Goal: Task Accomplishment & Management: Manage account settings

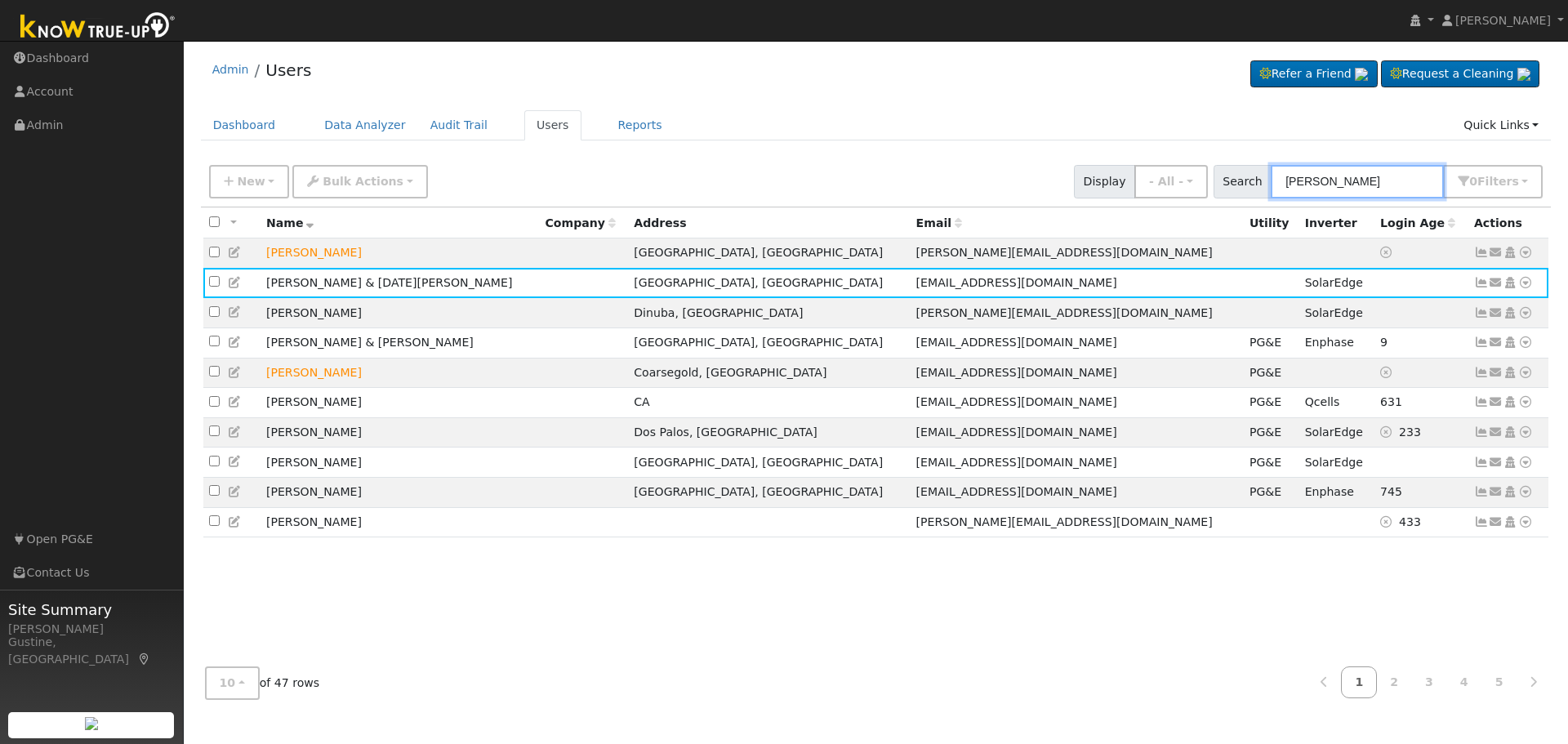
drag, startPoint x: 1305, startPoint y: 179, endPoint x: 1187, endPoint y: 163, distance: 119.1
click at [1187, 163] on div "New Add User Quick Add Quick Connect Quick Convert Lead Bulk Actions Send Email…" at bounding box center [876, 179] width 1341 height 40
paste input "[PERSON_NAME] & [PERSON_NAME]"
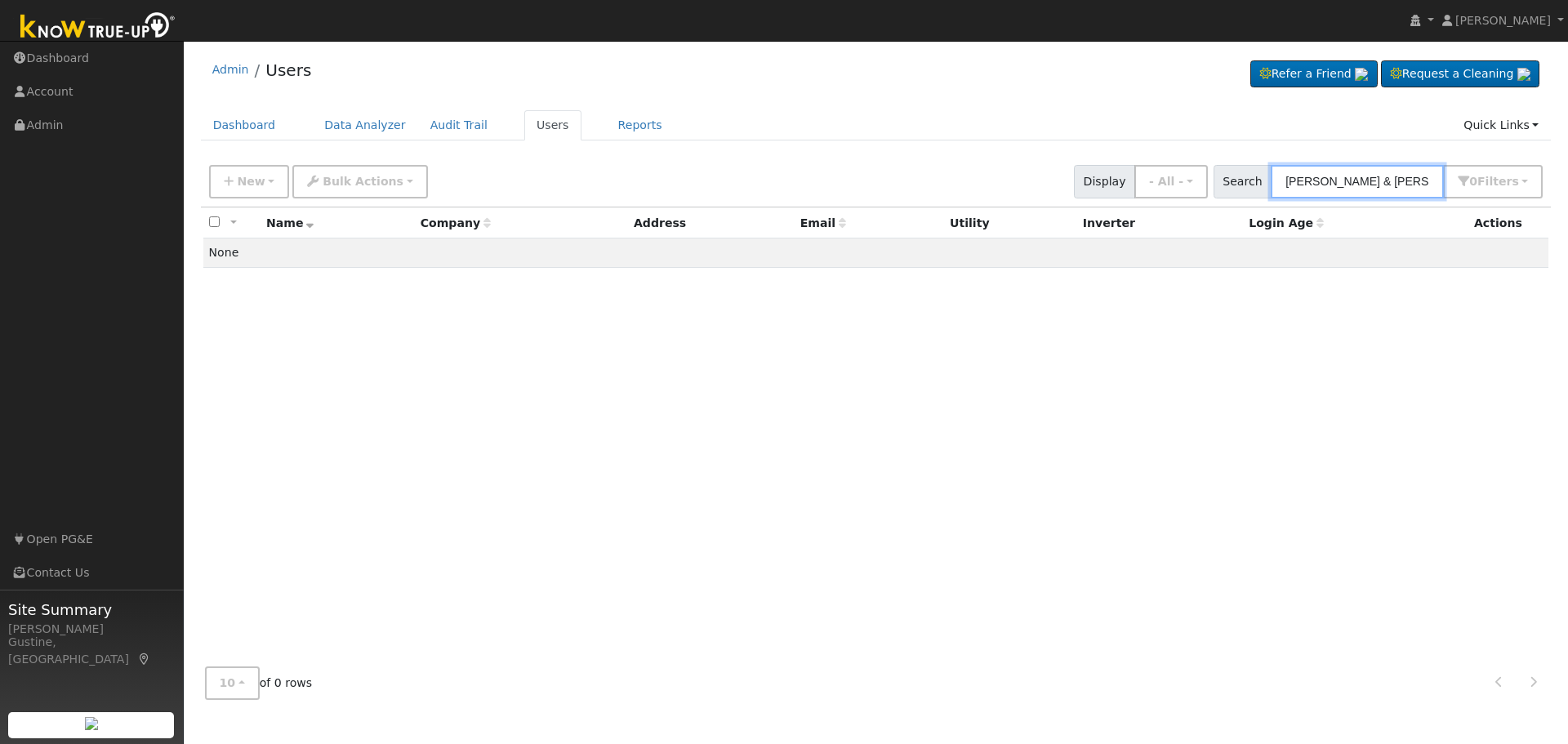
drag, startPoint x: 1335, startPoint y: 185, endPoint x: 1045, endPoint y: 185, distance: 290.0
click at [1065, 184] on div "New Add User Quick Add Quick Connect Quick Convert Lead Bulk Actions Send Email…" at bounding box center [876, 179] width 1341 height 40
drag, startPoint x: 1336, startPoint y: 185, endPoint x: 1143, endPoint y: 170, distance: 193.6
click at [1143, 170] on div "New Add User Quick Add Quick Connect Quick Convert Lead Bulk Actions Send Email…" at bounding box center [876, 179] width 1341 height 40
drag, startPoint x: 1374, startPoint y: 191, endPoint x: 1200, endPoint y: 180, distance: 174.3
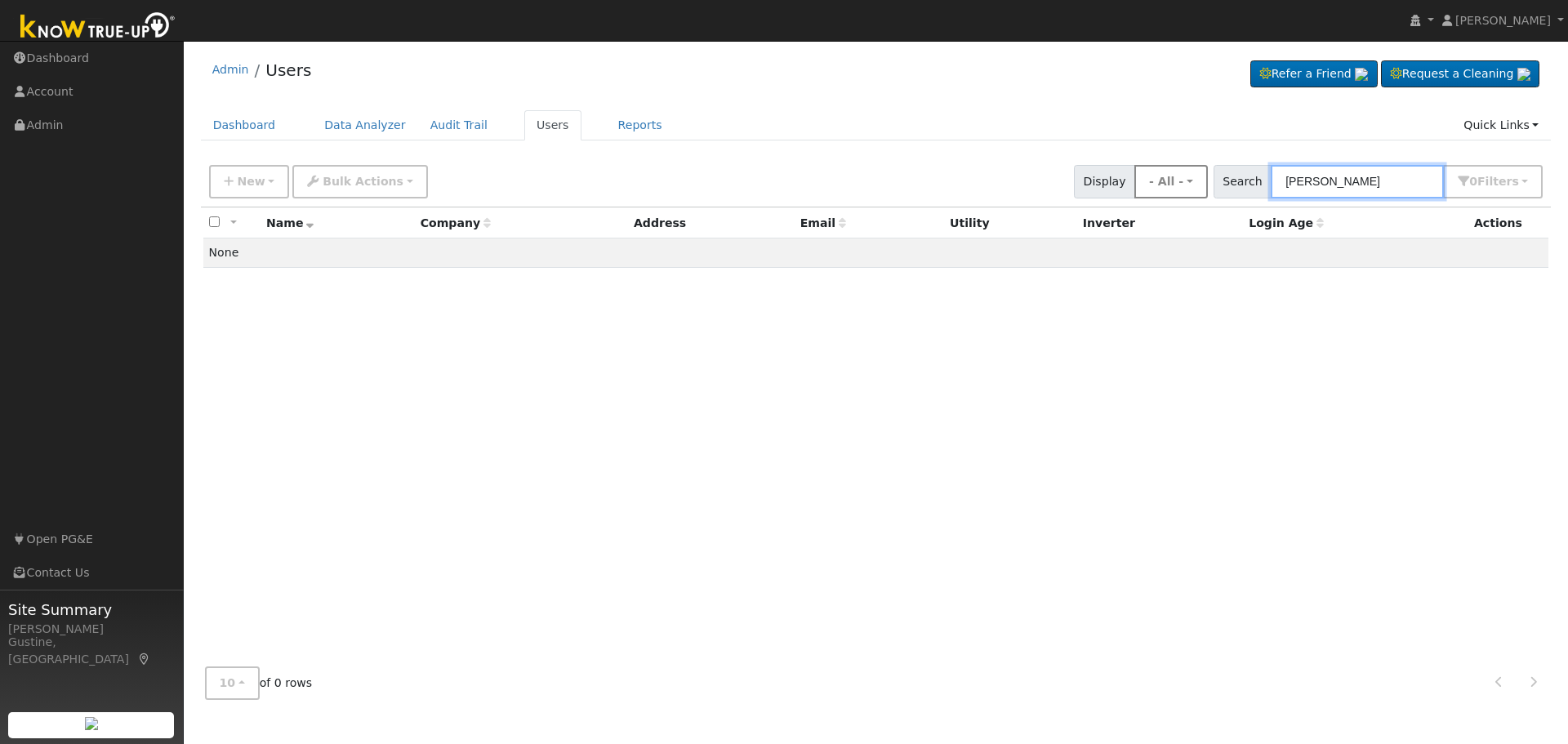
click at [1200, 180] on div "New Add User Quick Add Quick Connect Quick Convert Lead Bulk Actions Send Email…" at bounding box center [876, 179] width 1341 height 40
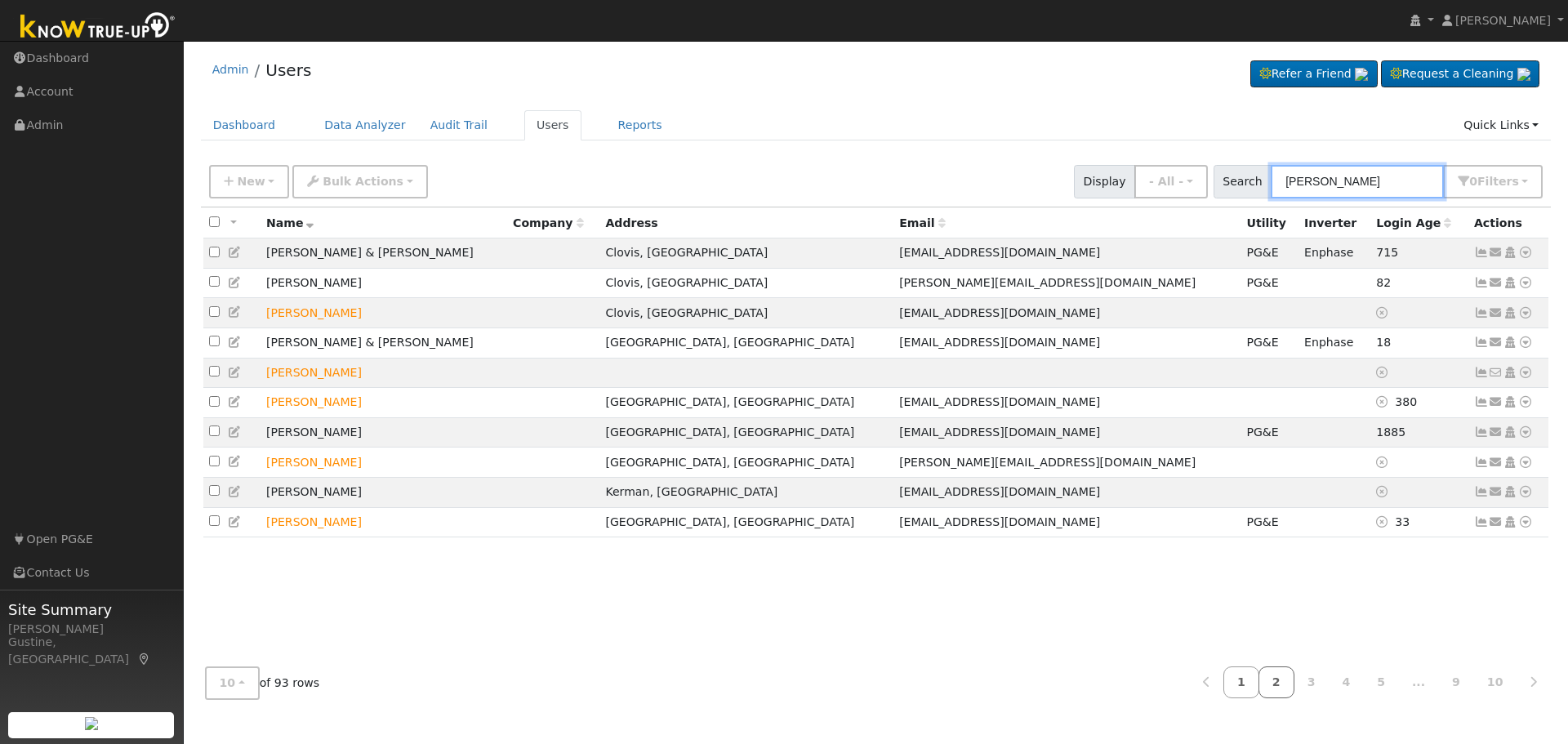
type input "[PERSON_NAME]"
click at [1284, 692] on link "2" at bounding box center [1276, 682] width 36 height 32
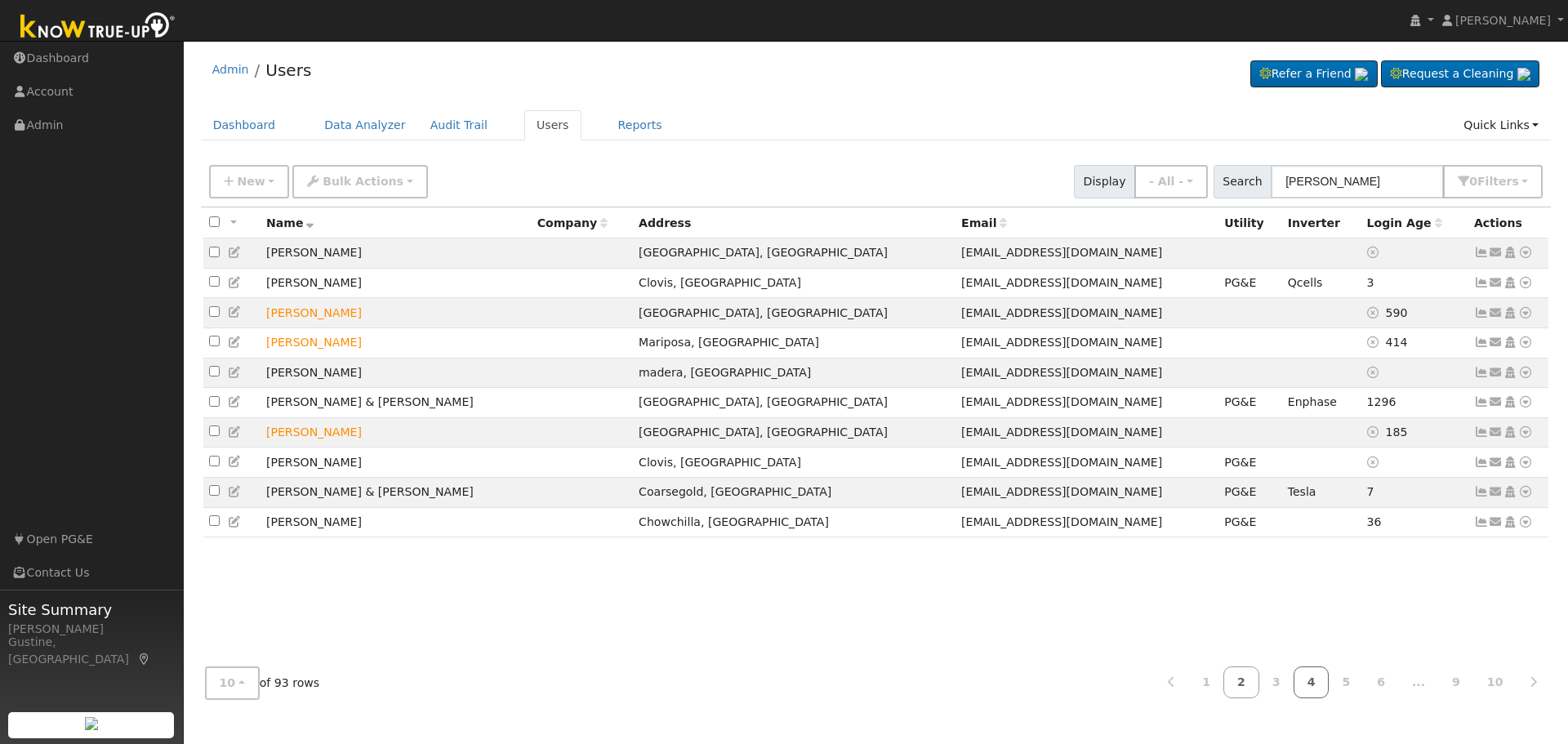
click at [1325, 687] on link "4" at bounding box center [1312, 682] width 36 height 32
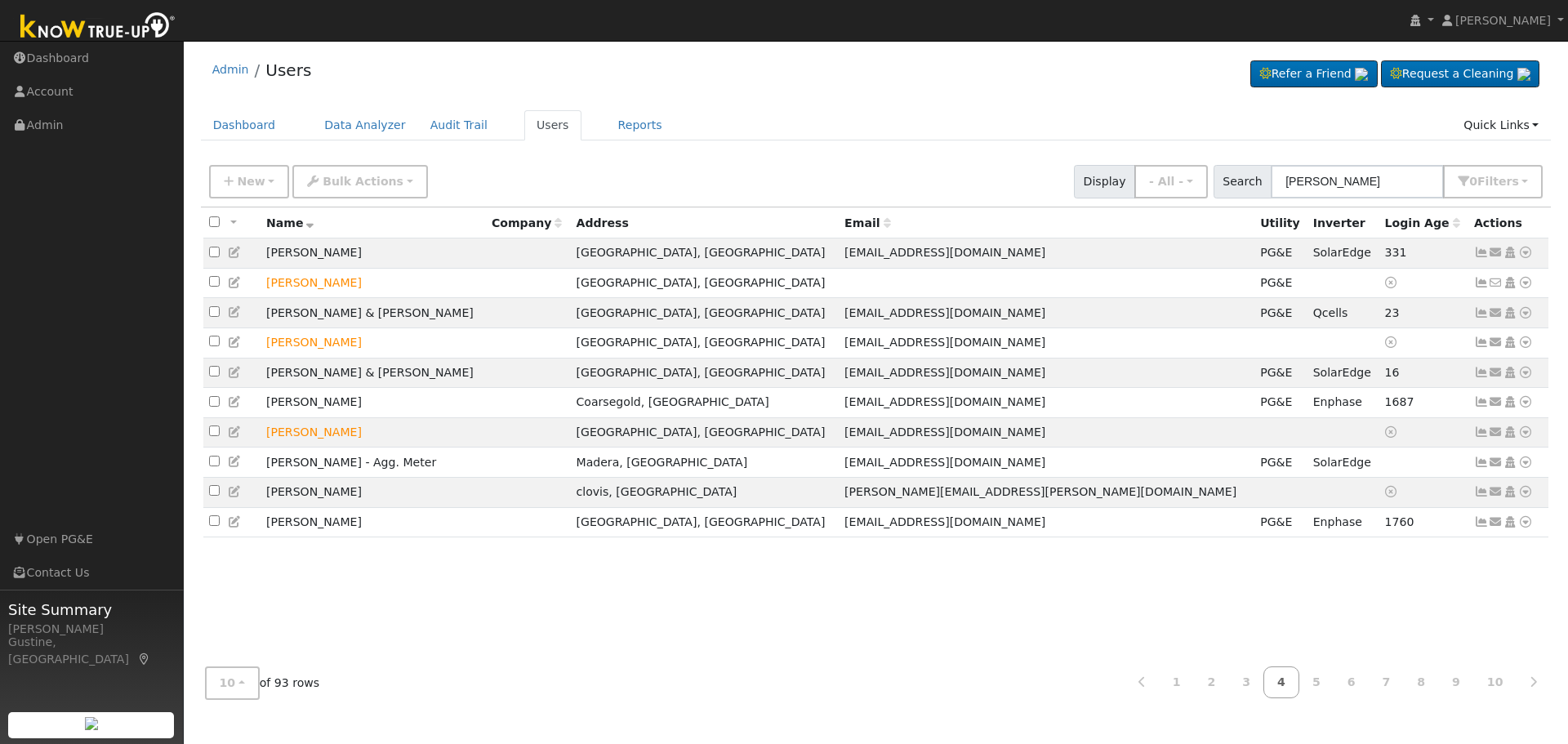
click at [1294, 682] on link "4" at bounding box center [1281, 682] width 36 height 32
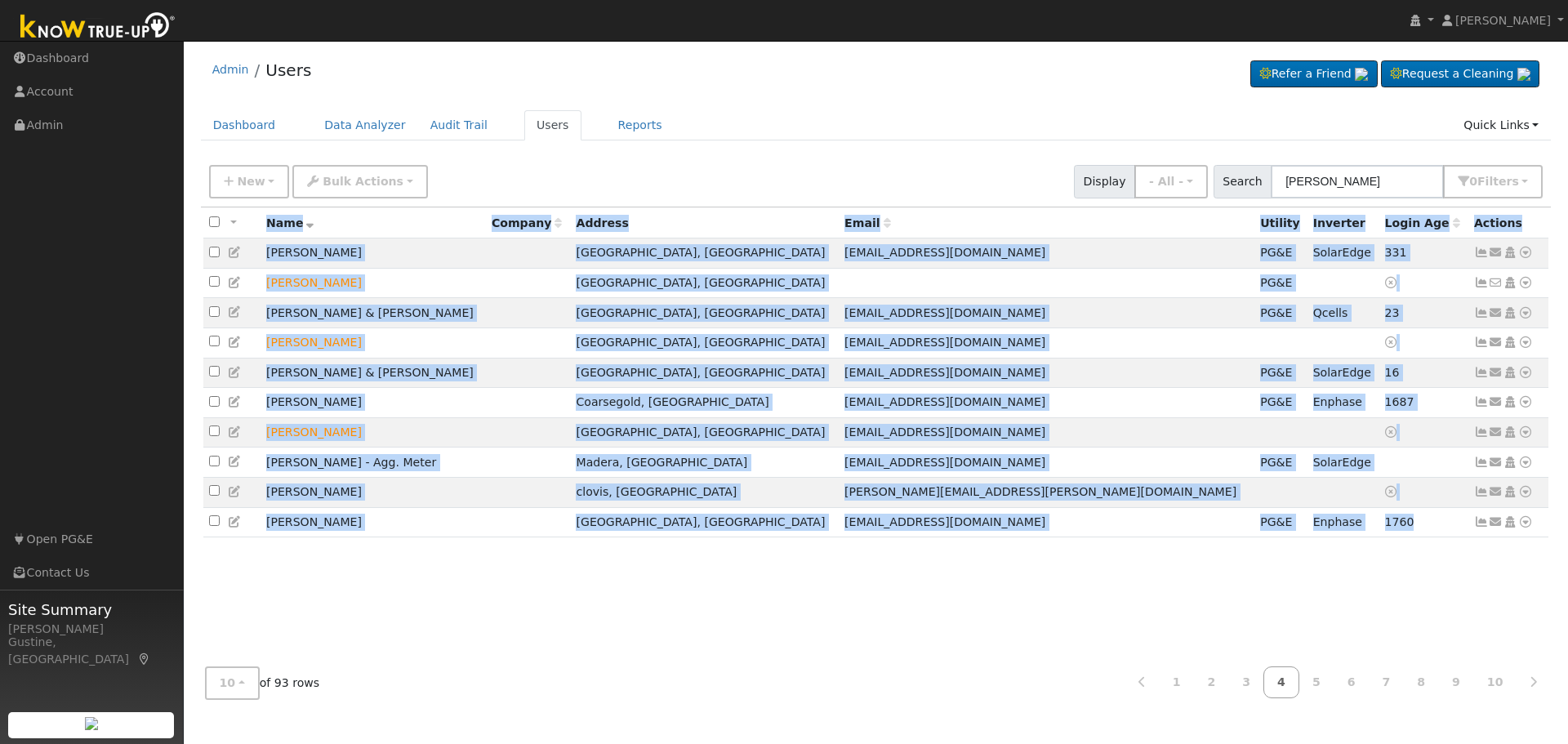
drag, startPoint x: 1483, startPoint y: 543, endPoint x: 1460, endPoint y: 568, distance: 34.0
click at [1460, 568] on div "All None All on page None on page Name Company Address Email Utility Inverter L…" at bounding box center [877, 431] width 1351 height 447
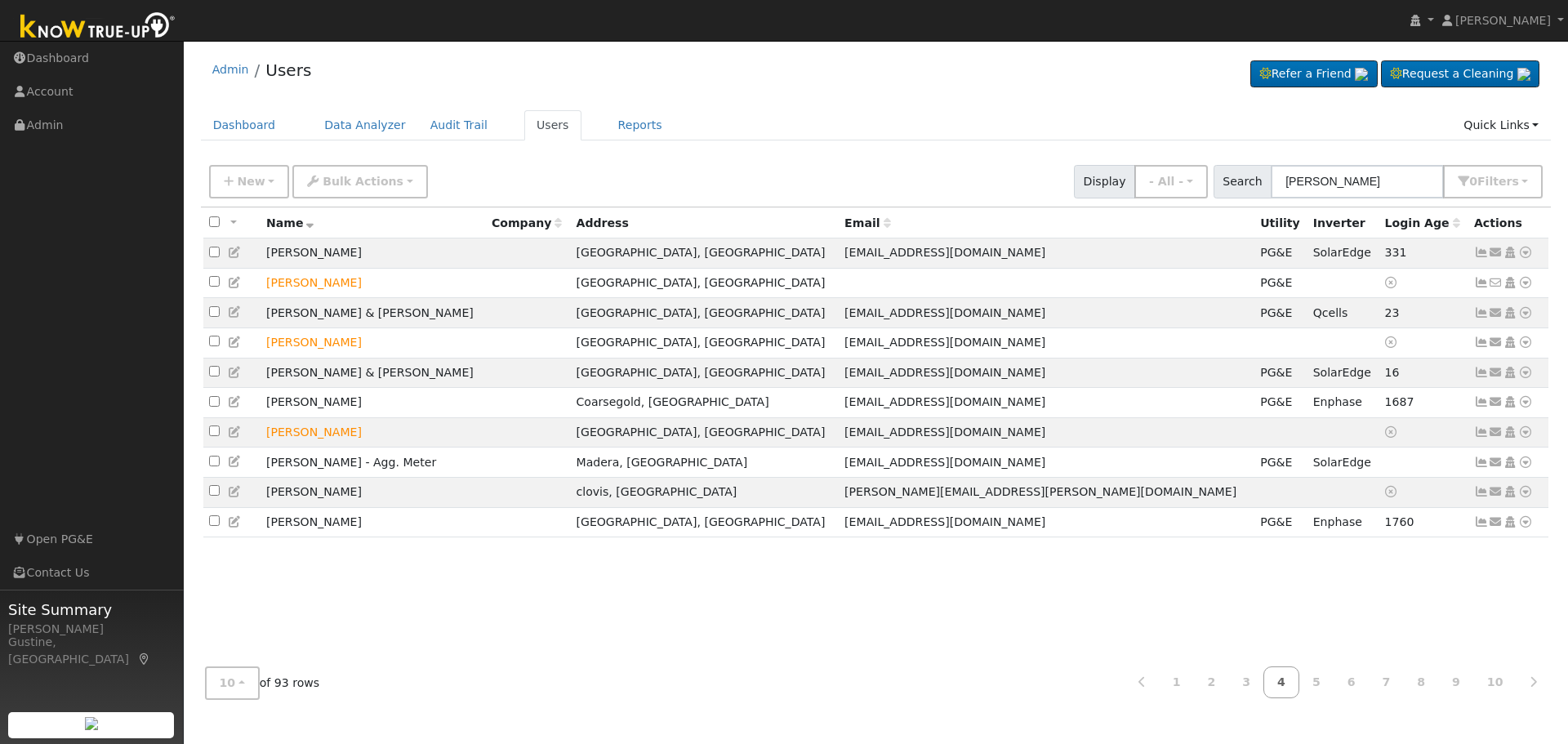
click at [1279, 681] on link "4" at bounding box center [1281, 682] width 36 height 32
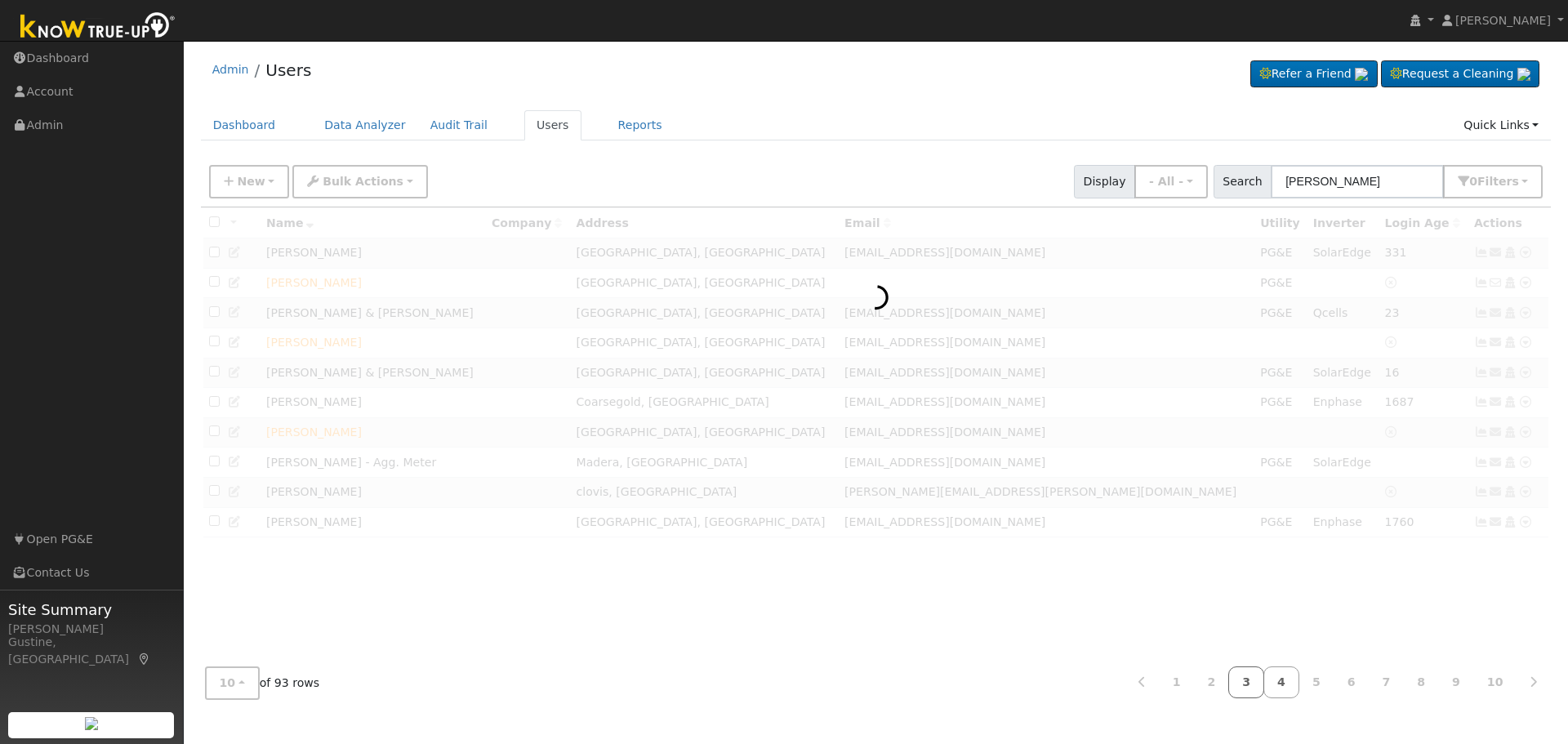
click at [1256, 682] on link "3" at bounding box center [1246, 682] width 36 height 32
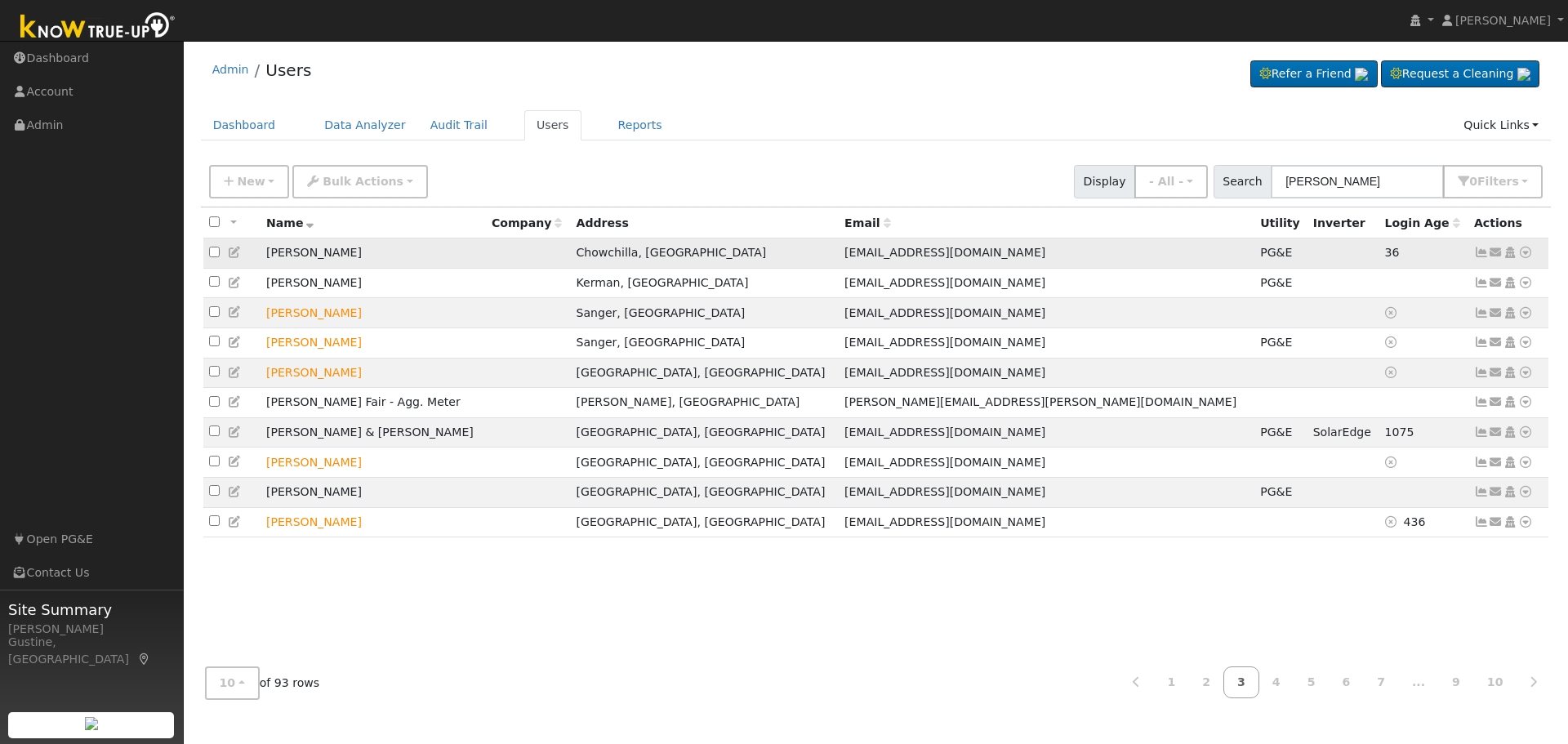
click at [1485, 248] on link at bounding box center [1481, 253] width 15 height 14
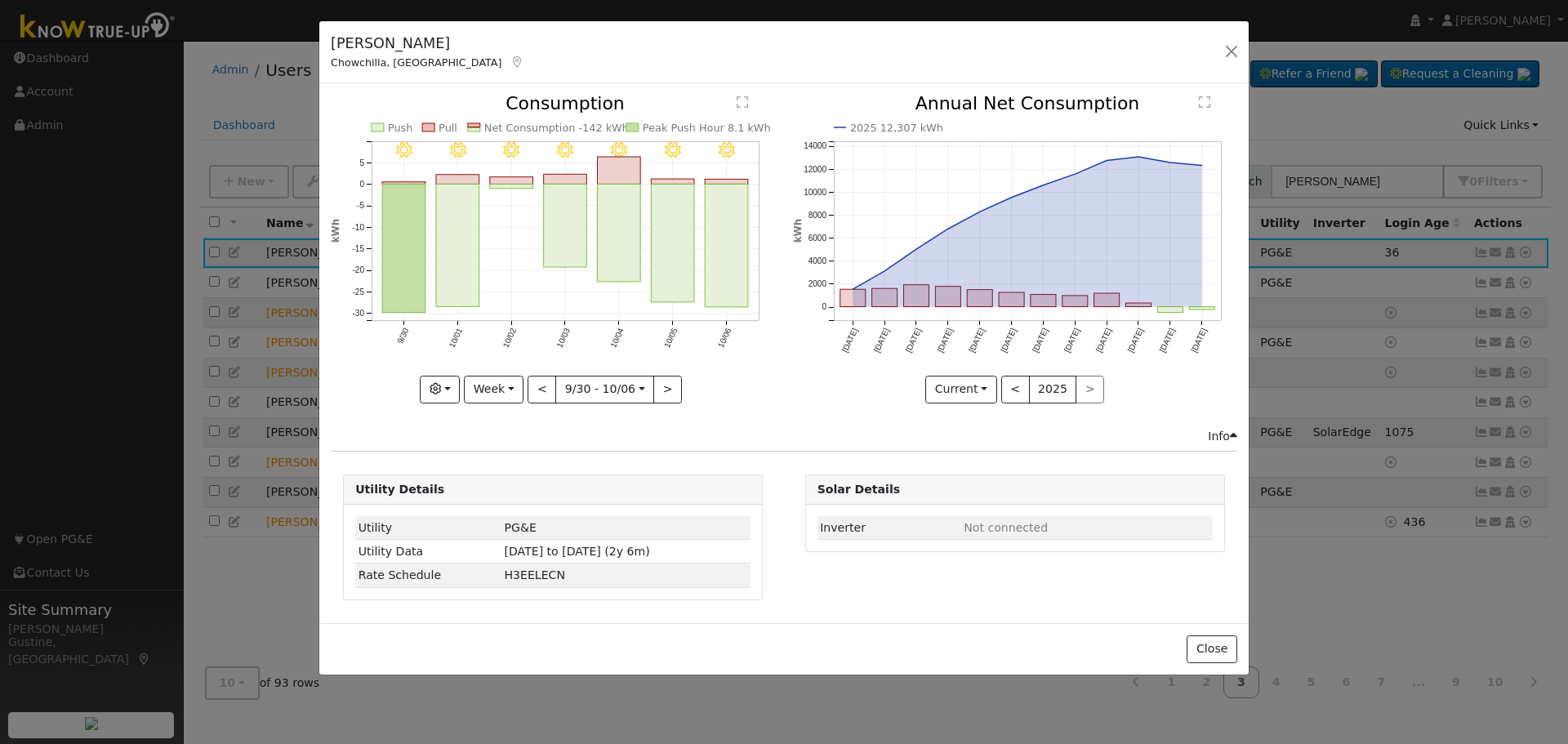
click at [753, 280] on icon "10/06 - Clear 10/05 - Clear 10/04 - MostlyClear 10/03 - MostlyClear 10/02 - Mos…" at bounding box center [553, 244] width 444 height 298
click at [750, 275] on icon "10/06 - Clear 10/05 - Clear 10/04 - MostlyClear 10/03 - MostlyClear 10/02 - Mos…" at bounding box center [553, 244] width 444 height 298
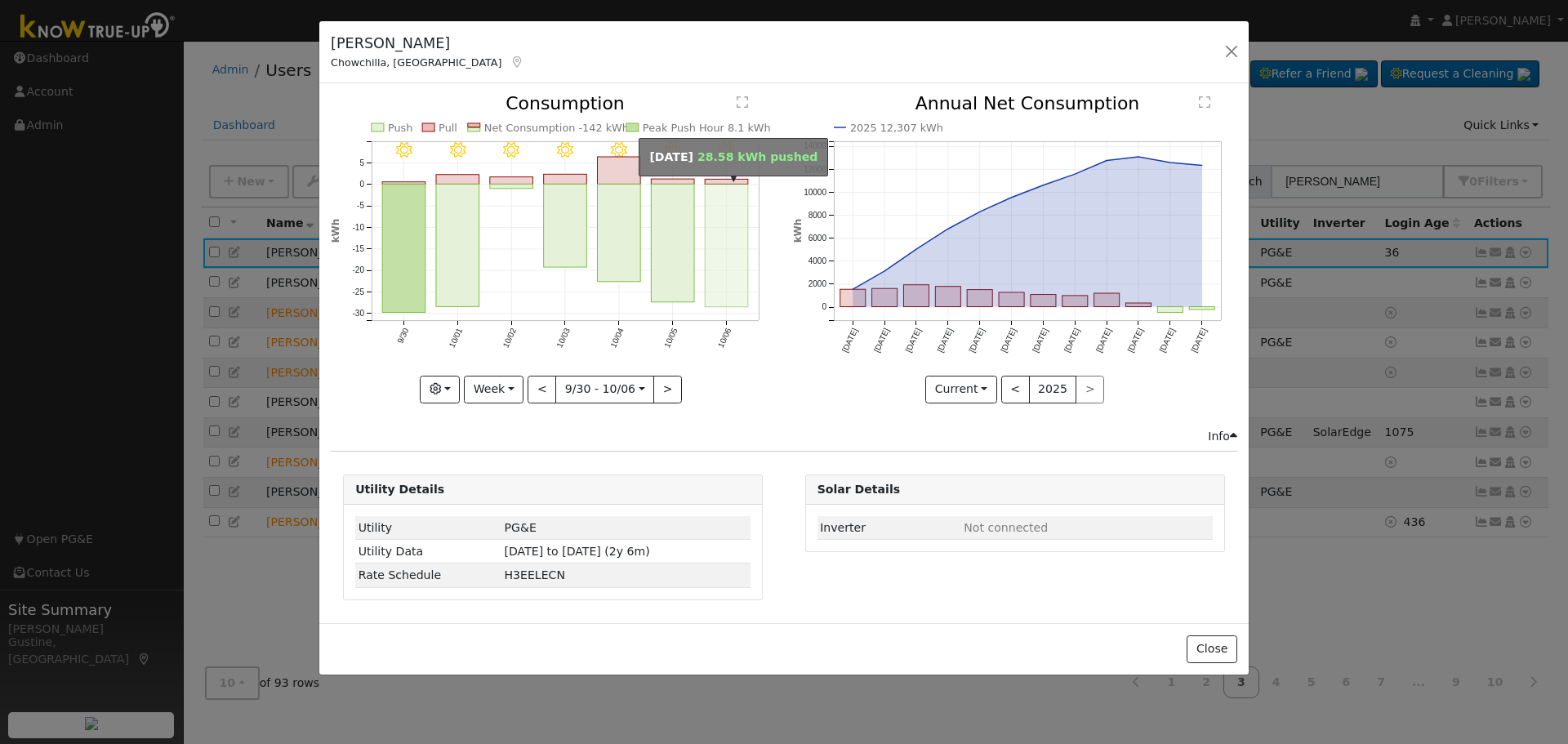
drag, startPoint x: 740, startPoint y: 266, endPoint x: 698, endPoint y: 232, distance: 54.0
click at [728, 258] on rect "onclick=""" at bounding box center [727, 246] width 44 height 123
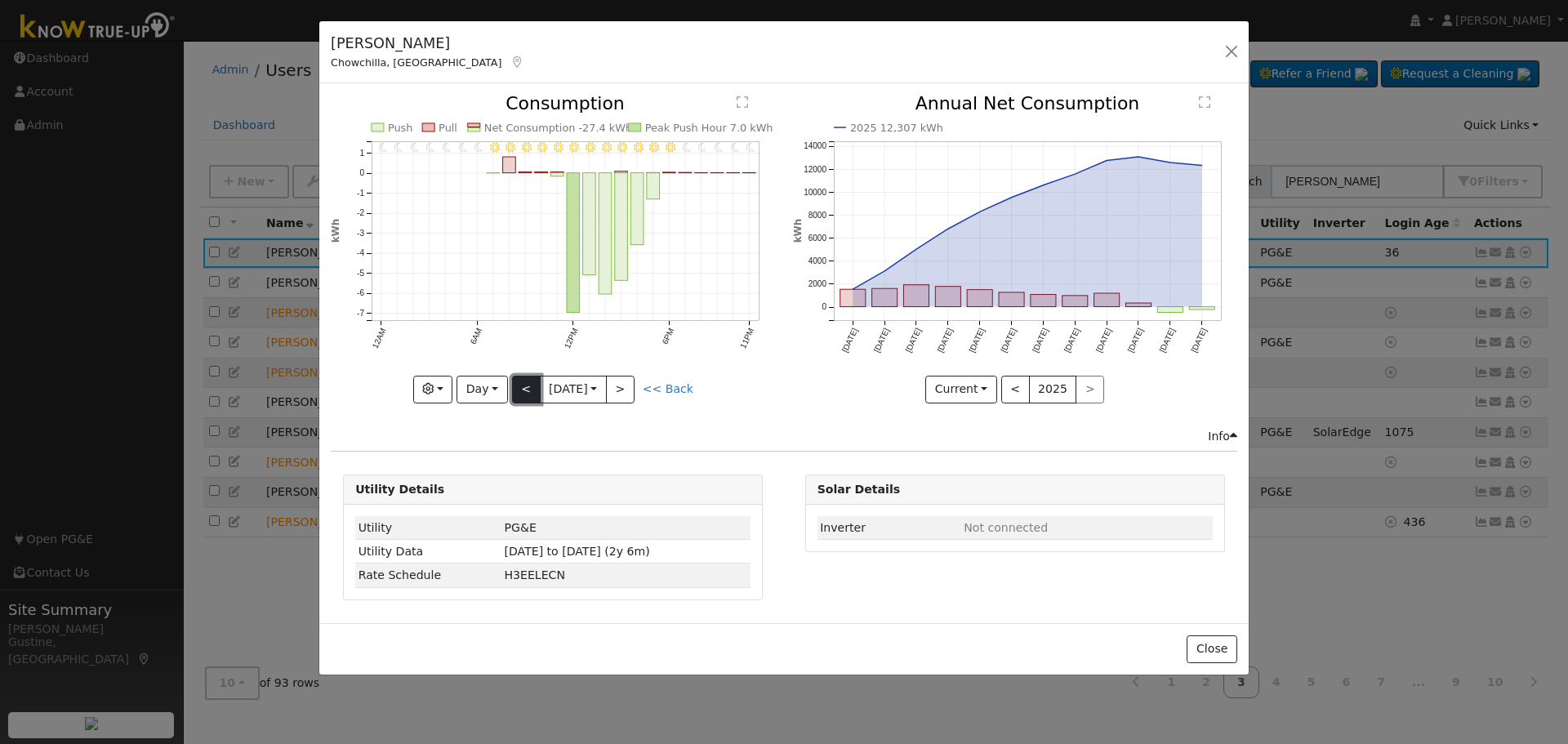
click at [512, 377] on button "<" at bounding box center [527, 389] width 29 height 28
type input "[DATE]"
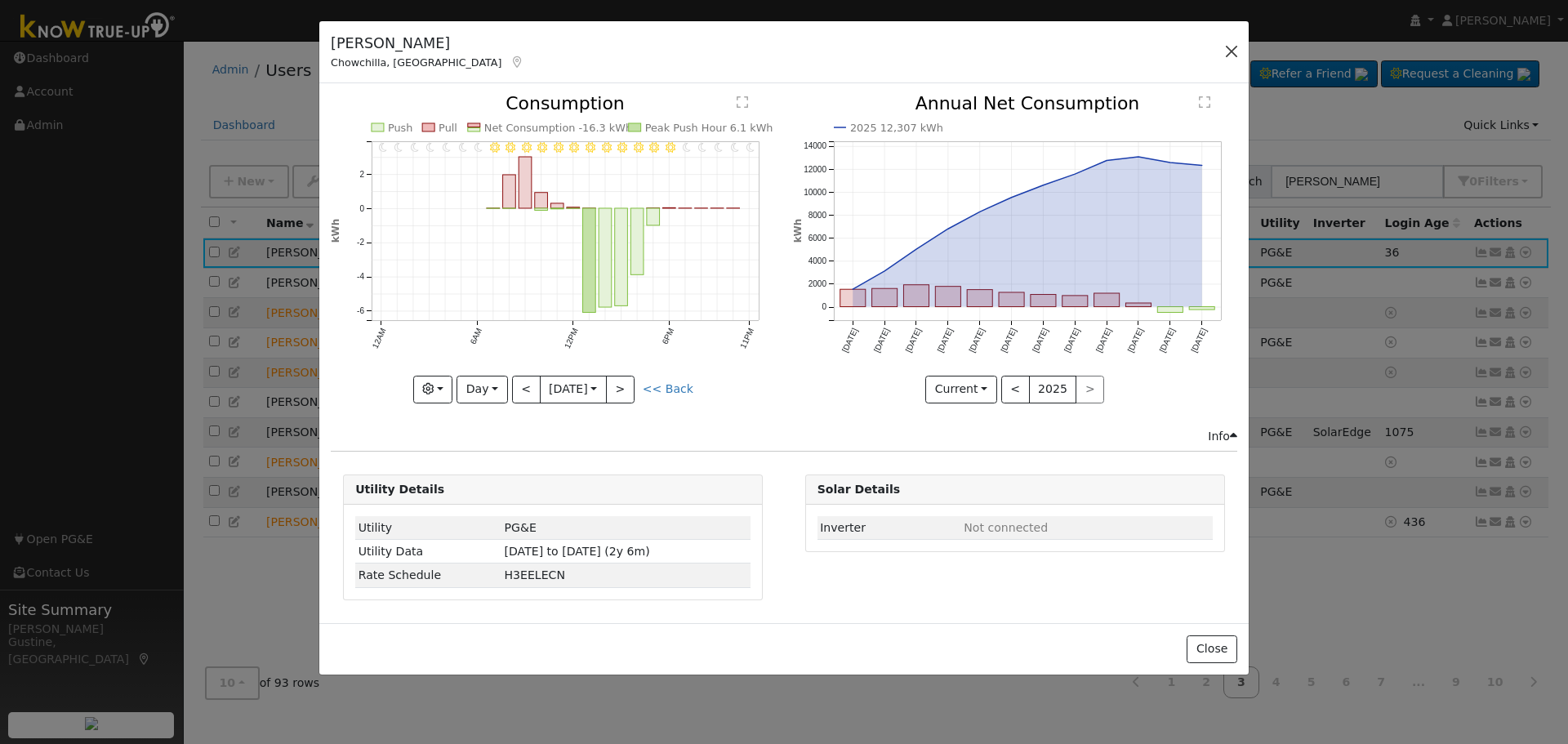
click at [1219, 57] on div "[PERSON_NAME], [GEOGRAPHIC_DATA] Default Account Default Account [STREET_ADDRES…" at bounding box center [784, 52] width 929 height 63
click at [1237, 49] on button "button" at bounding box center [1232, 51] width 23 height 23
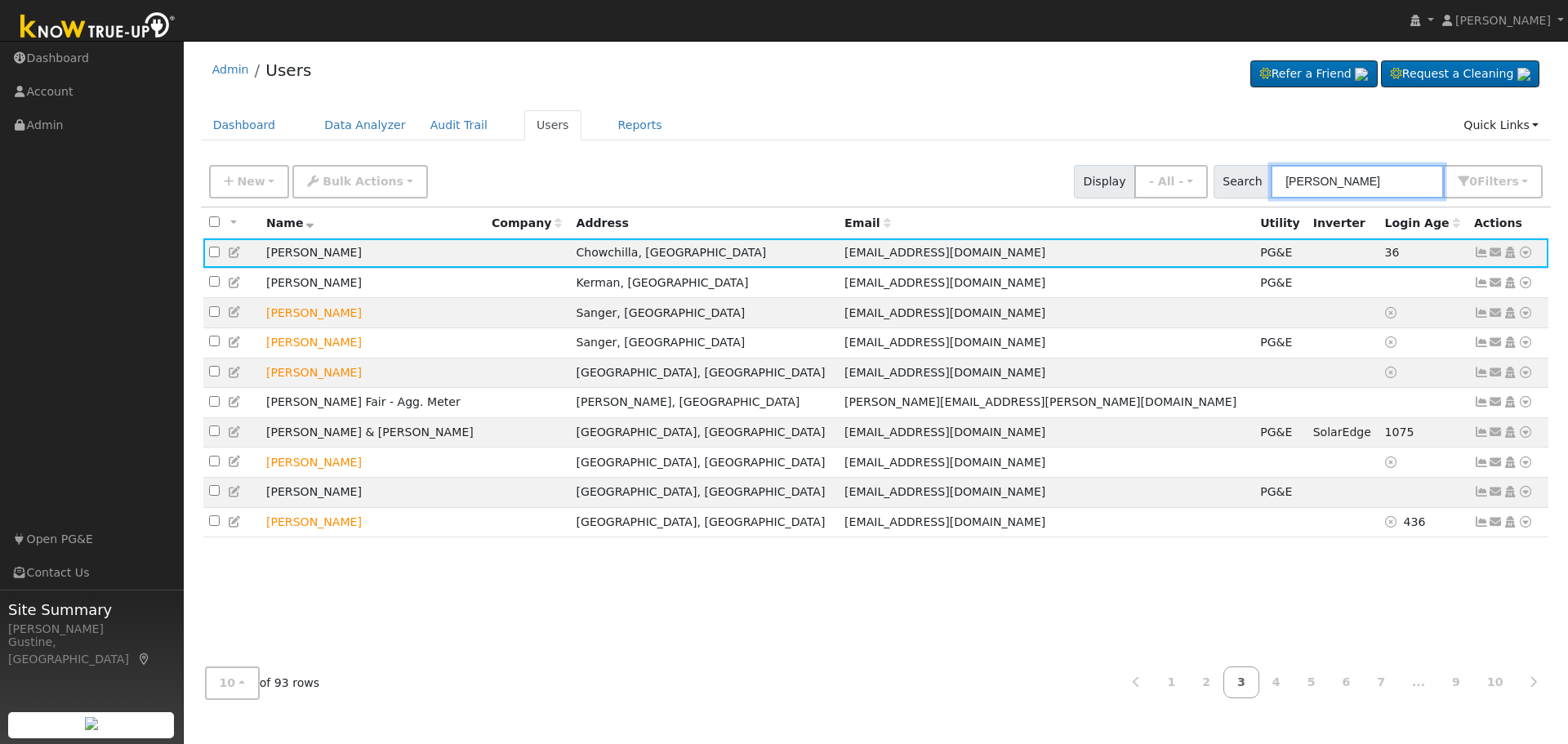
drag, startPoint x: 1372, startPoint y: 182, endPoint x: 1017, endPoint y: 160, distance: 355.7
click at [1036, 164] on div "New Add User Quick Add Quick Connect Quick Convert Lead Bulk Actions Send Email…" at bounding box center [876, 179] width 1341 height 40
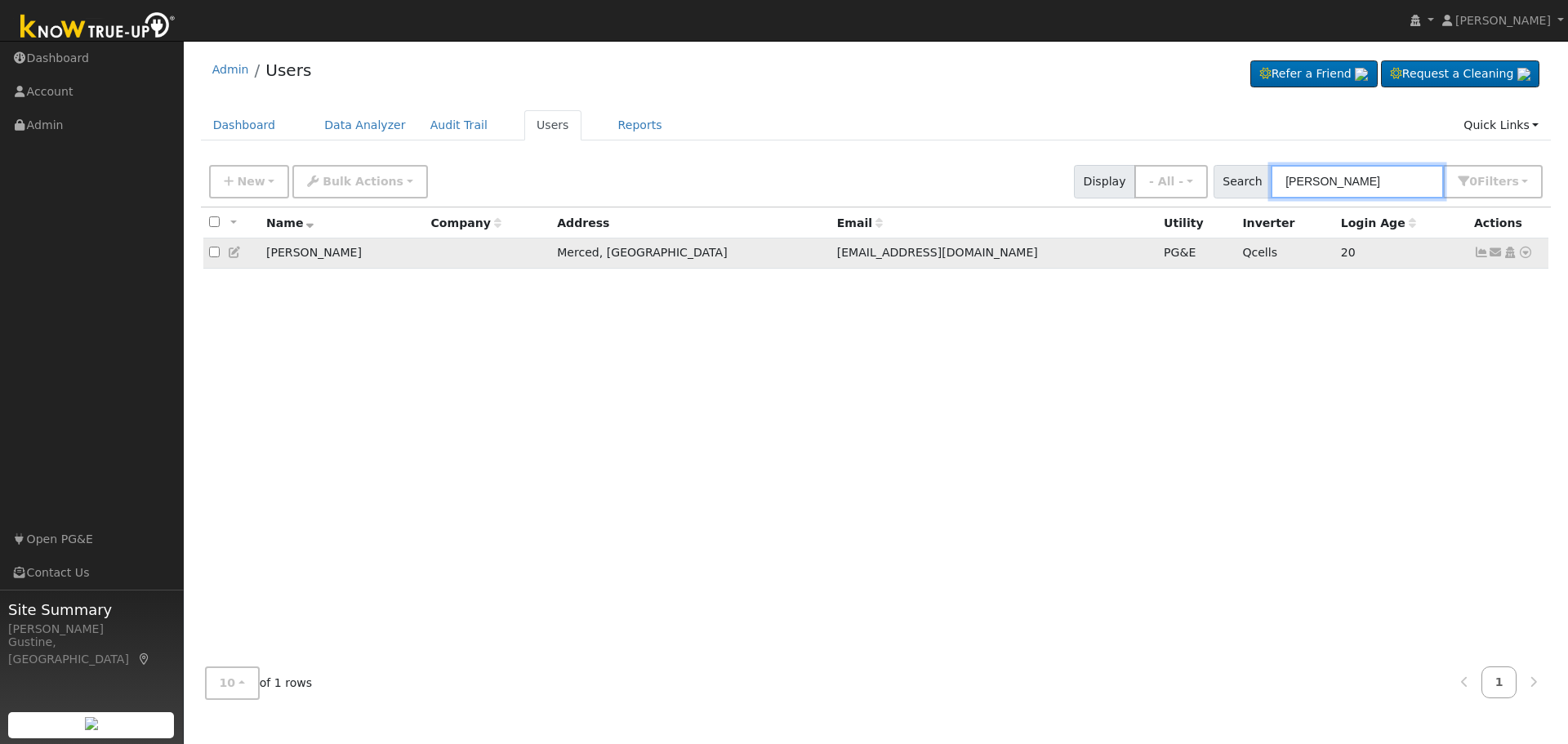
type input "[PERSON_NAME]"
click at [1479, 254] on icon at bounding box center [1481, 253] width 15 height 12
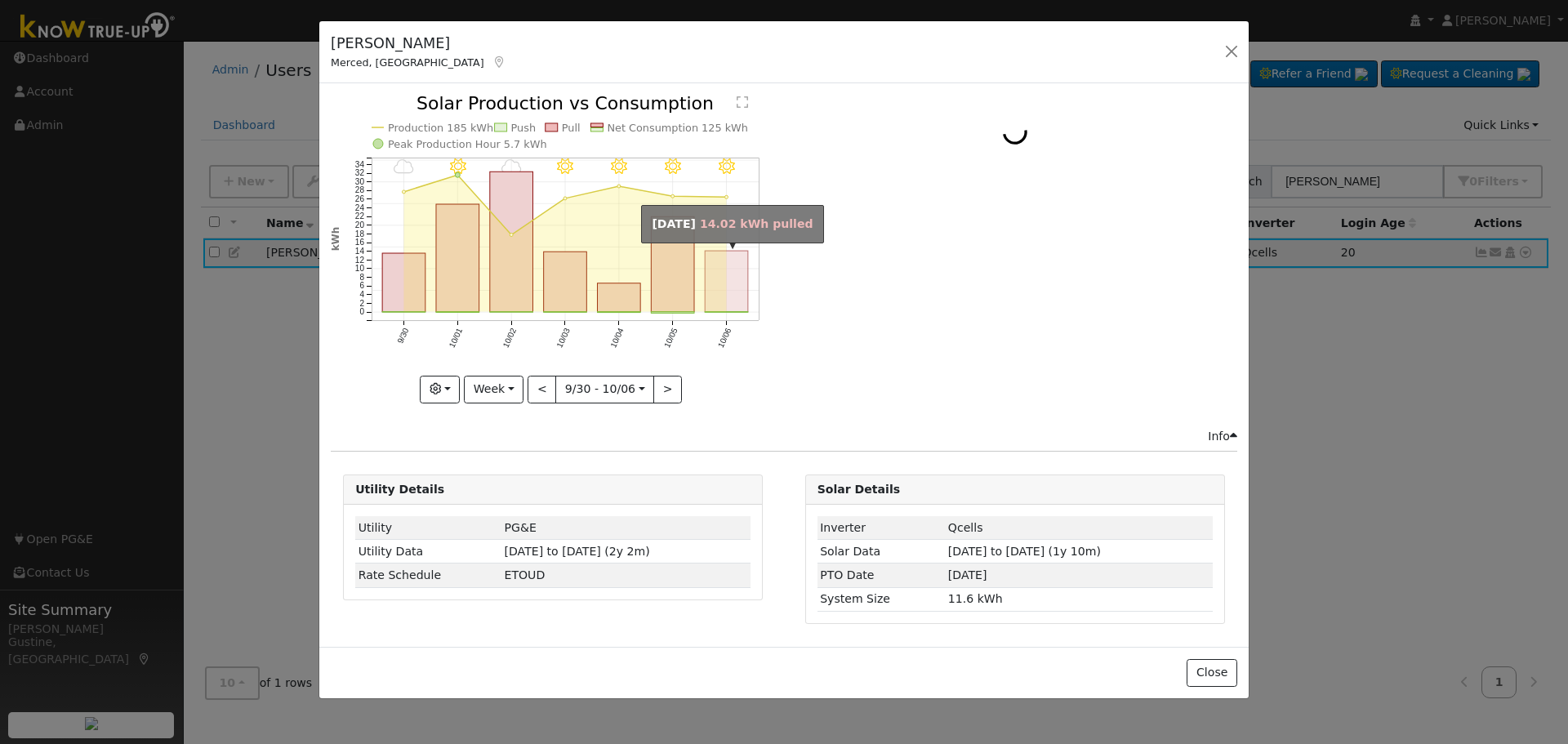
click at [685, 273] on rect "onclick=""" at bounding box center [673, 264] width 44 height 95
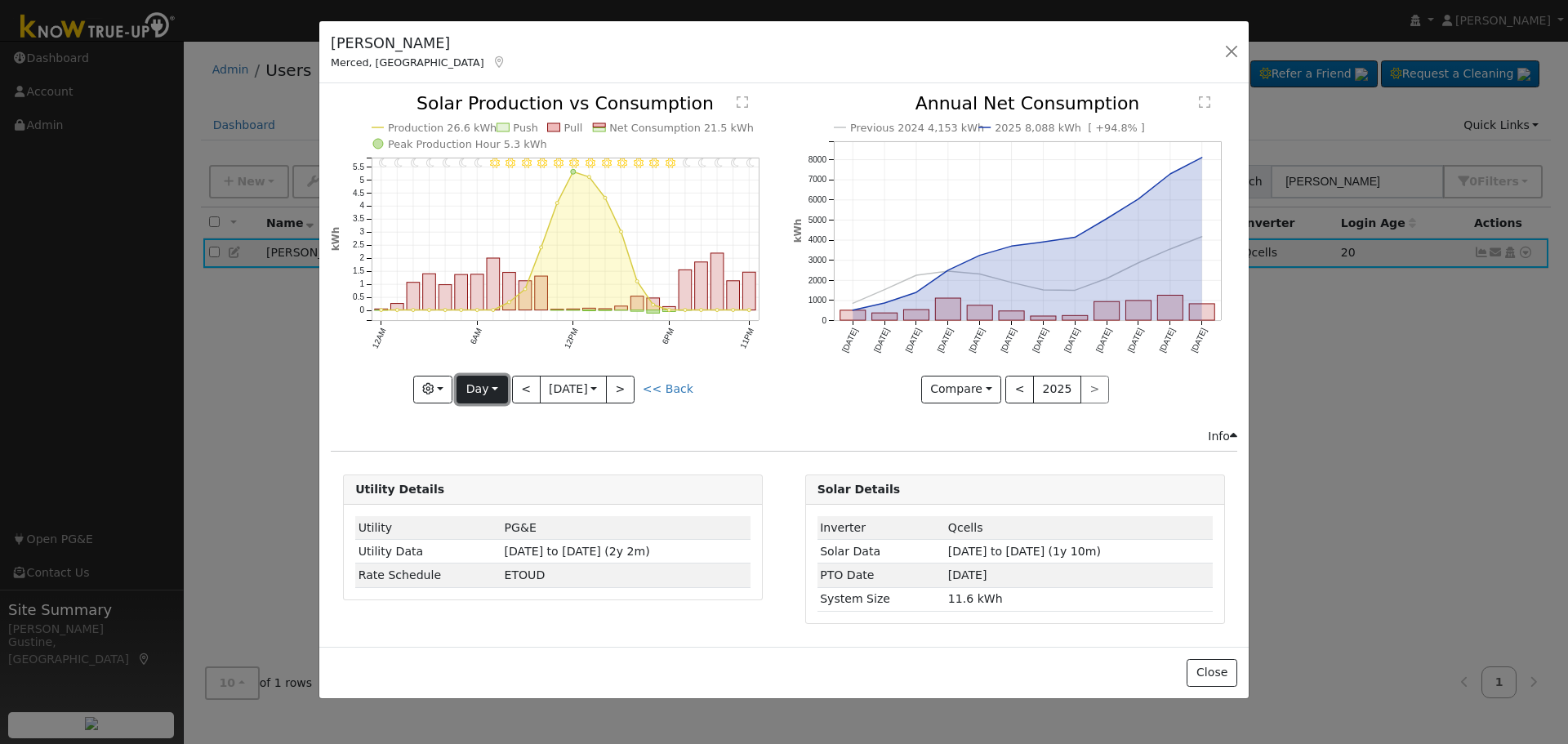
click at [497, 390] on button "Day" at bounding box center [482, 389] width 50 height 28
click at [502, 490] on link "Year" at bounding box center [514, 491] width 113 height 23
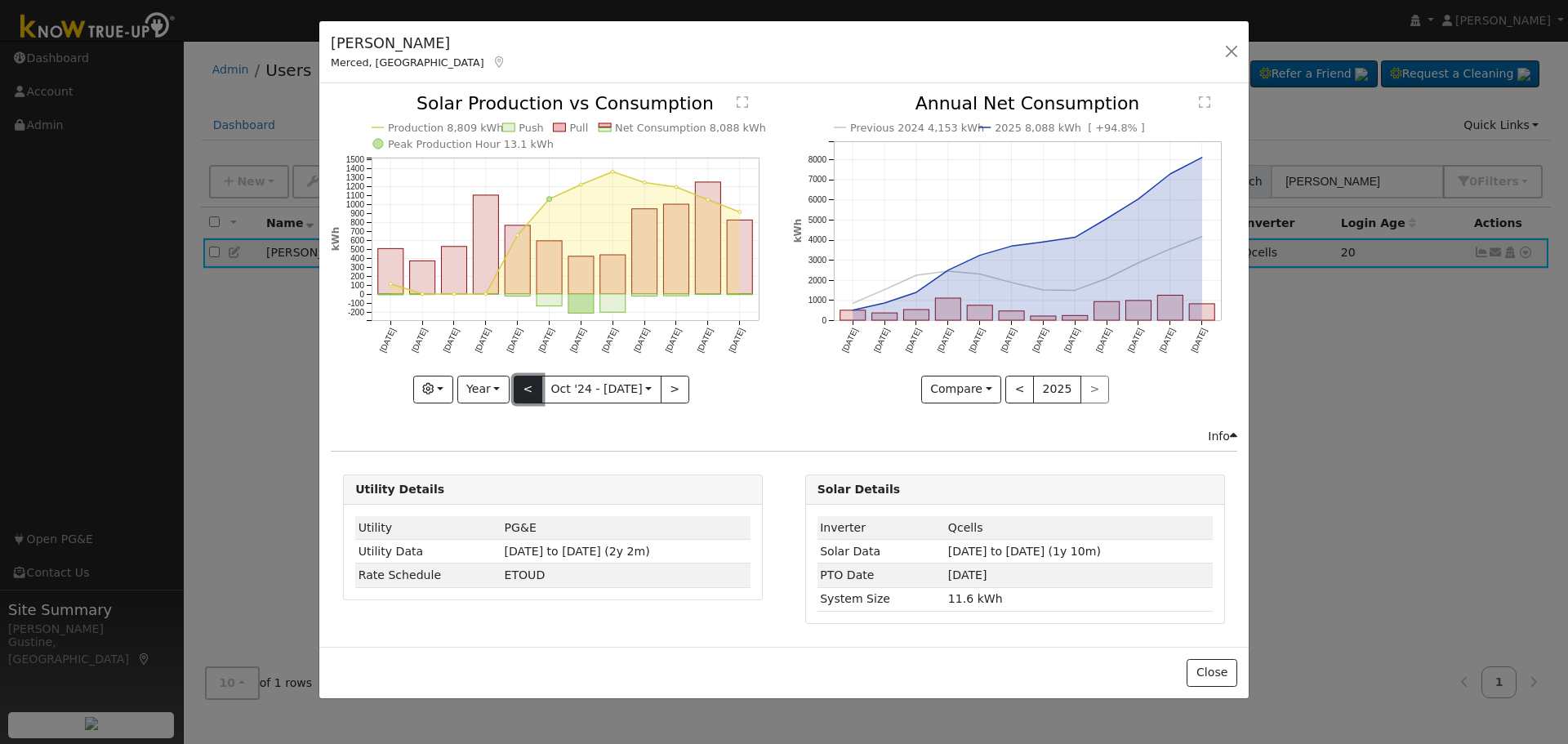
click at [531, 394] on button "<" at bounding box center [528, 389] width 29 height 28
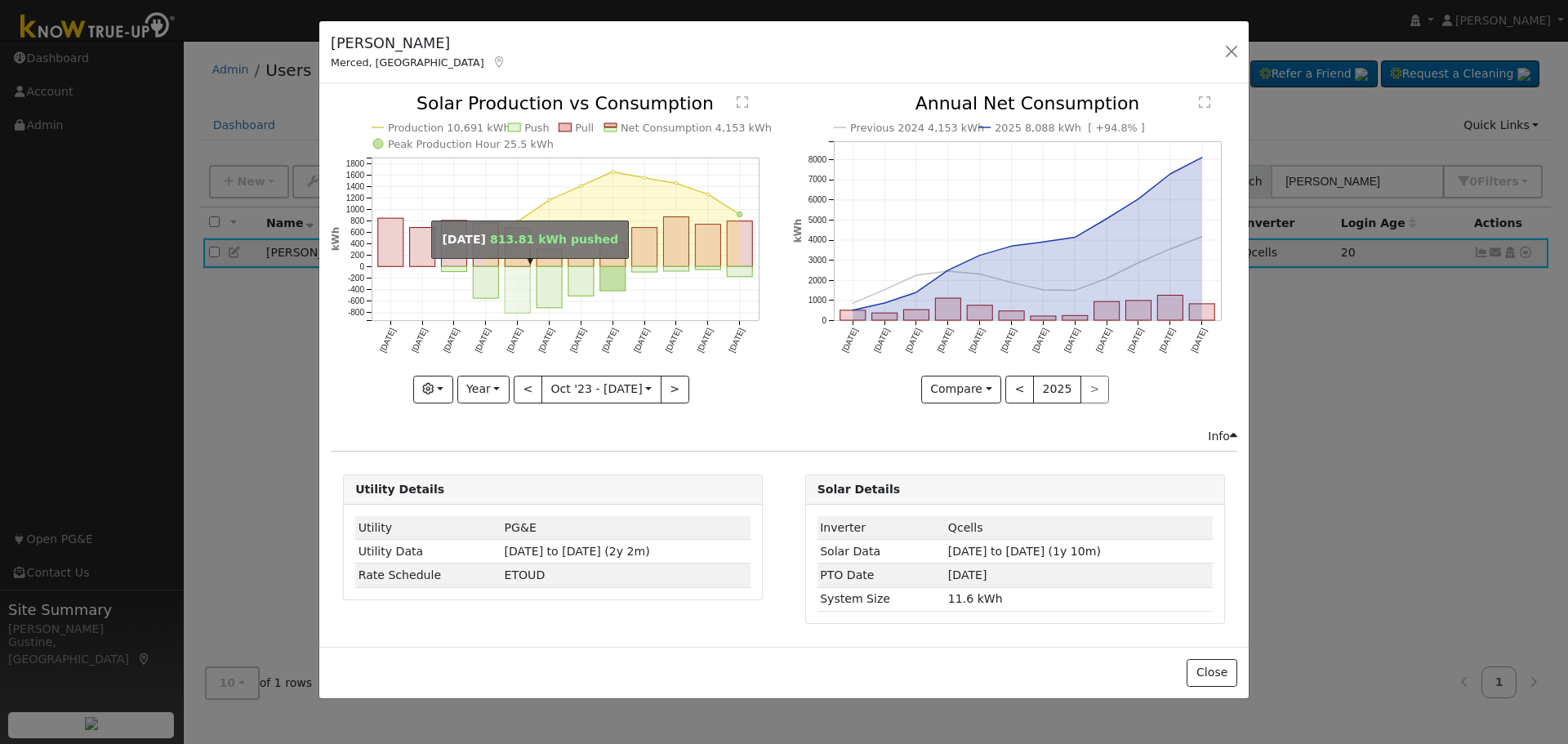
click at [519, 298] on rect "onclick=""" at bounding box center [517, 290] width 25 height 46
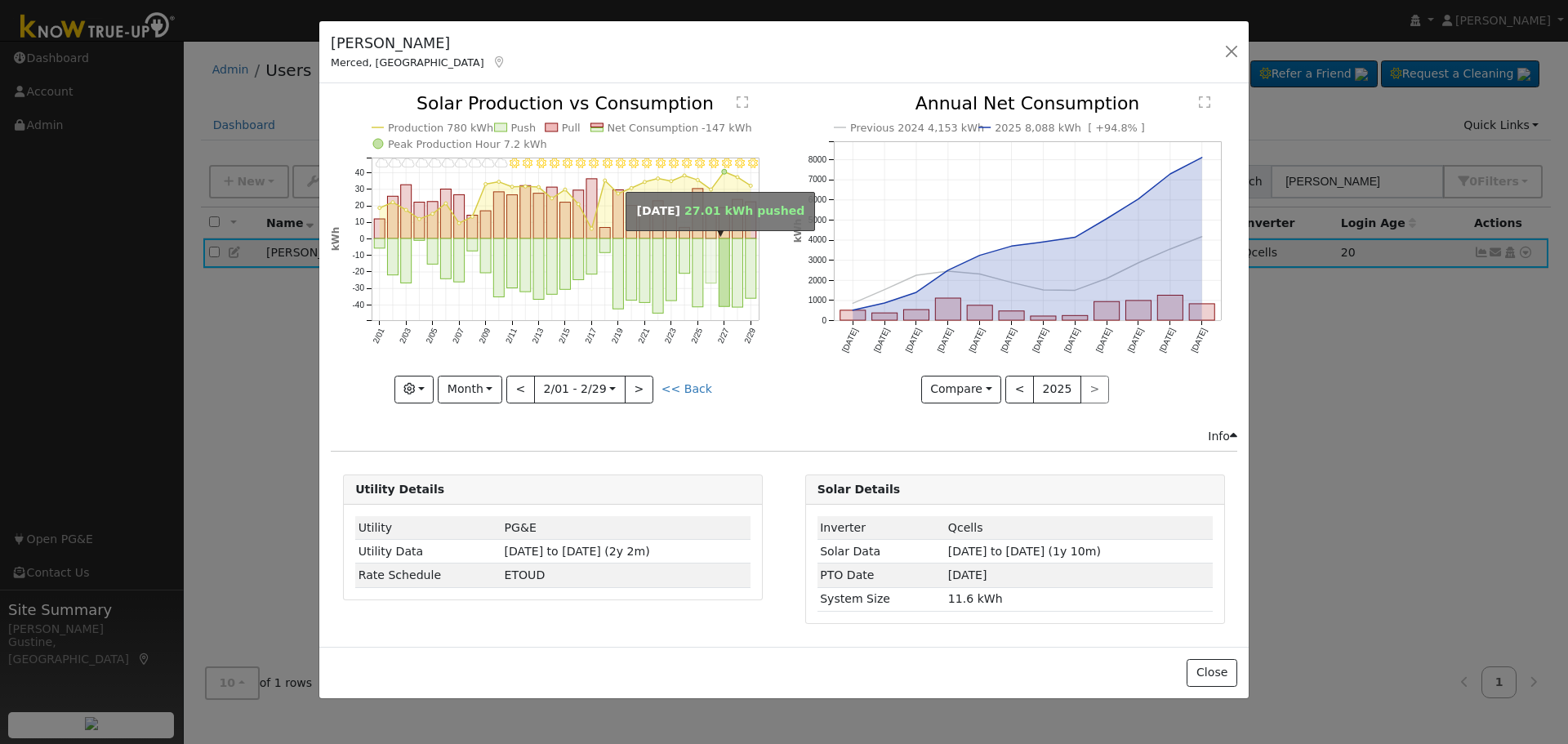
click at [707, 283] on rect "onclick=""" at bounding box center [710, 260] width 11 height 45
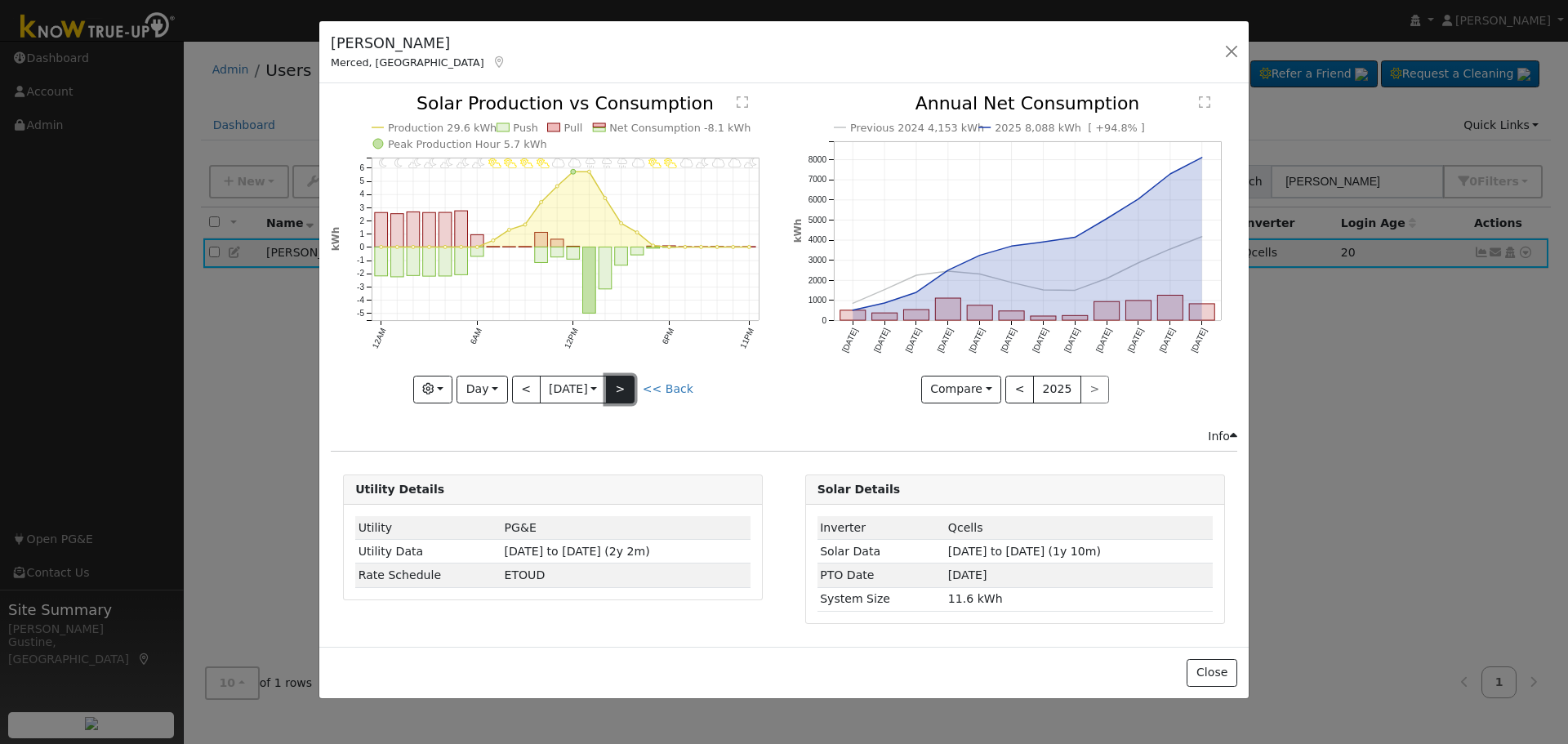
click at [625, 379] on button ">" at bounding box center [620, 389] width 29 height 28
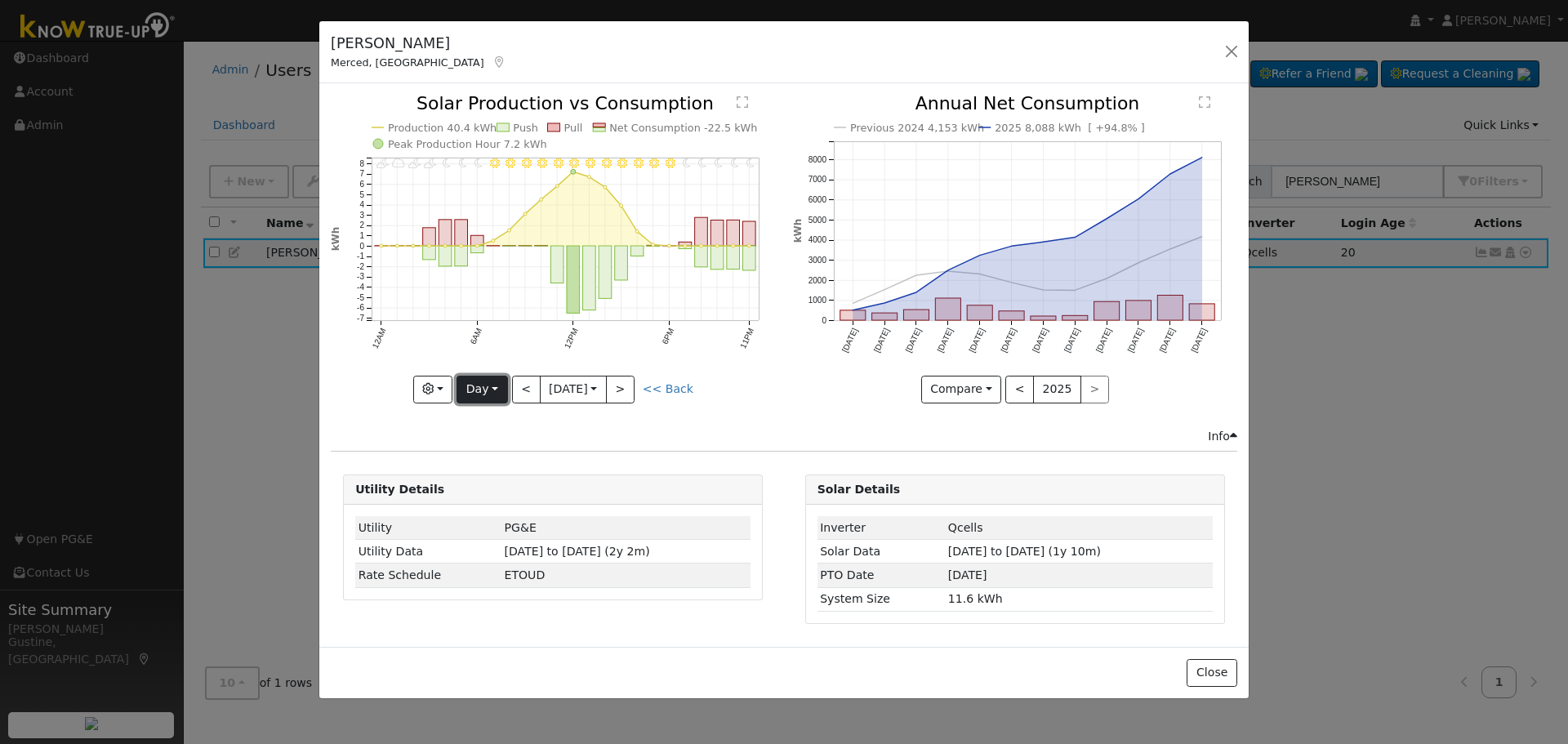
click at [488, 390] on button "Day" at bounding box center [482, 389] width 50 height 28
click at [494, 496] on link "Year" at bounding box center [514, 491] width 113 height 23
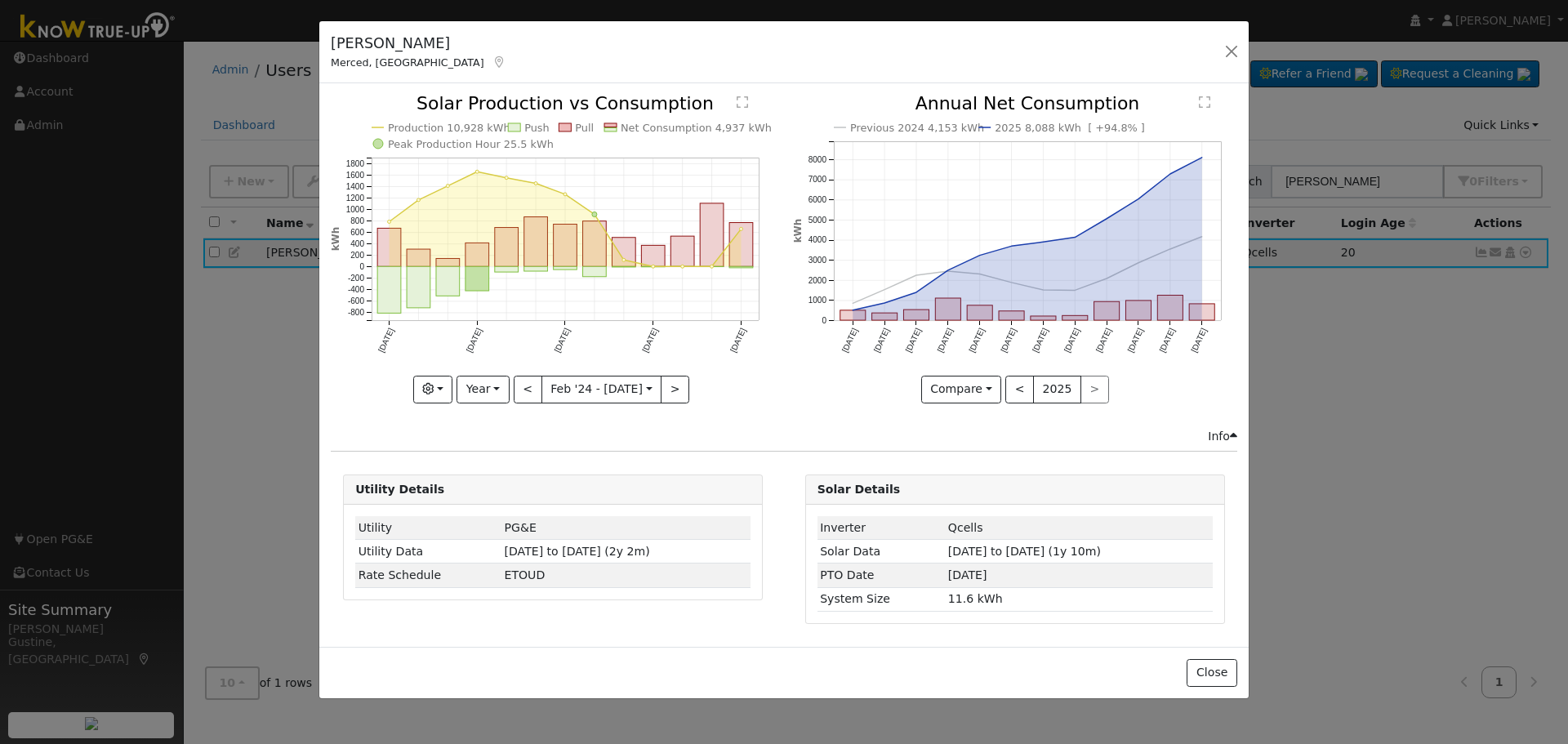
click at [671, 388] on div at bounding box center [553, 249] width 444 height 308
click at [667, 385] on button ">" at bounding box center [676, 389] width 29 height 28
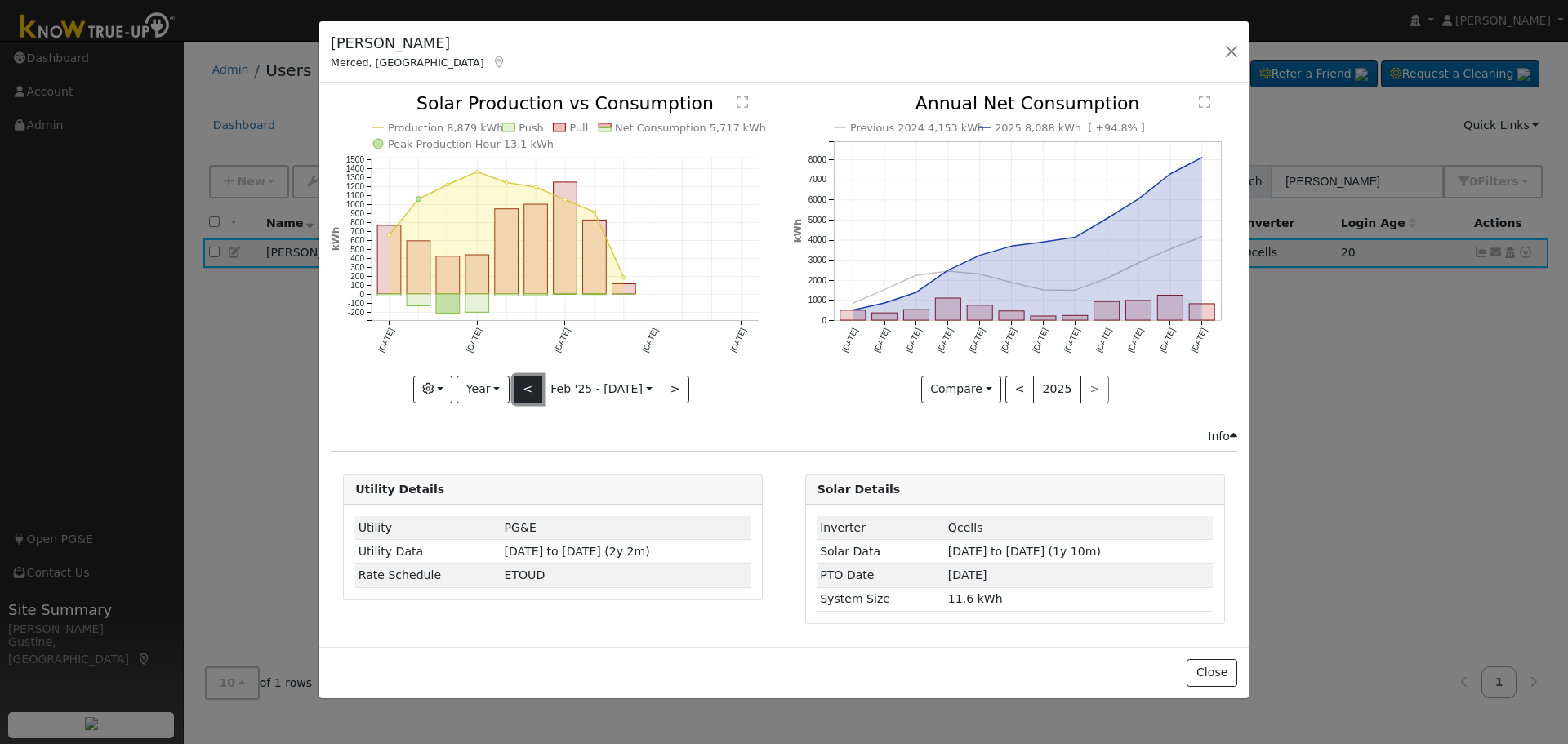
click at [523, 392] on button "<" at bounding box center [528, 389] width 29 height 28
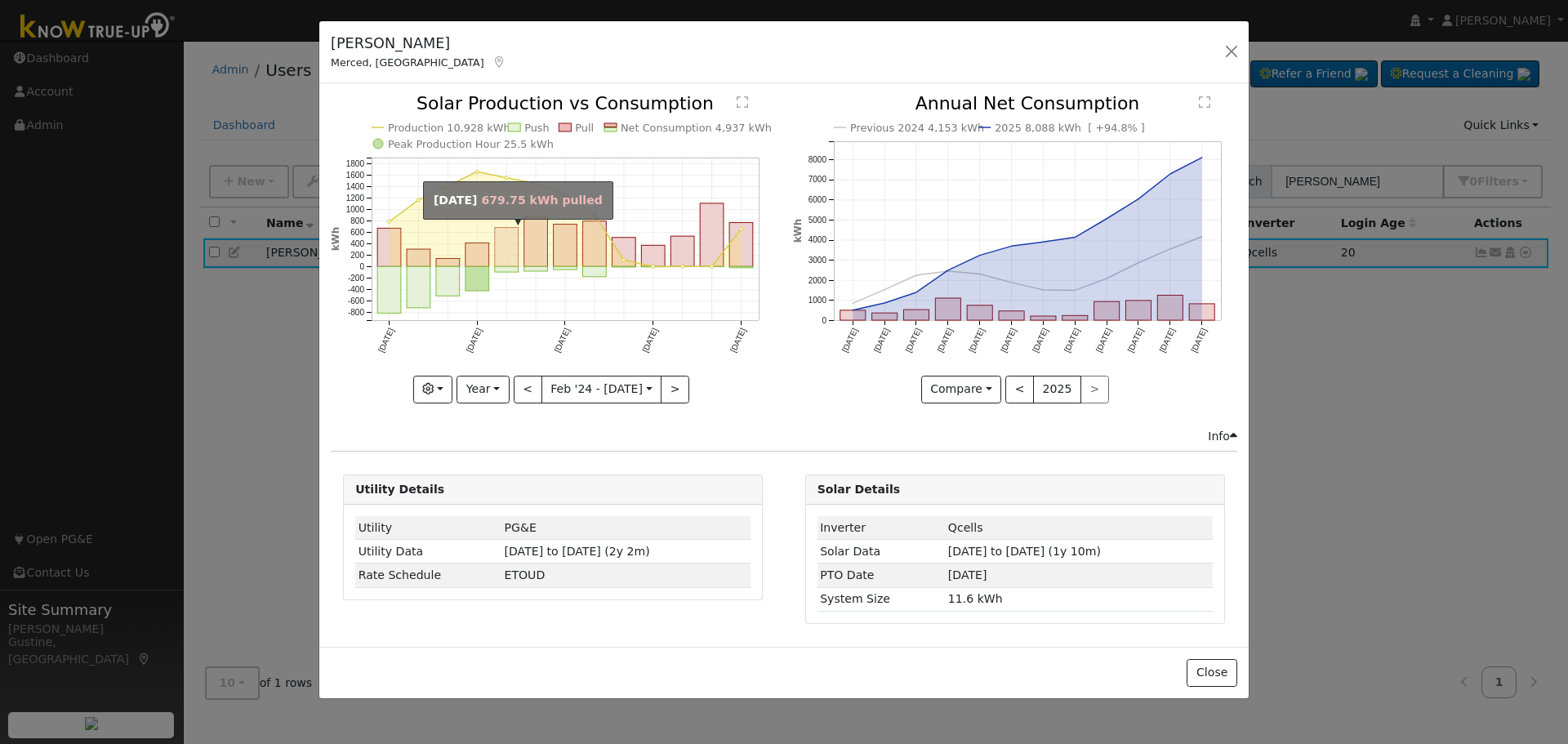
click at [497, 243] on rect "onclick=""" at bounding box center [506, 247] width 23 height 40
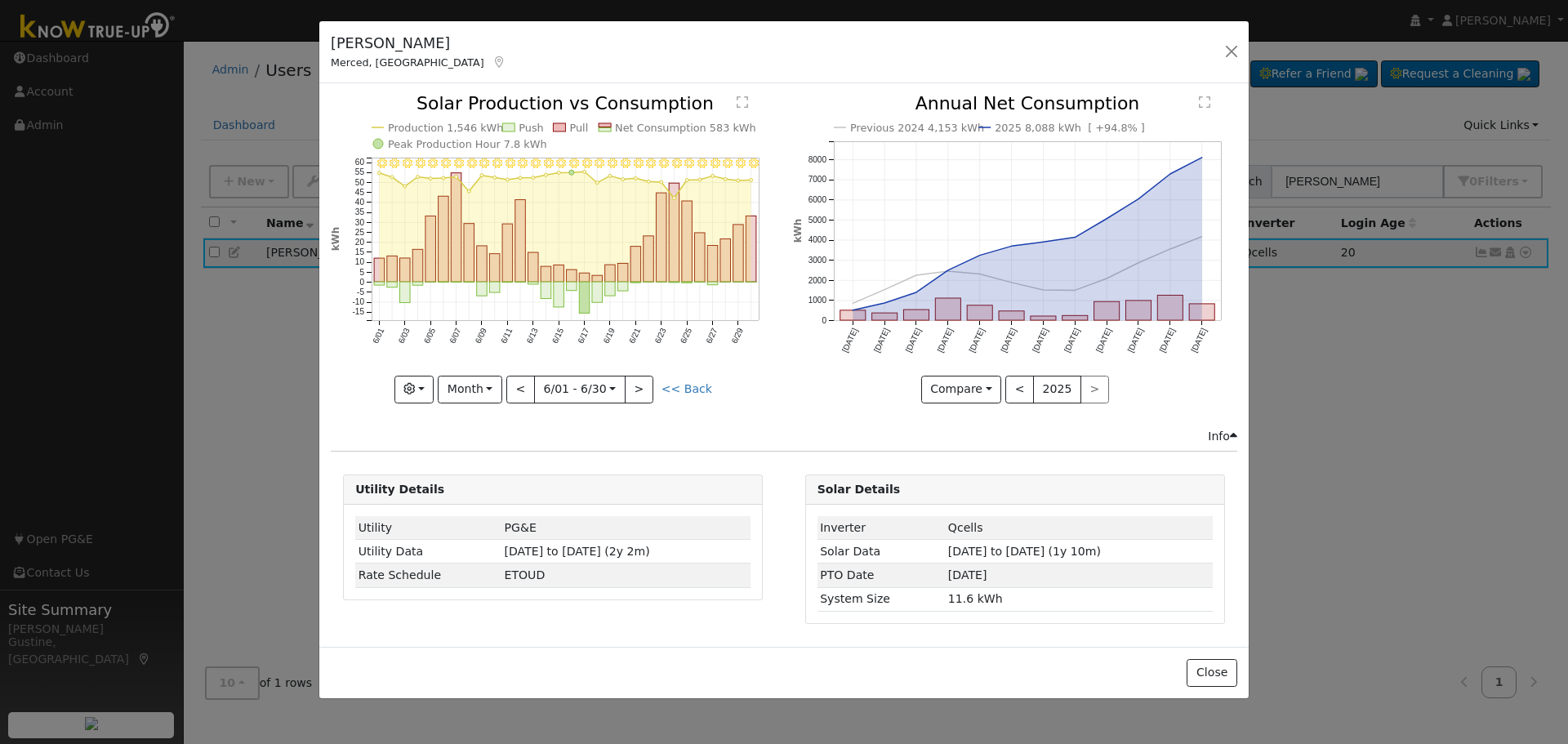
click at [678, 297] on icon "6/30 - Clear 6/29 - Clear 6/28 - Clear 6/27 - Clear 6/26 - Clear 6/25 - Clear 6…" at bounding box center [553, 248] width 444 height 306
click at [514, 394] on button "<" at bounding box center [521, 389] width 29 height 28
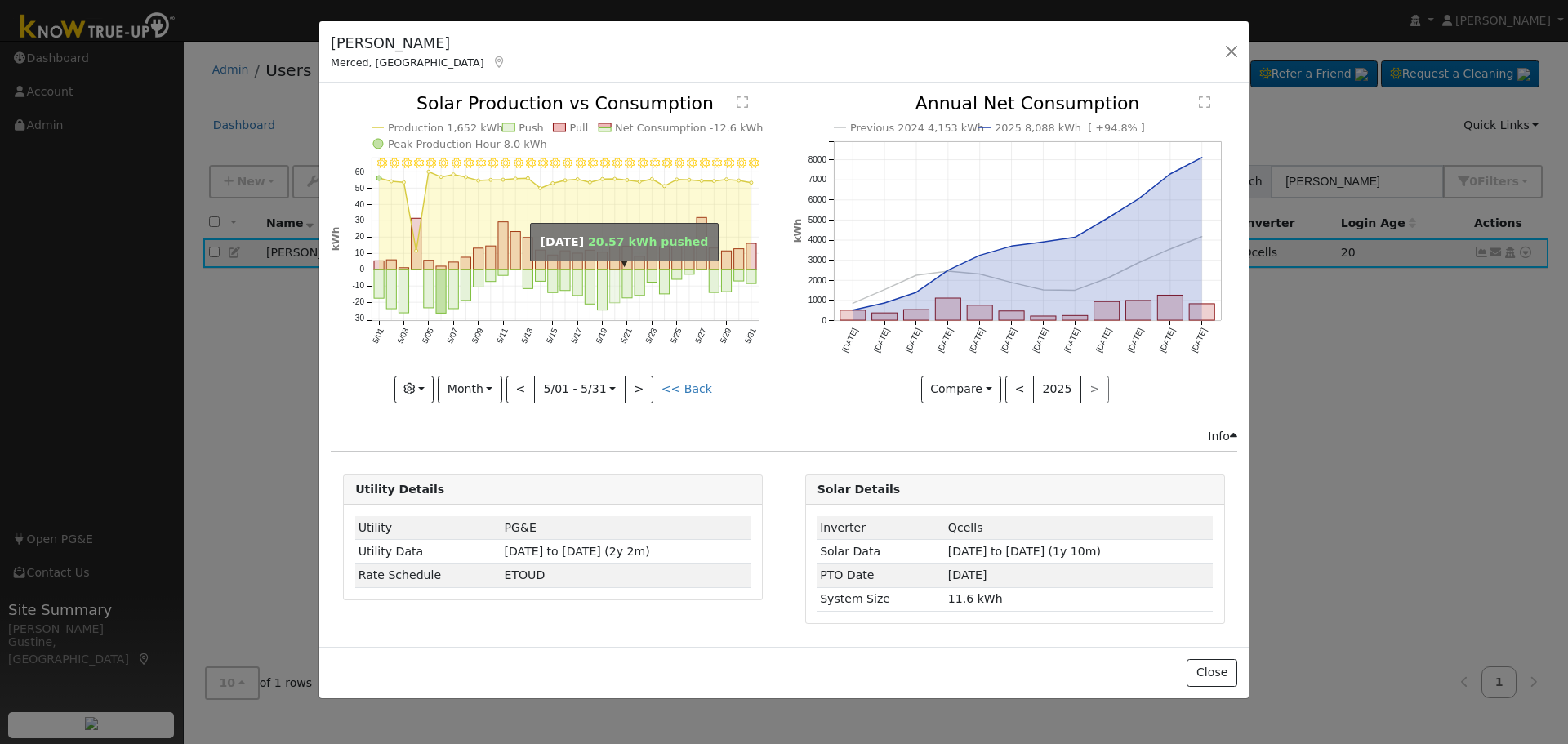
click at [618, 283] on rect "onclick=""" at bounding box center [615, 285] width 10 height 34
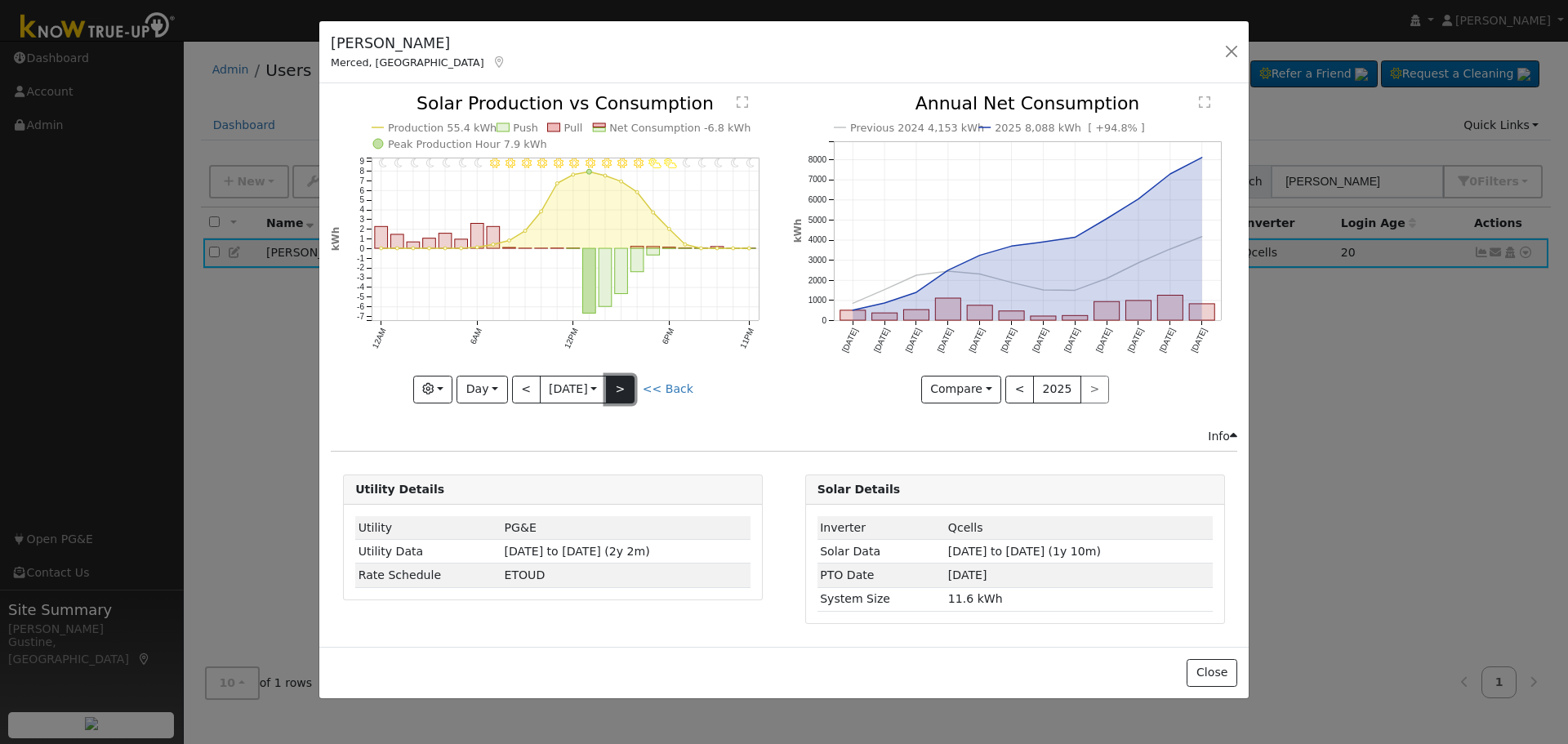
click at [627, 387] on button ">" at bounding box center [620, 389] width 29 height 28
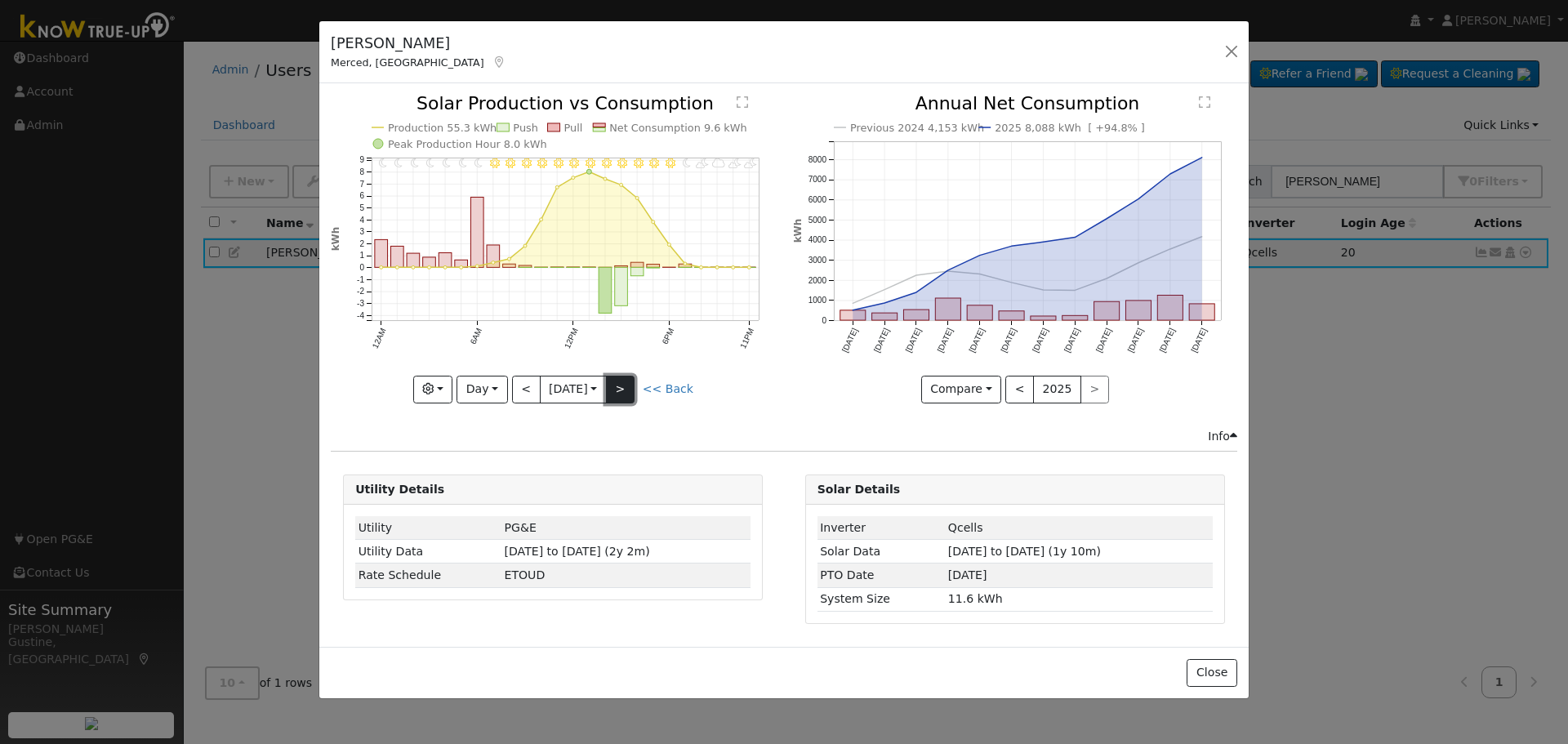
click at [628, 387] on button ">" at bounding box center [620, 389] width 29 height 28
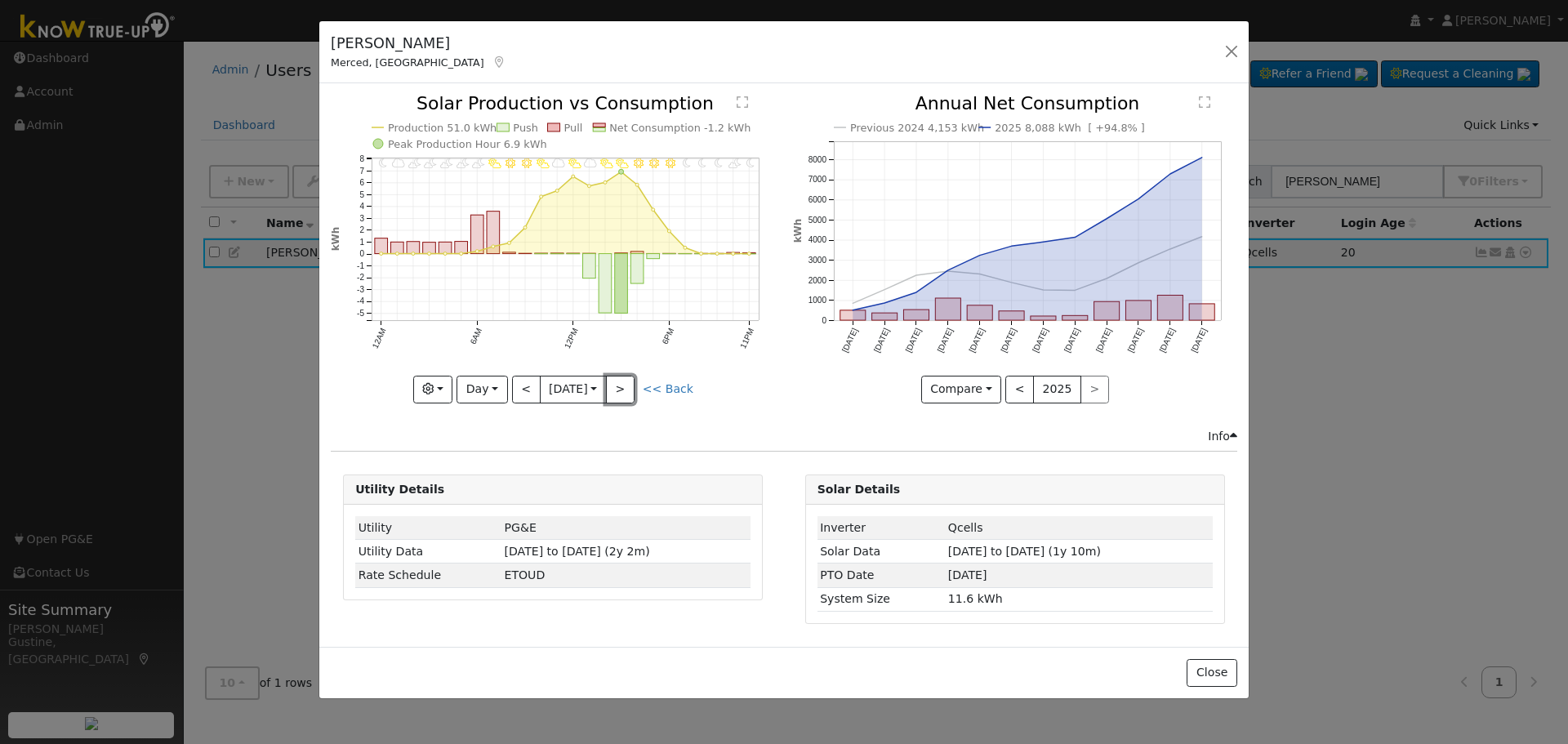
click at [626, 387] on button ">" at bounding box center [620, 389] width 29 height 28
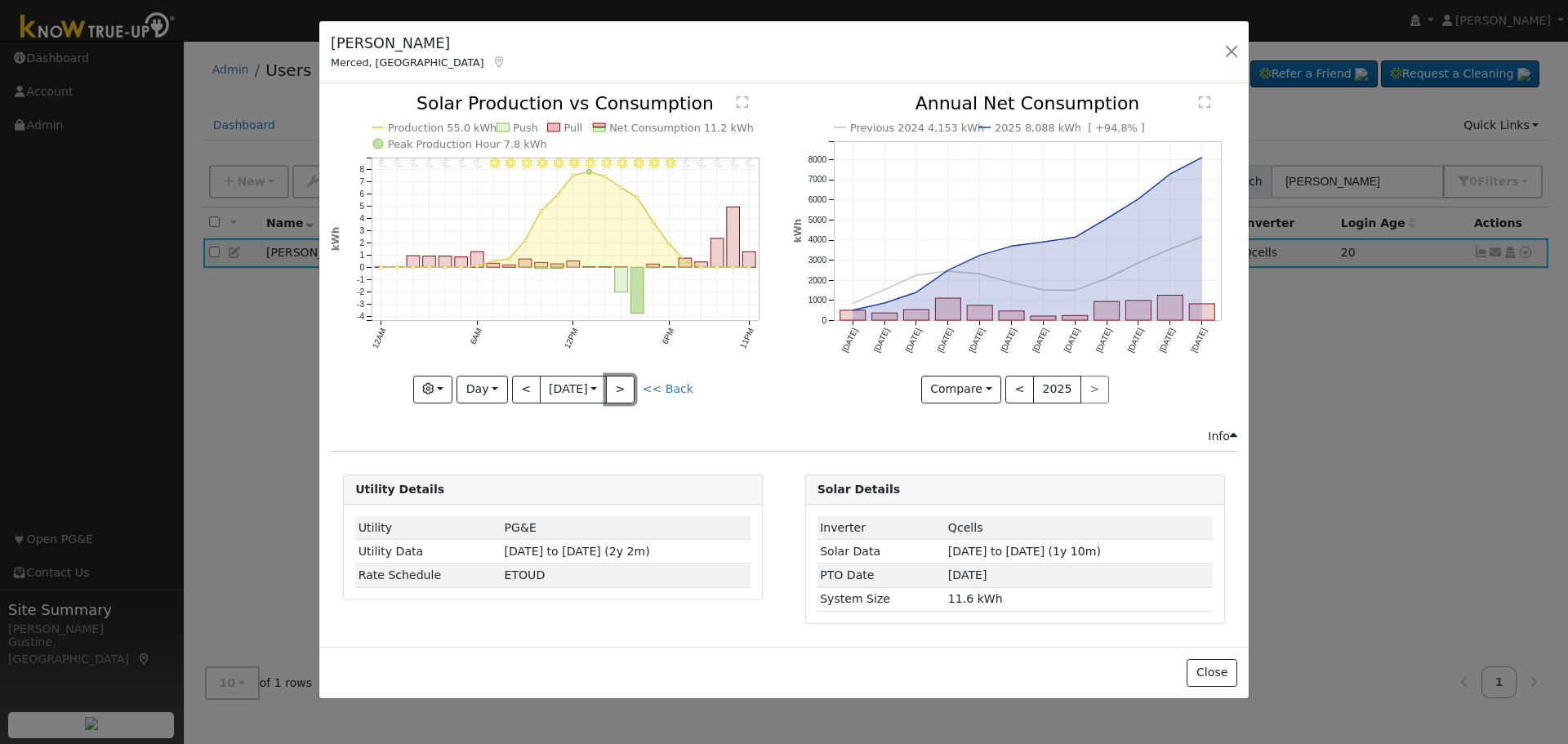
click at [626, 387] on button ">" at bounding box center [620, 389] width 29 height 28
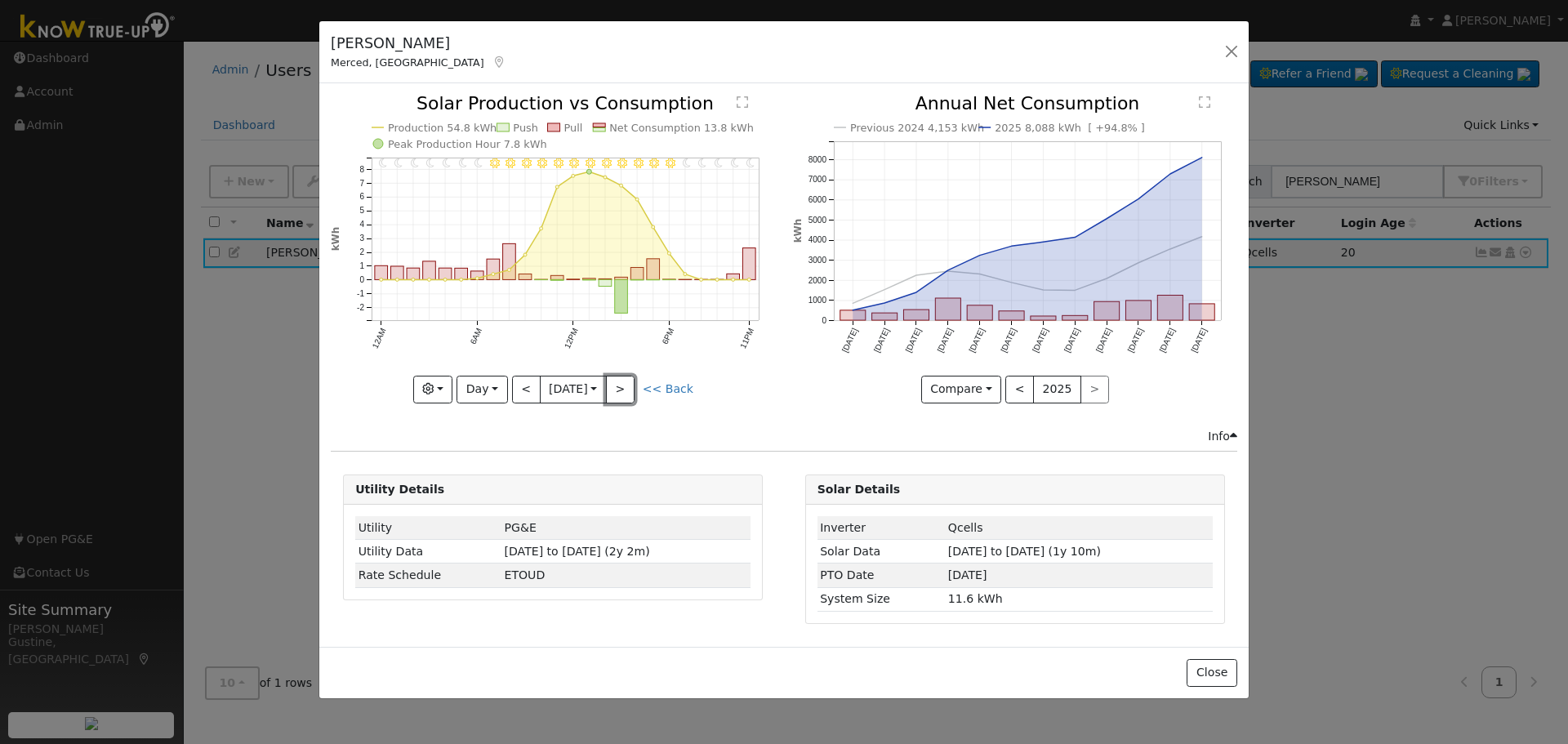
click at [625, 387] on button ">" at bounding box center [620, 389] width 29 height 28
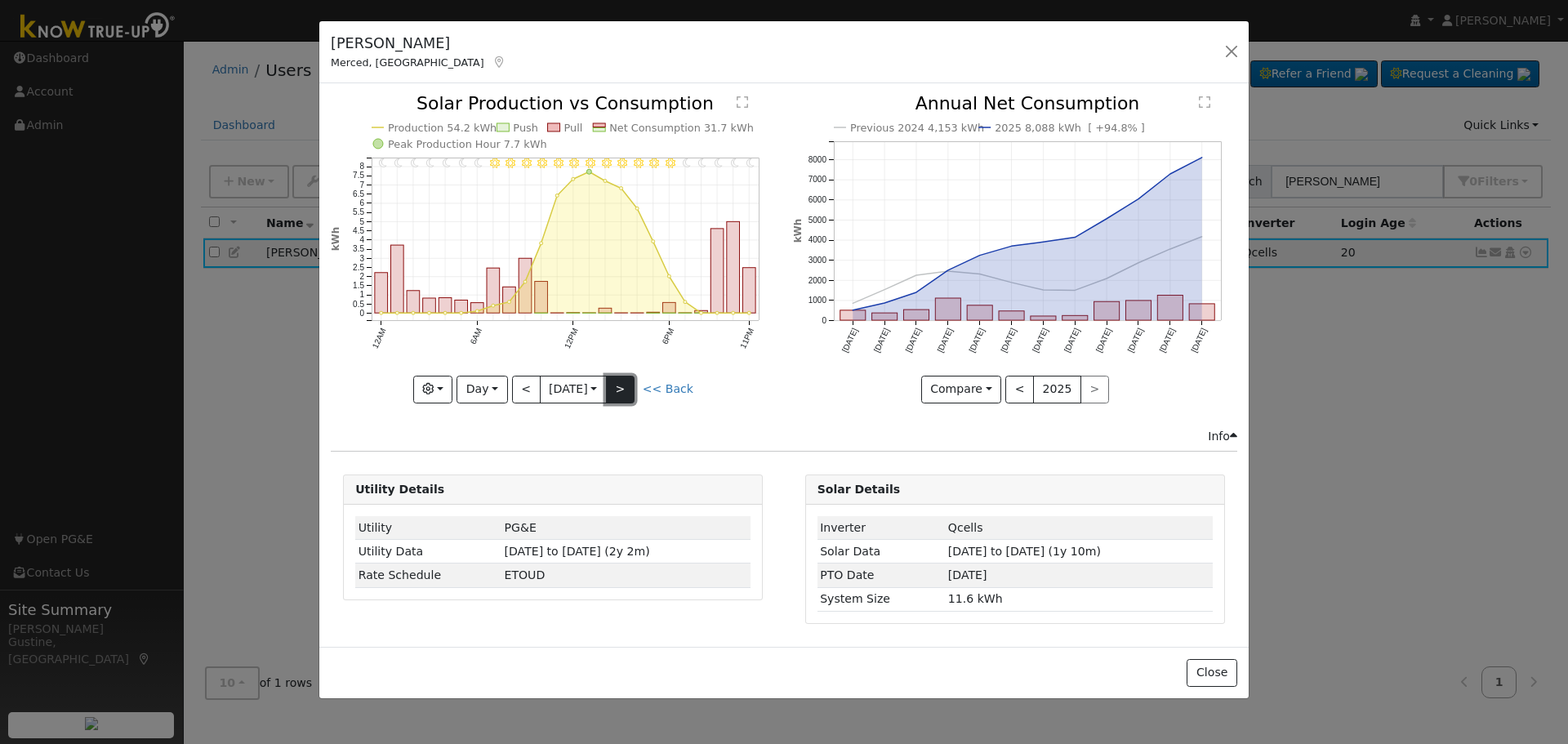
click at [624, 387] on button ">" at bounding box center [620, 389] width 29 height 28
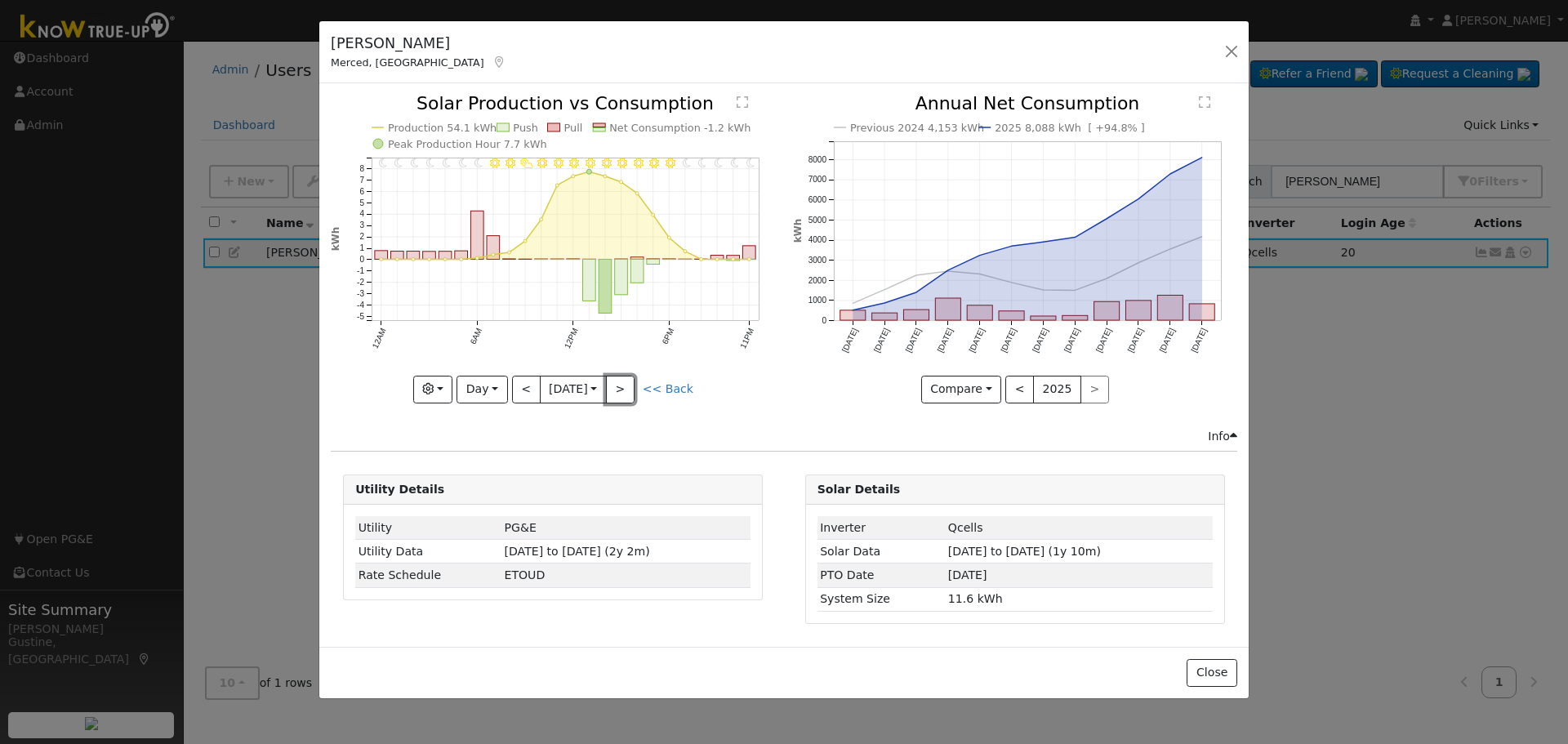
click at [619, 386] on button ">" at bounding box center [620, 389] width 29 height 28
click at [606, 386] on input "[DATE]" at bounding box center [574, 389] width 66 height 26
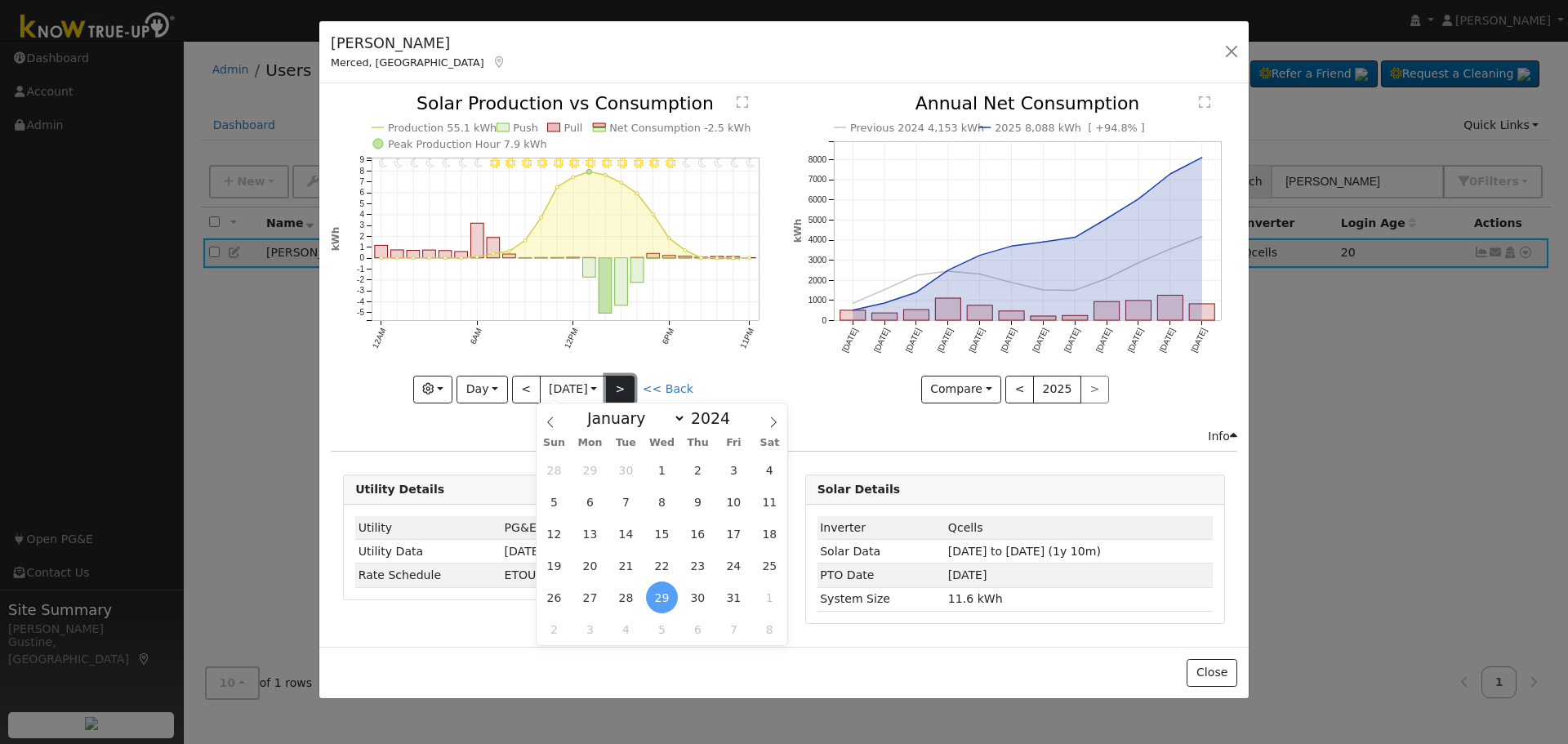
click at [631, 384] on button ">" at bounding box center [620, 389] width 29 height 28
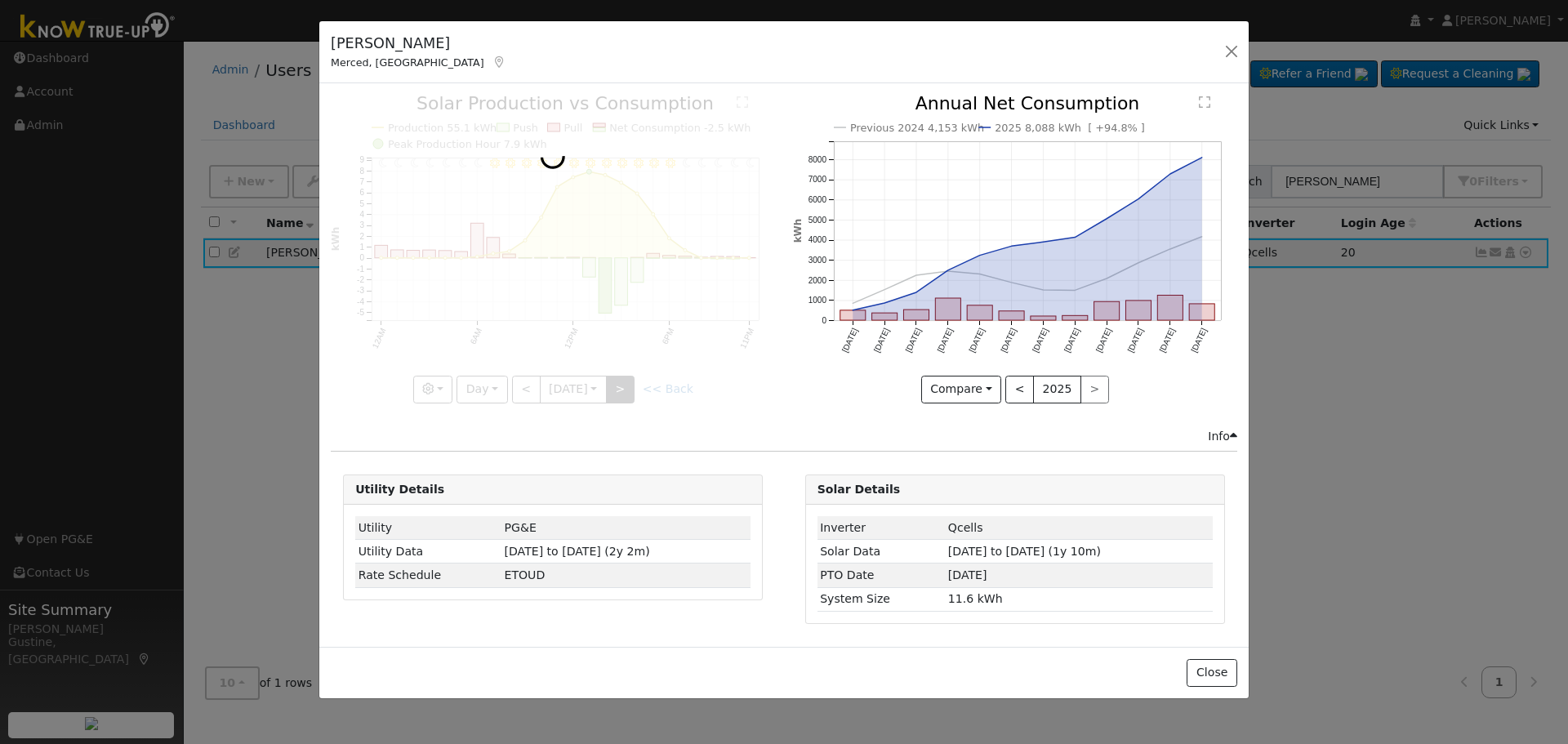
click at [631, 384] on div at bounding box center [553, 249] width 444 height 308
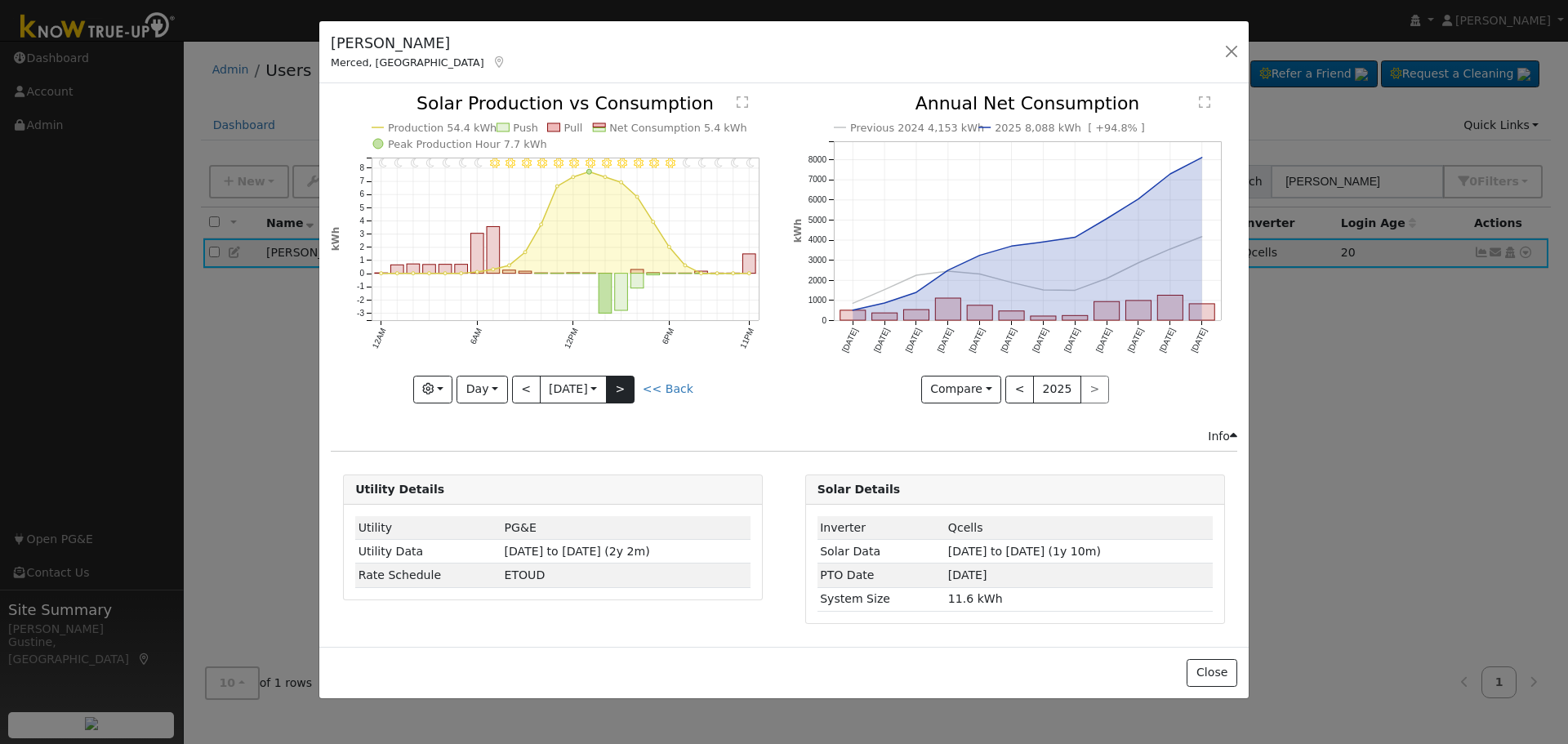
click at [631, 384] on div at bounding box center [553, 249] width 444 height 308
click at [631, 384] on div "11PM - Clear 10PM - Clear 9PM - Clear 8PM - Clear 7PM - Clear 6PM - Clear 5PM -…" at bounding box center [553, 249] width 444 height 308
click at [631, 384] on button ">" at bounding box center [620, 389] width 29 height 28
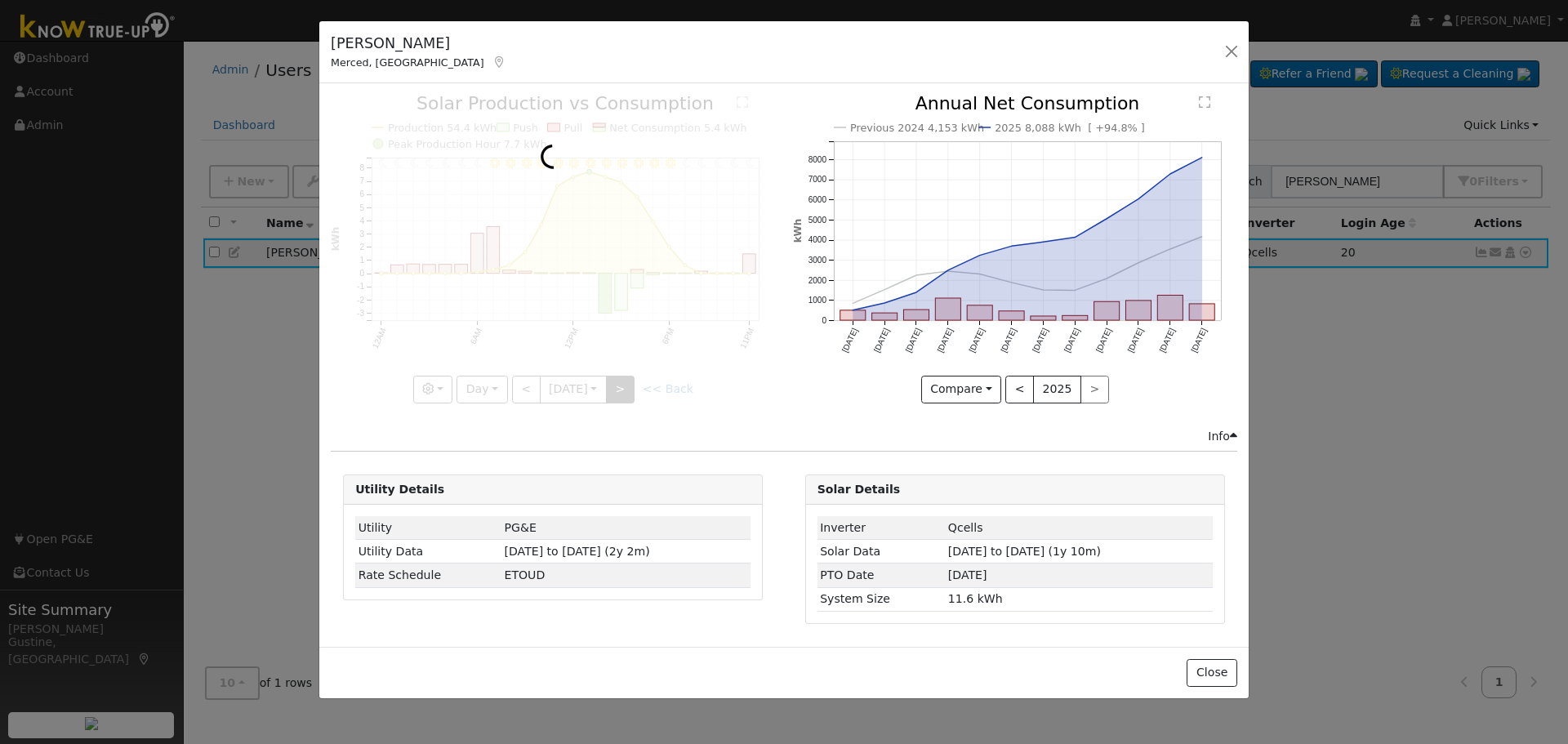
click at [631, 384] on div at bounding box center [553, 249] width 444 height 308
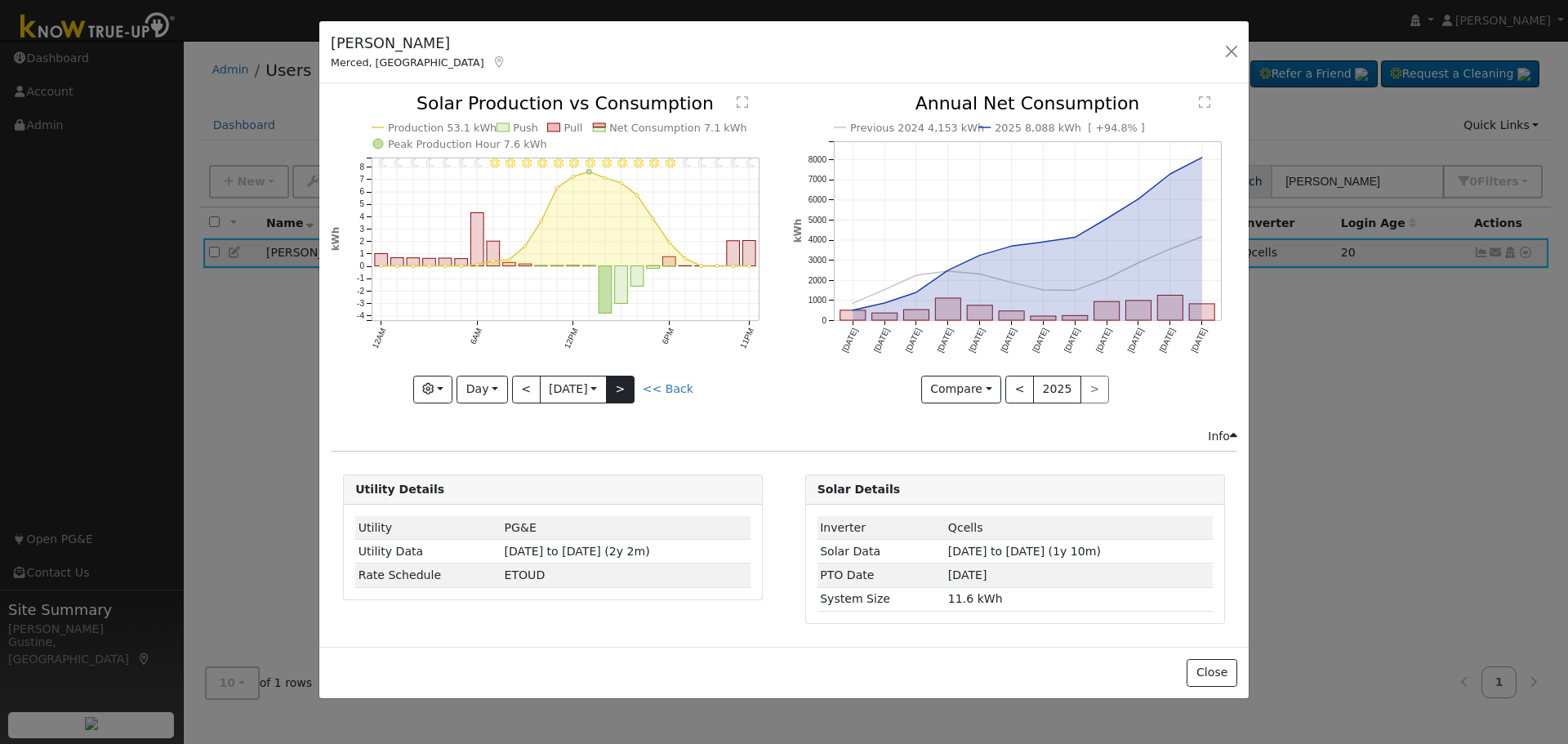
click at [631, 384] on div at bounding box center [553, 249] width 444 height 308
click at [631, 384] on button ">" at bounding box center [620, 389] width 29 height 28
click at [0, 0] on div at bounding box center [0, 0] width 0 height 0
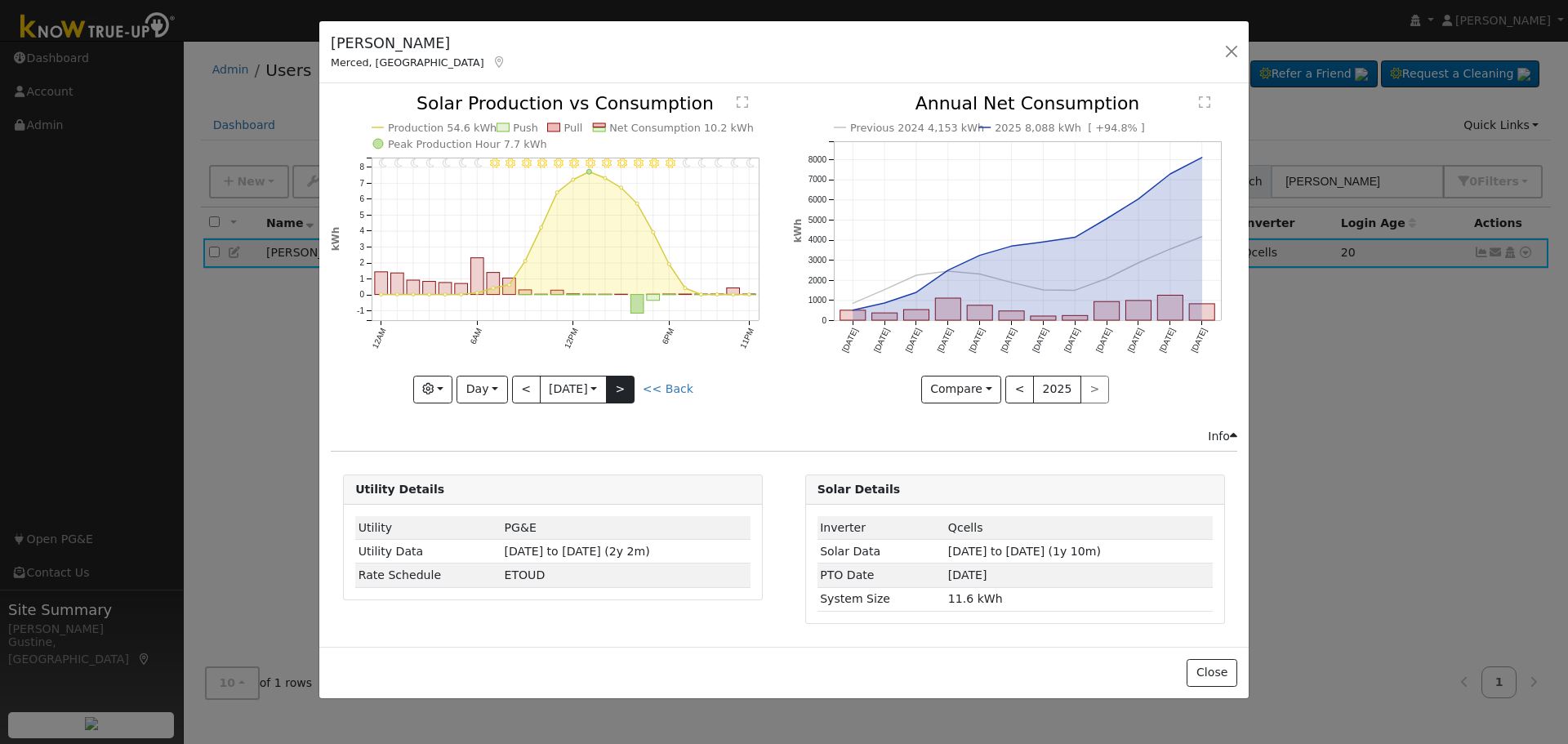
click at [631, 384] on div at bounding box center [553, 249] width 444 height 308
click at [631, 384] on button ">" at bounding box center [620, 389] width 29 height 28
click at [631, 384] on div at bounding box center [553, 249] width 444 height 308
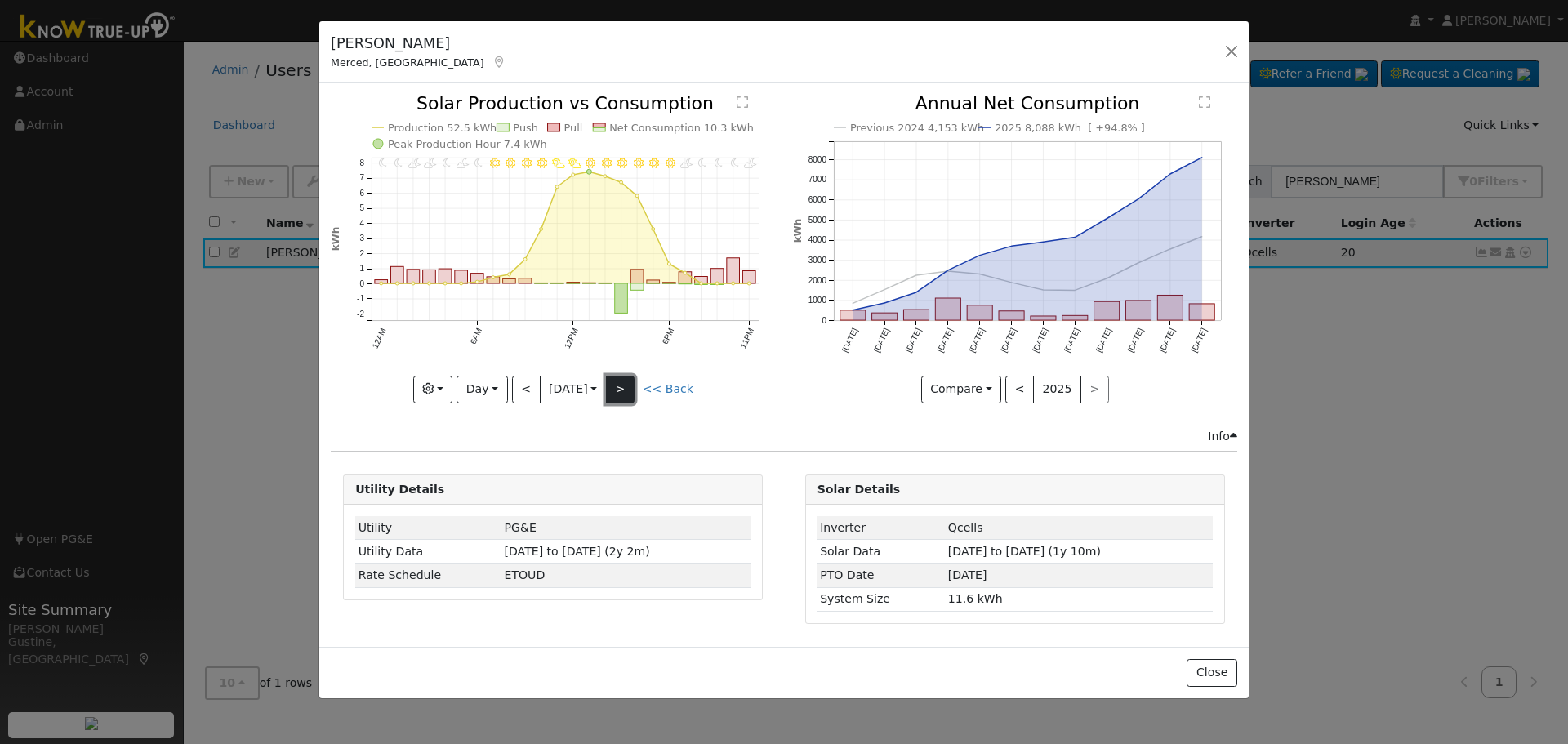
click at [631, 384] on button ">" at bounding box center [620, 389] width 29 height 28
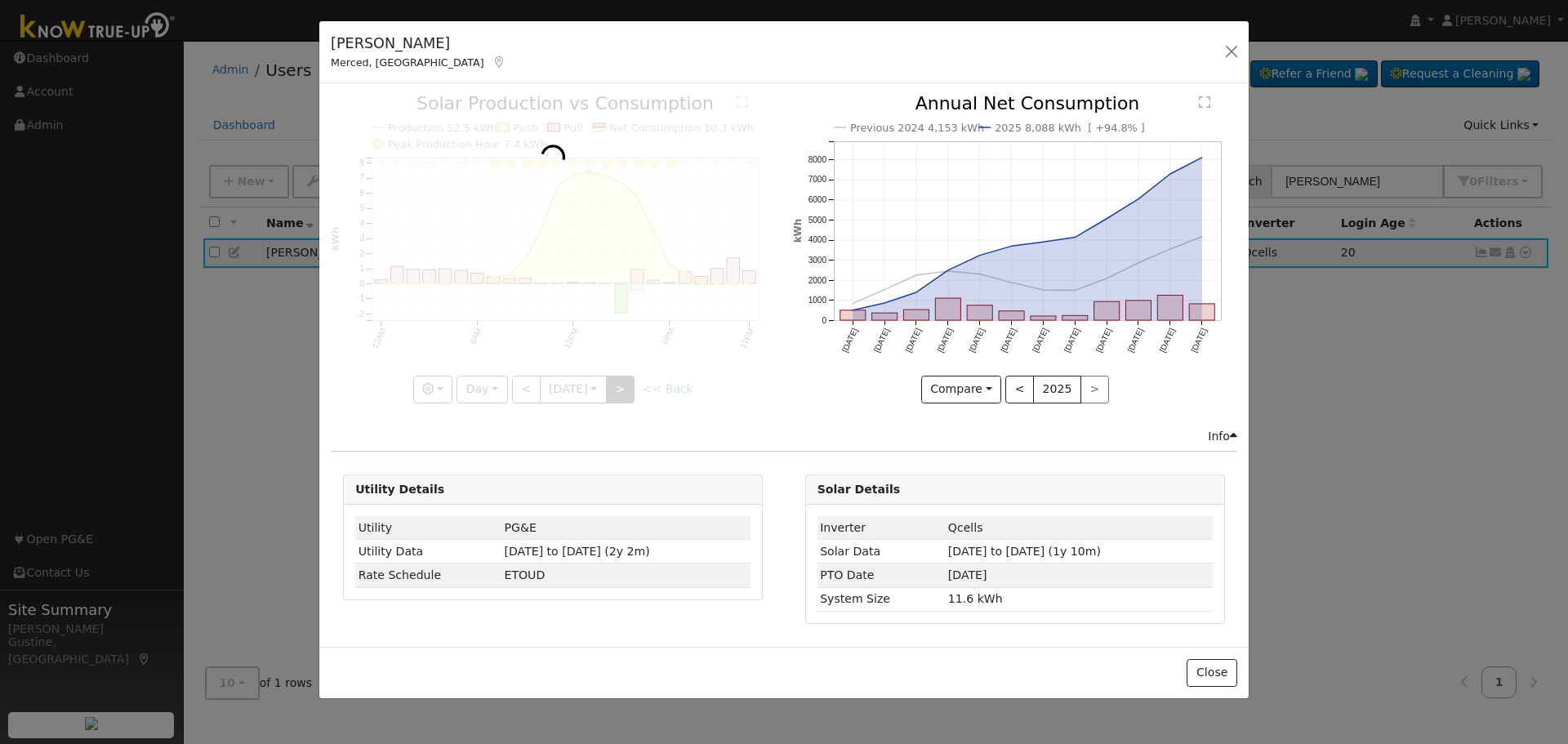
click at [631, 384] on div at bounding box center [553, 249] width 444 height 308
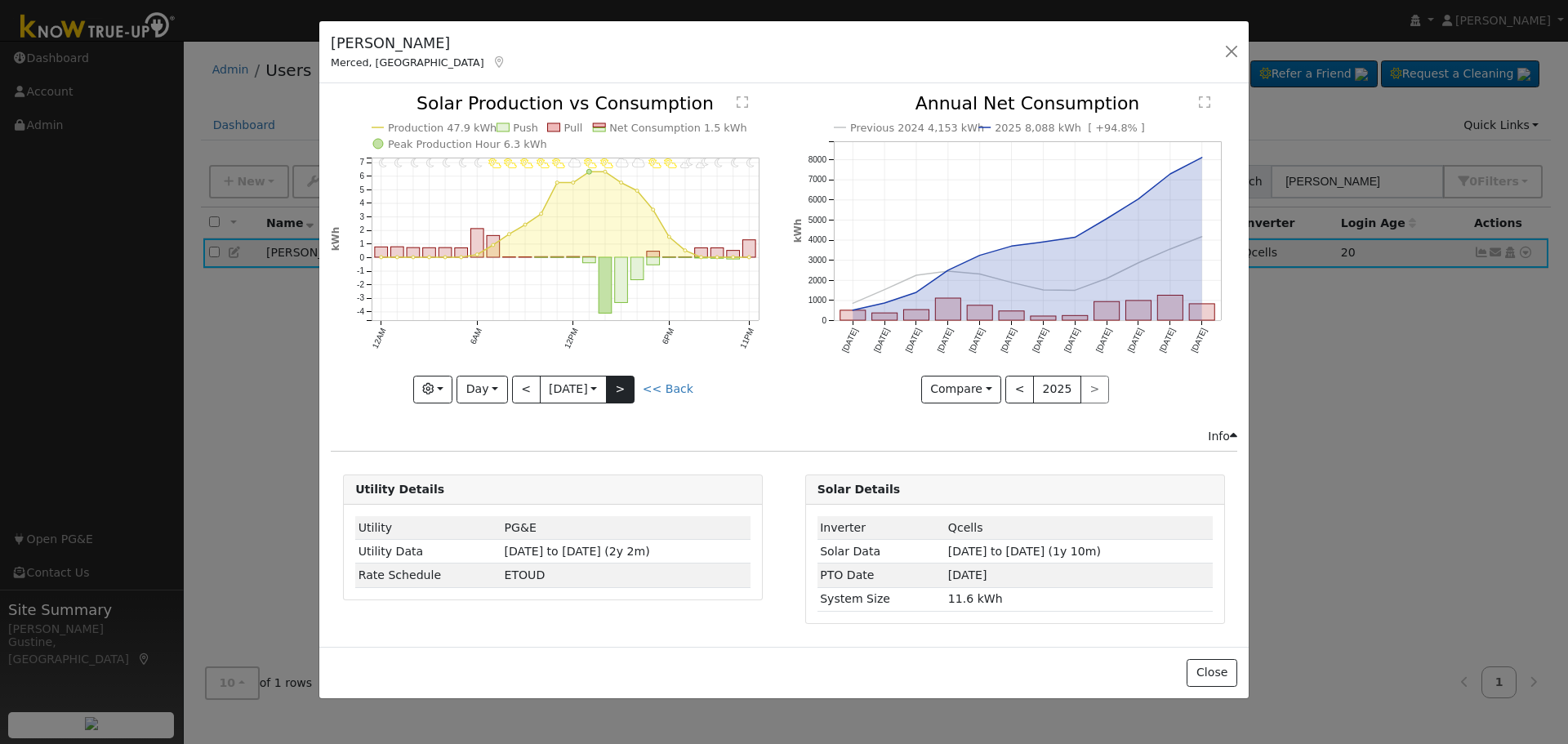
click at [631, 384] on div at bounding box center [553, 249] width 444 height 308
click at [631, 384] on button ">" at bounding box center [620, 389] width 29 height 28
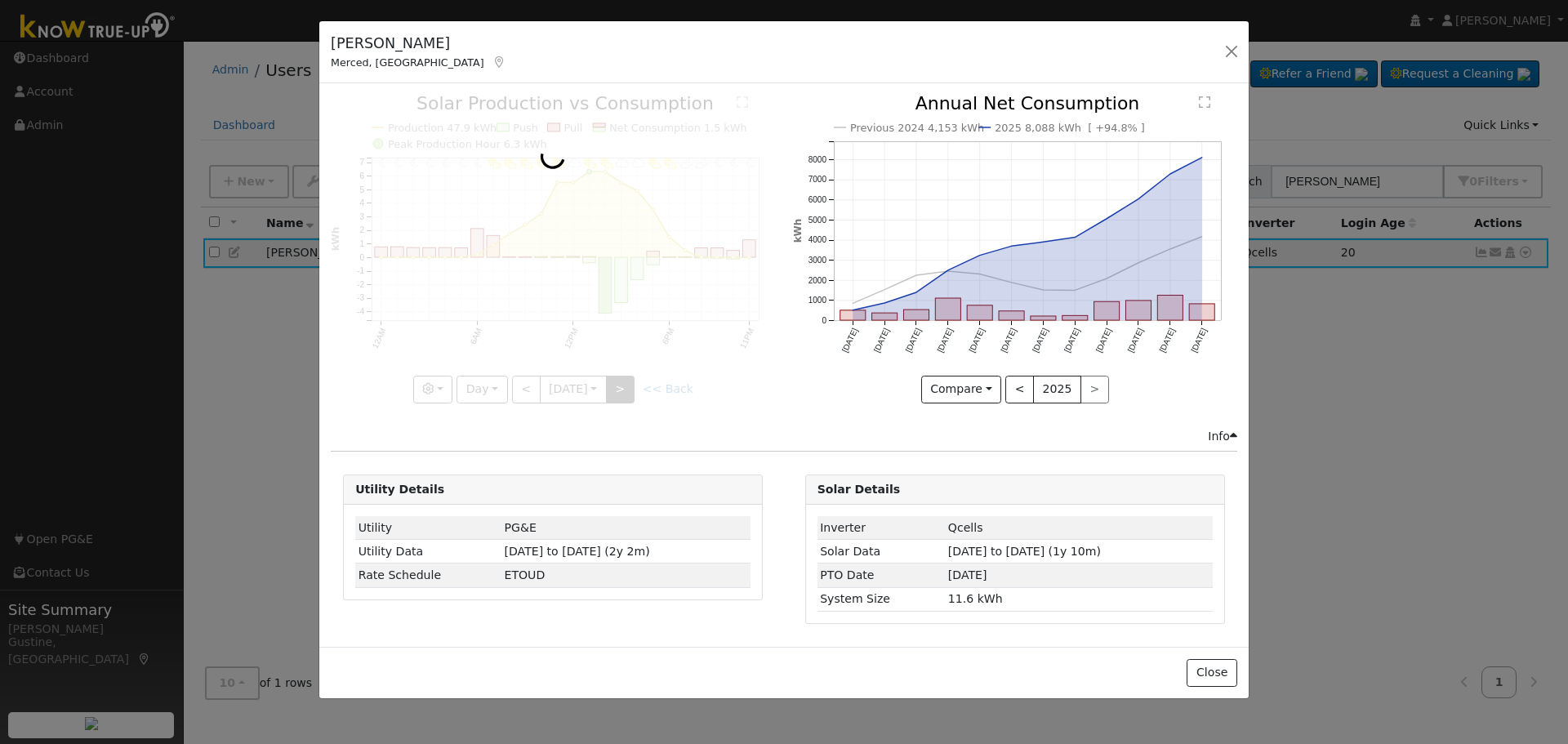
click at [631, 384] on div at bounding box center [553, 249] width 444 height 308
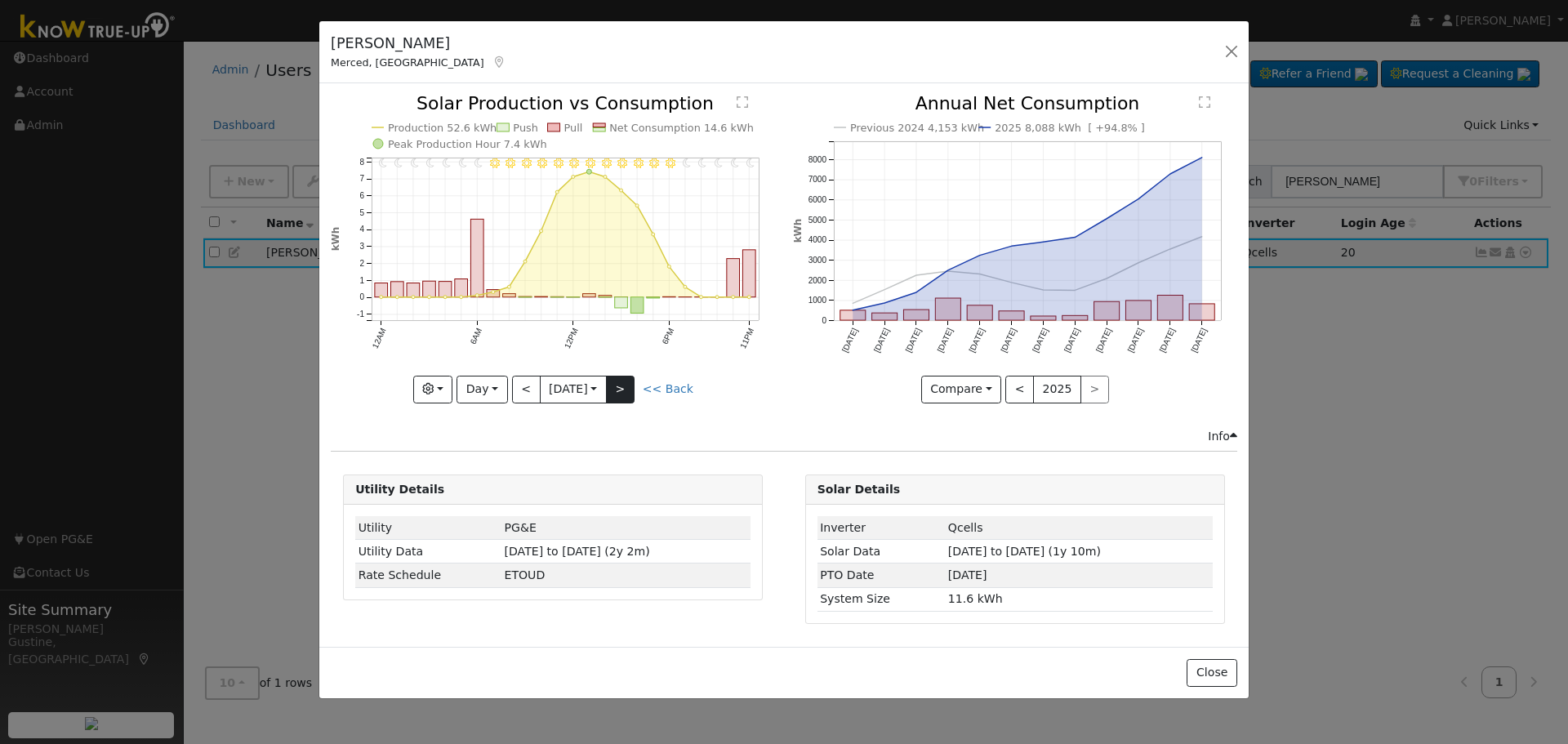
click at [631, 384] on div at bounding box center [553, 249] width 444 height 308
click at [631, 384] on button ">" at bounding box center [620, 389] width 29 height 28
click at [0, 0] on div at bounding box center [0, 0] width 0 height 0
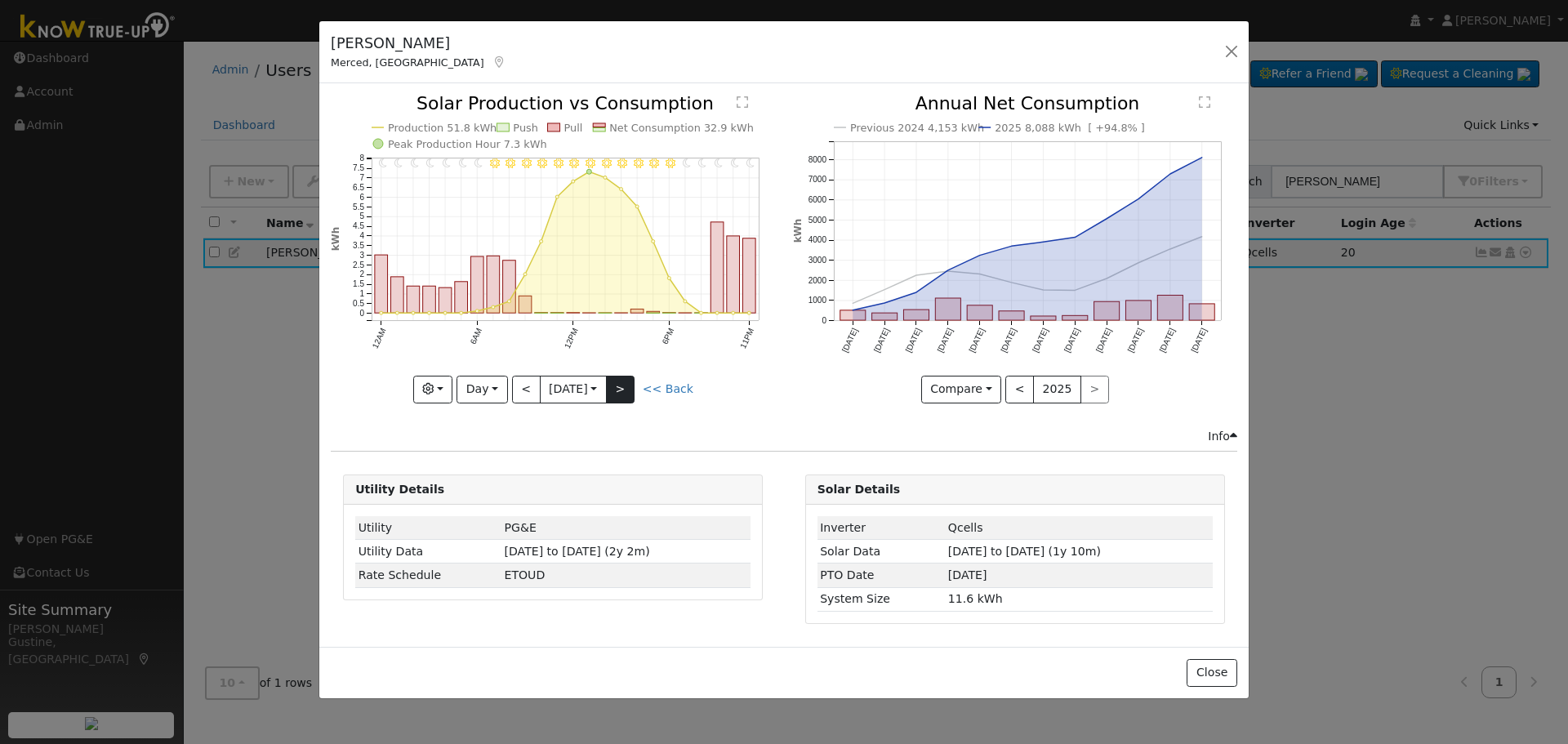
click at [631, 384] on div at bounding box center [553, 249] width 444 height 308
click at [631, 384] on div "11PM - Clear 10PM - Clear 9PM - Clear 8PM - Clear 7PM - Clear 6PM - Clear 5PM -…" at bounding box center [553, 249] width 444 height 308
click at [631, 384] on button ">" at bounding box center [620, 389] width 29 height 28
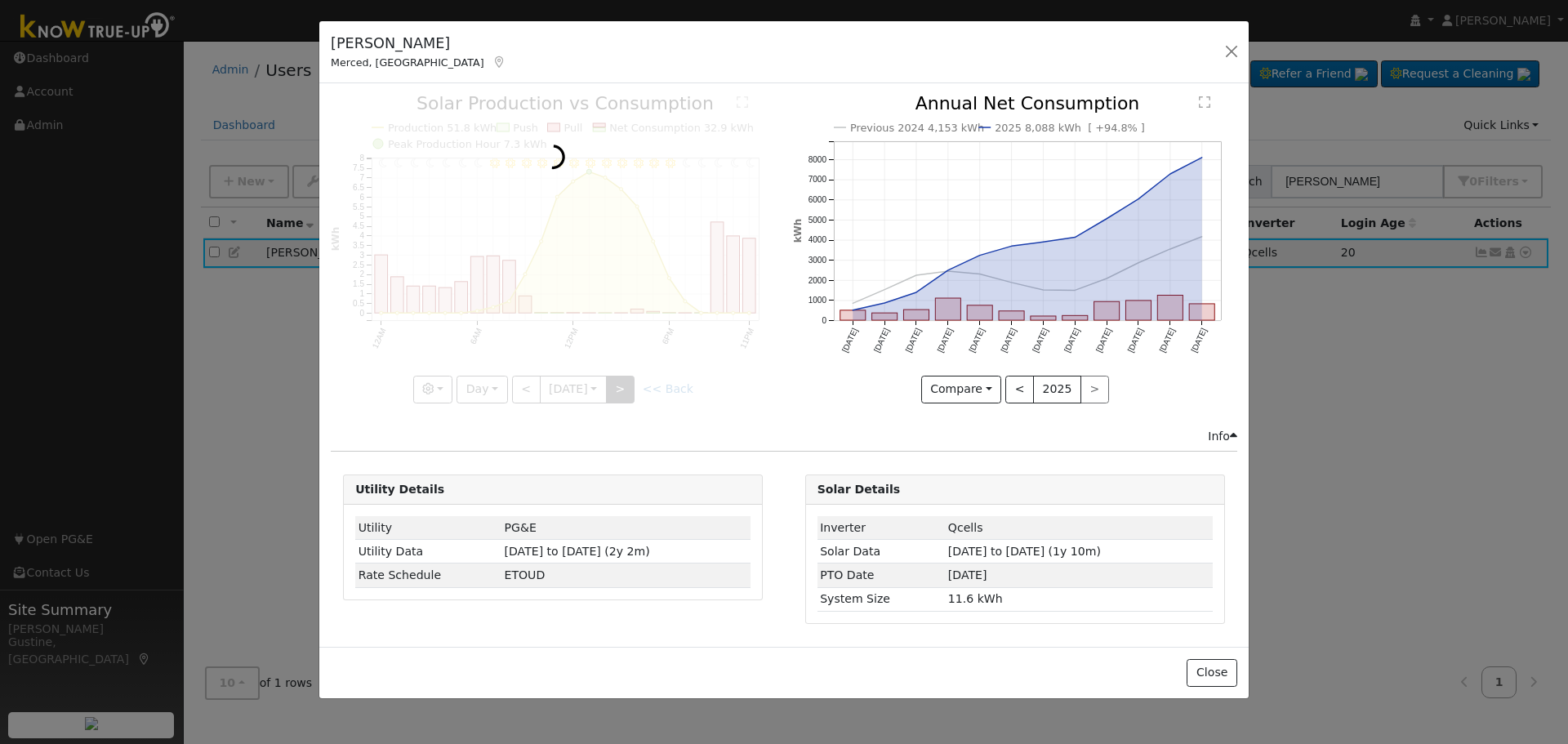
click at [631, 384] on div at bounding box center [553, 249] width 444 height 308
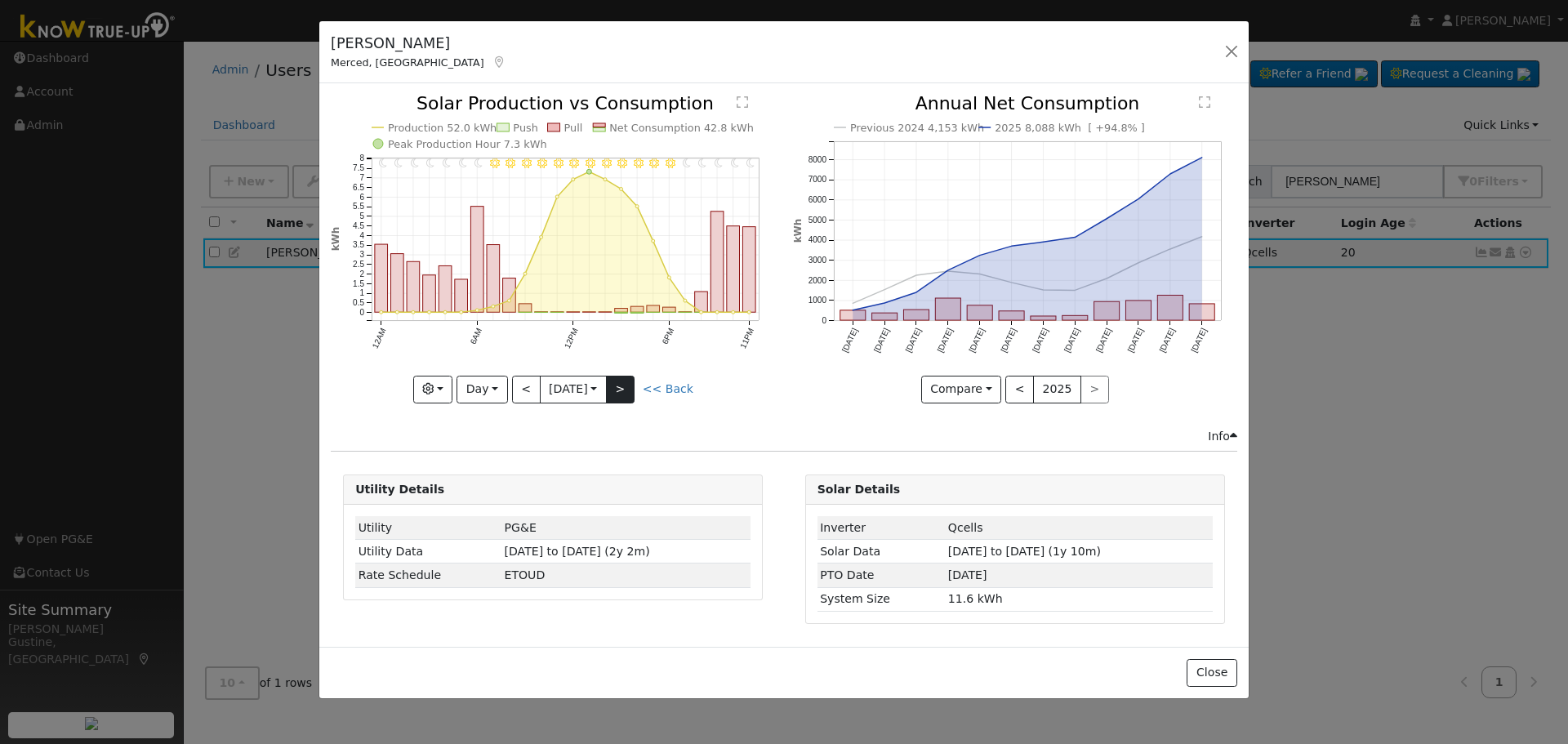
click at [631, 384] on div at bounding box center [553, 249] width 444 height 308
click at [631, 384] on div "11PM - Clear 10PM - Clear 9PM - Clear 8PM - Clear 7PM - Clear 6PM - Clear 5PM -…" at bounding box center [553, 249] width 444 height 308
click at [631, 384] on button ">" at bounding box center [620, 389] width 29 height 28
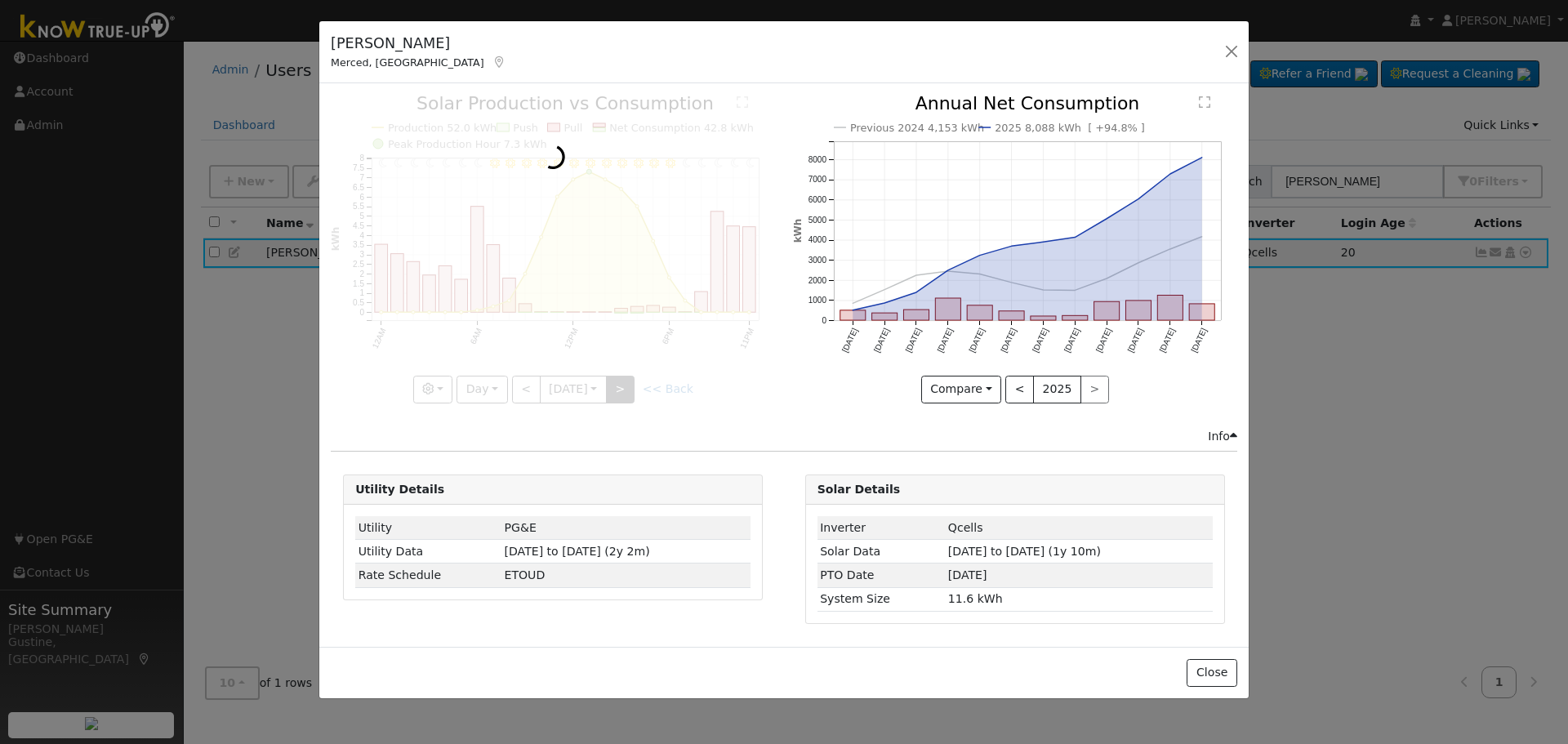
click at [631, 384] on div at bounding box center [553, 249] width 444 height 308
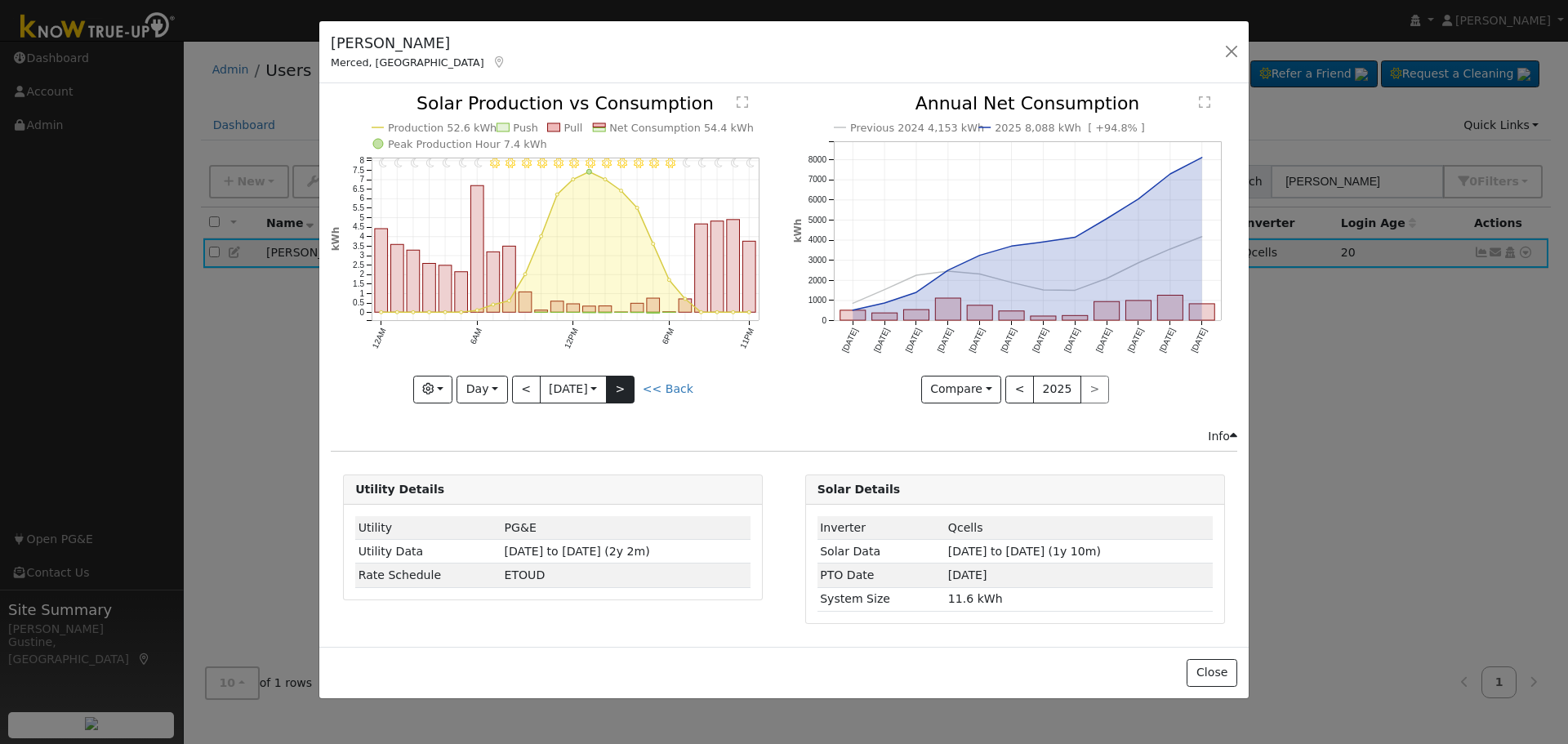
click at [631, 384] on div "11PM - MostlyClear 10PM - Clear 9PM - Clear 8PM - Clear 7PM - Clear 6PM - Clear…" at bounding box center [553, 249] width 444 height 308
click at [631, 384] on button ">" at bounding box center [620, 389] width 29 height 28
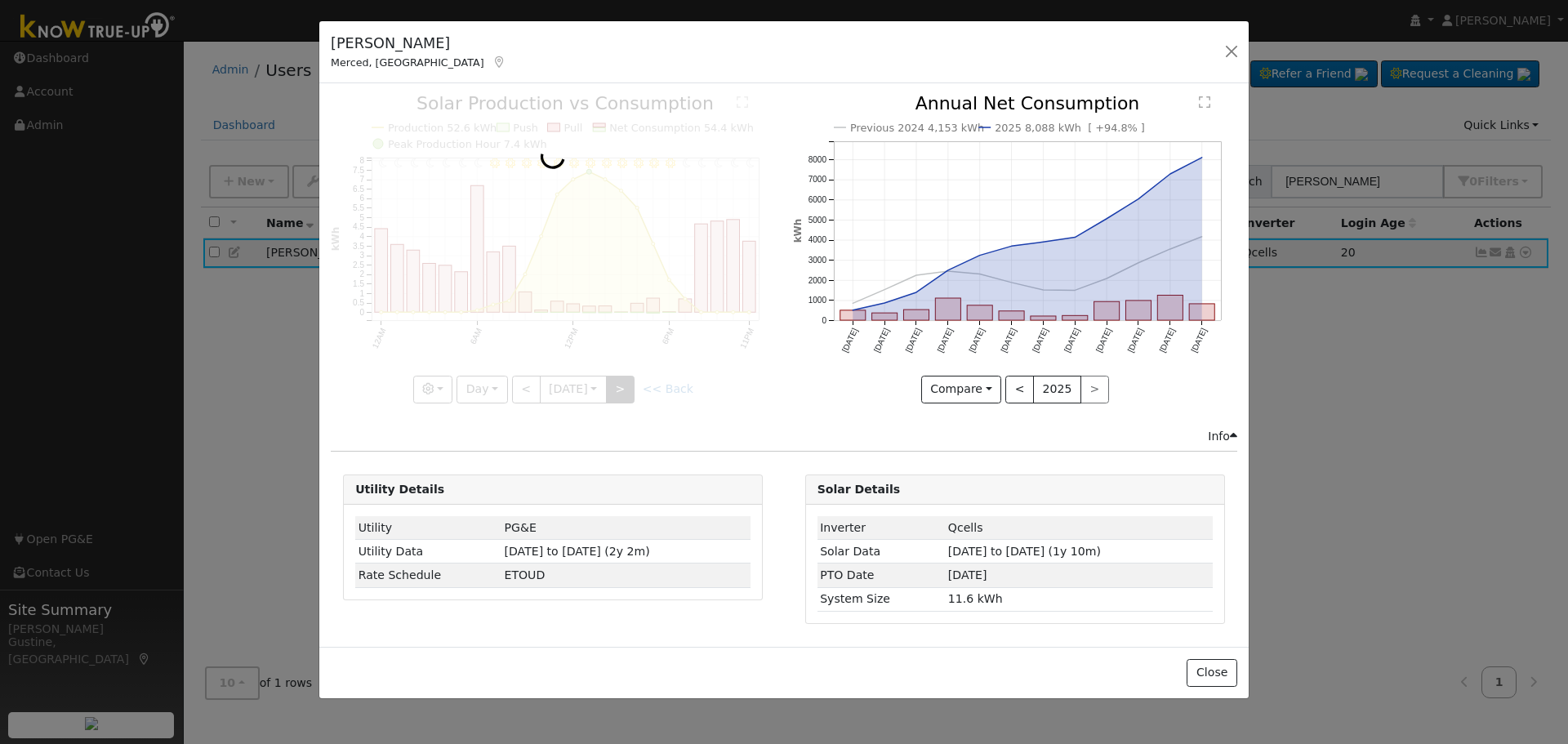
click at [631, 384] on div at bounding box center [553, 249] width 444 height 308
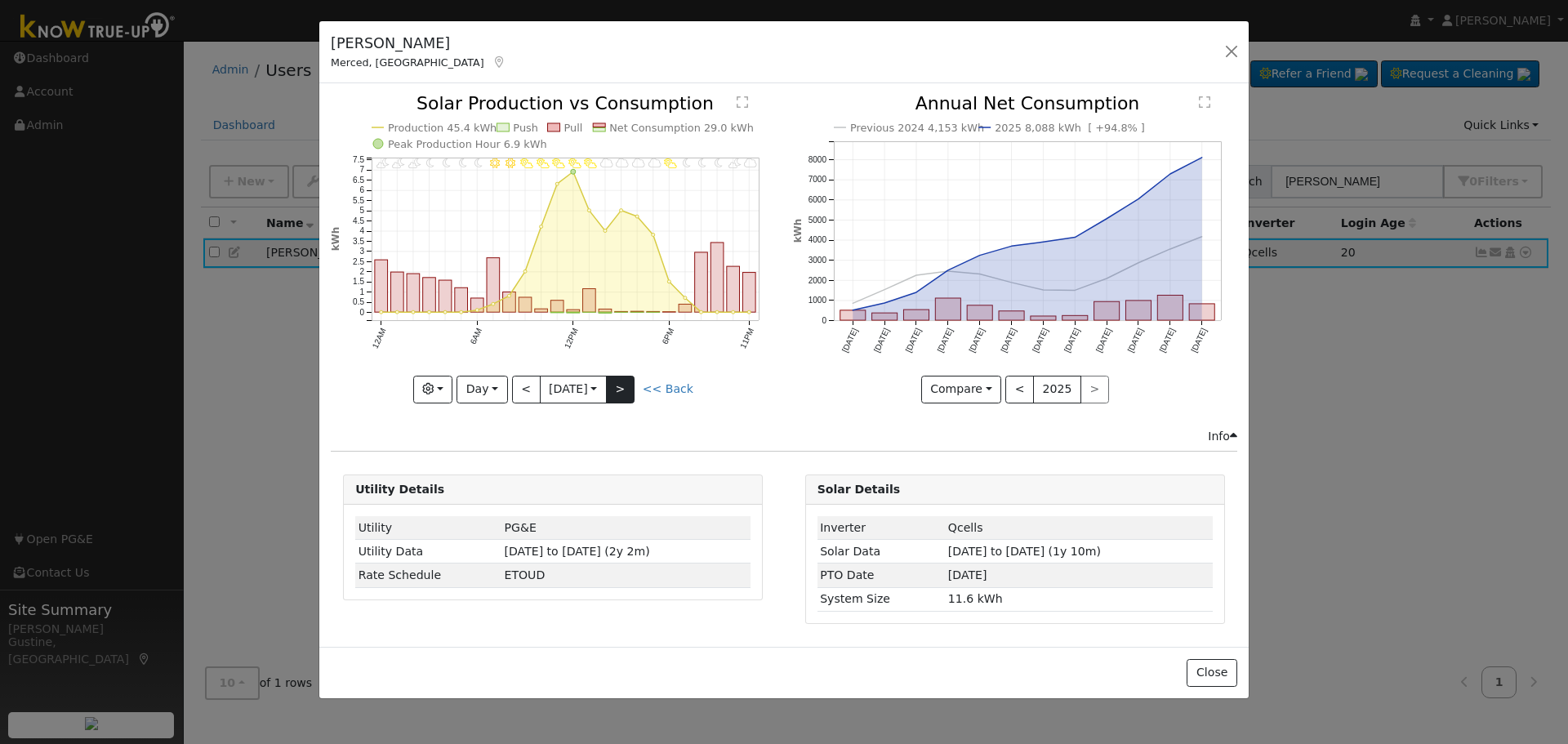
click at [631, 384] on div at bounding box center [553, 249] width 444 height 308
click at [631, 384] on button ">" at bounding box center [620, 389] width 29 height 28
click at [0, 0] on div at bounding box center [0, 0] width 0 height 0
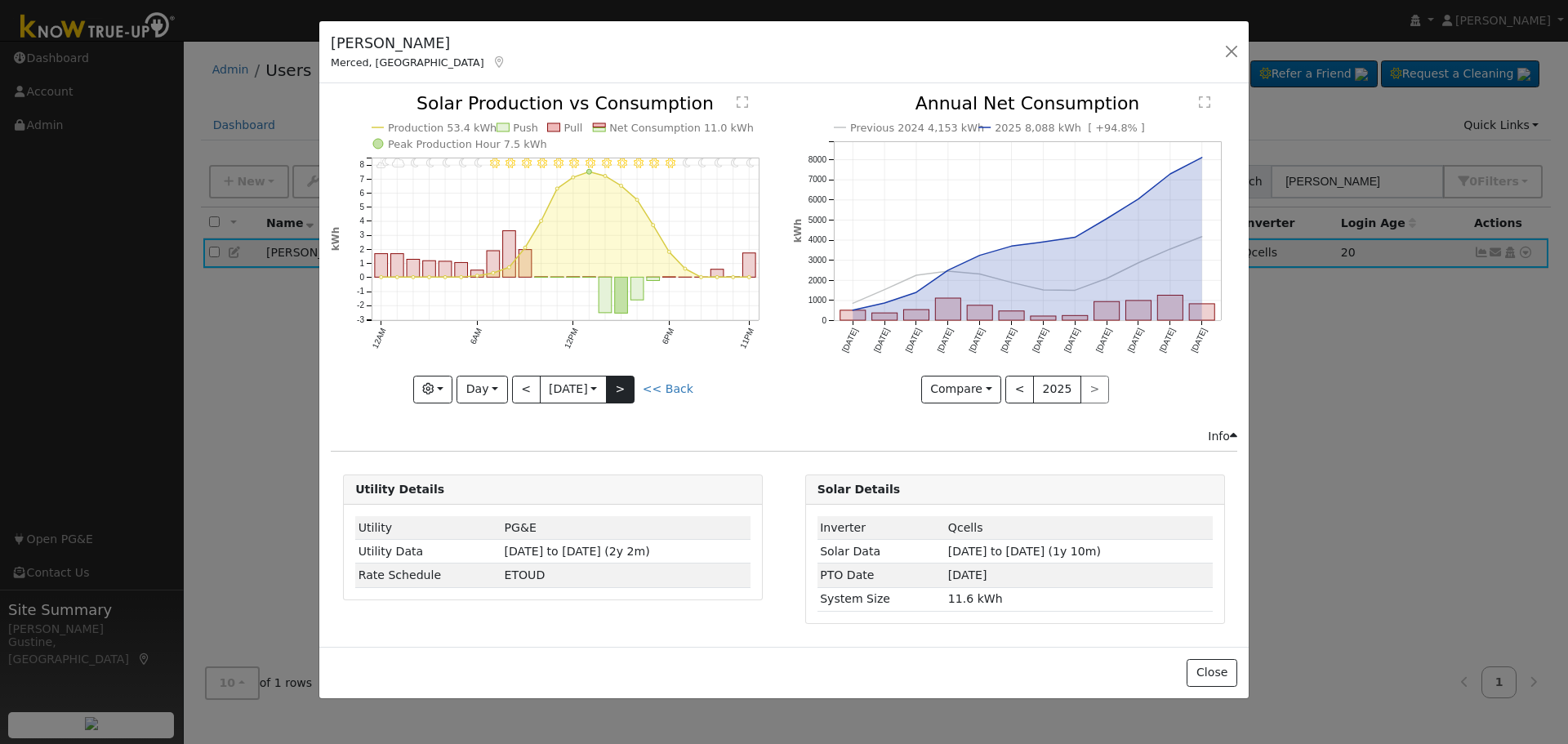
click at [631, 384] on div at bounding box center [553, 249] width 444 height 308
click at [631, 384] on button ">" at bounding box center [620, 389] width 29 height 28
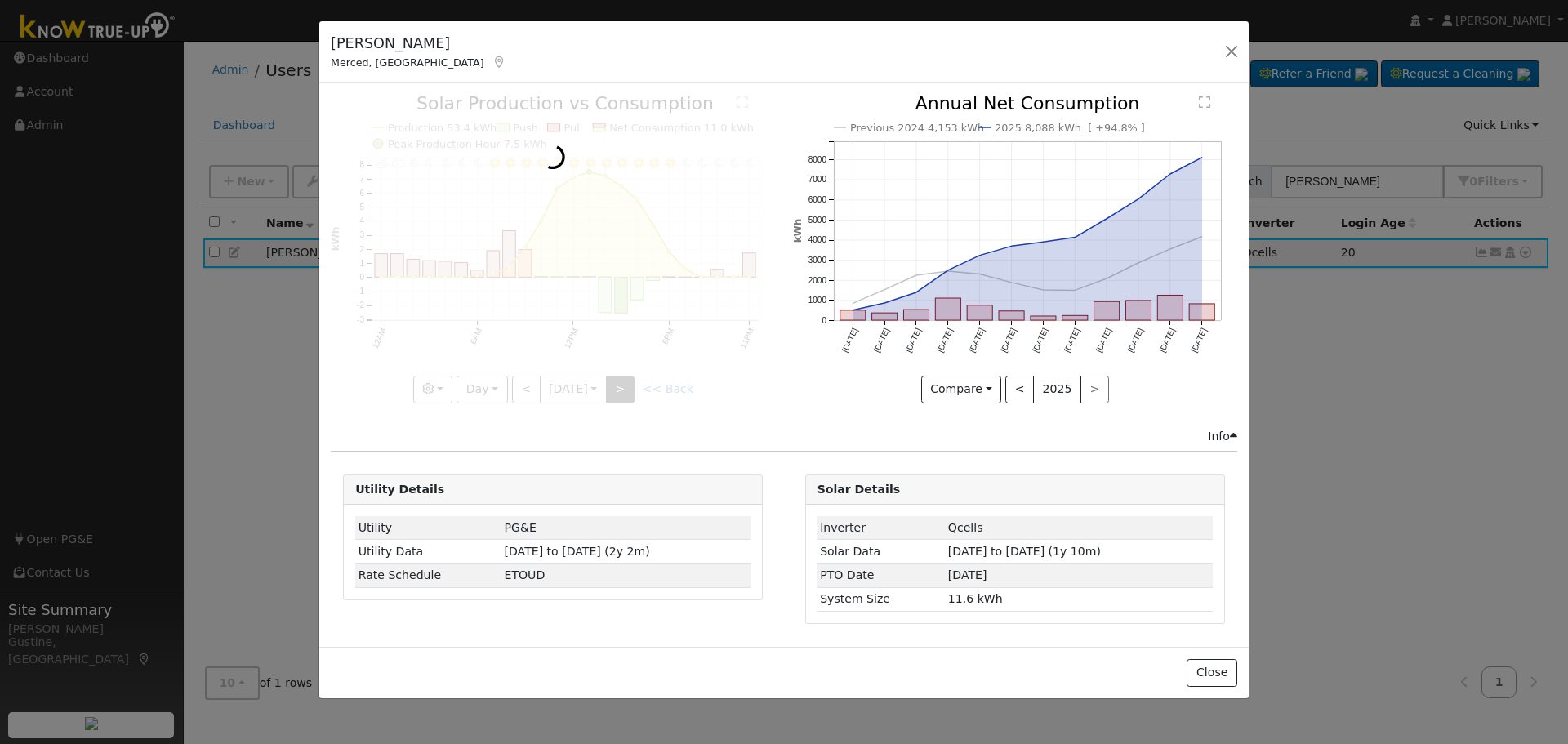
click at [631, 384] on div at bounding box center [553, 249] width 444 height 308
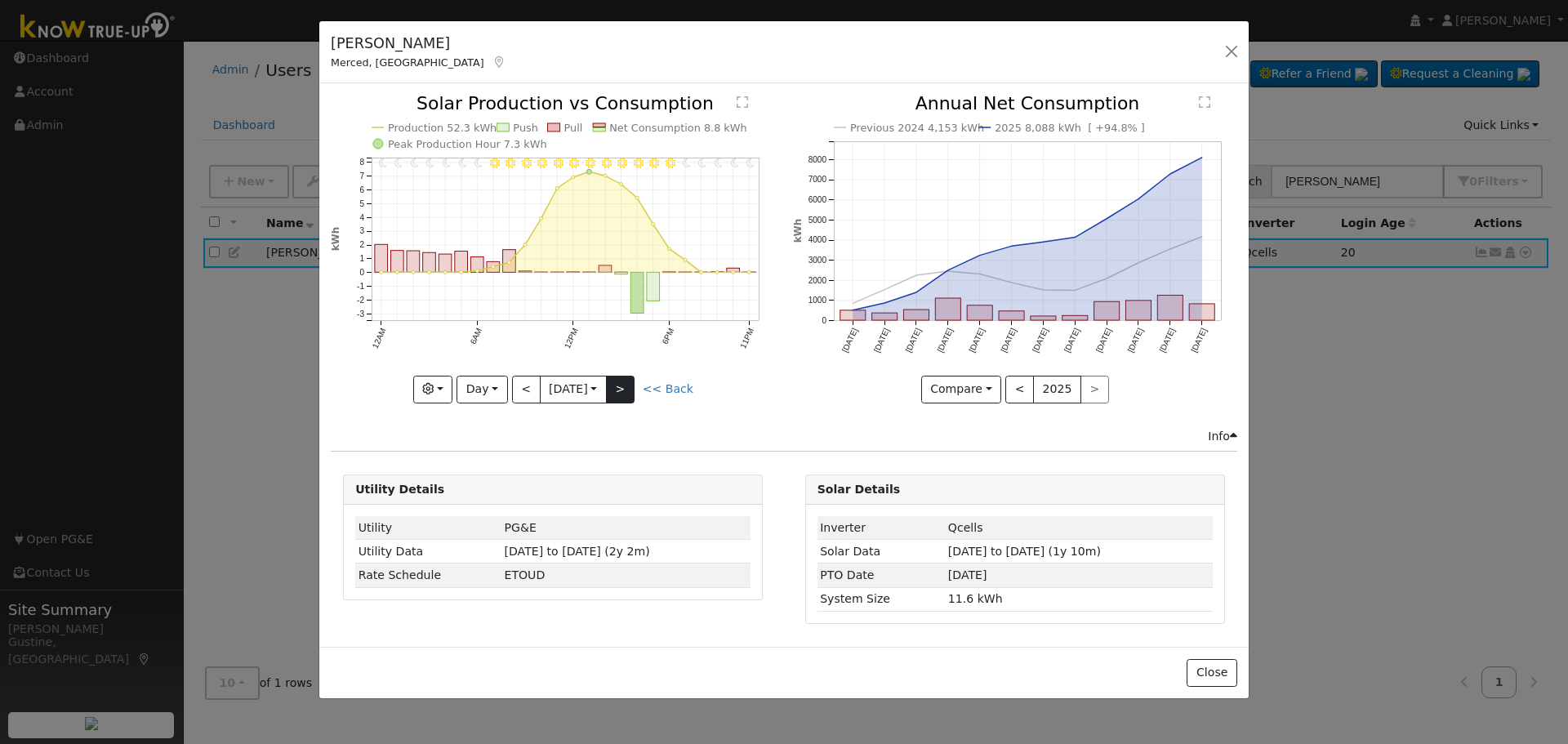
click at [631, 384] on div "11PM - Clear 10PM - Clear 9PM - Clear 8PM - Clear 7PM - Clear 6PM - Clear 5PM -…" at bounding box center [553, 249] width 444 height 308
click at [631, 384] on button ">" at bounding box center [620, 389] width 29 height 28
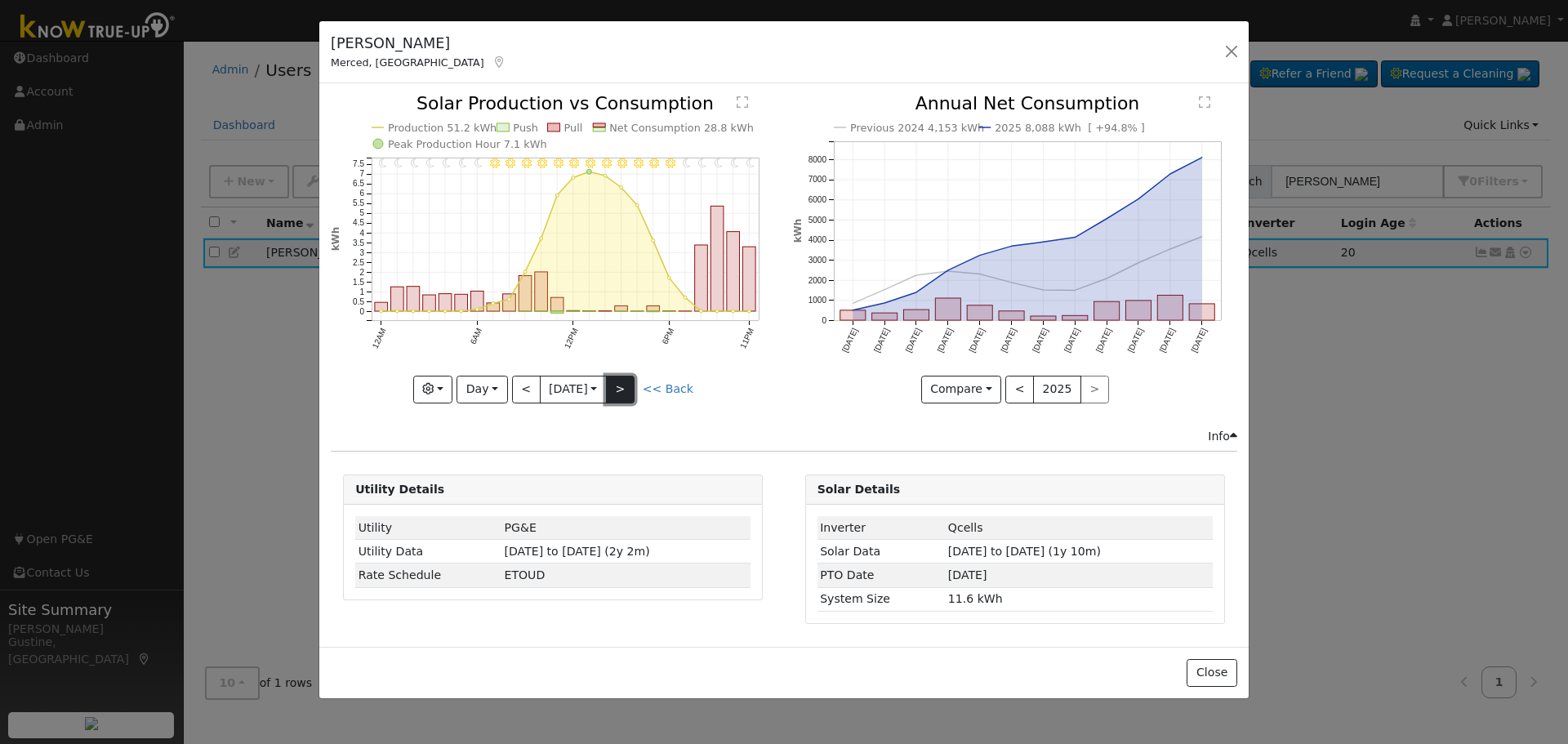
click at [631, 384] on button ">" at bounding box center [620, 389] width 29 height 28
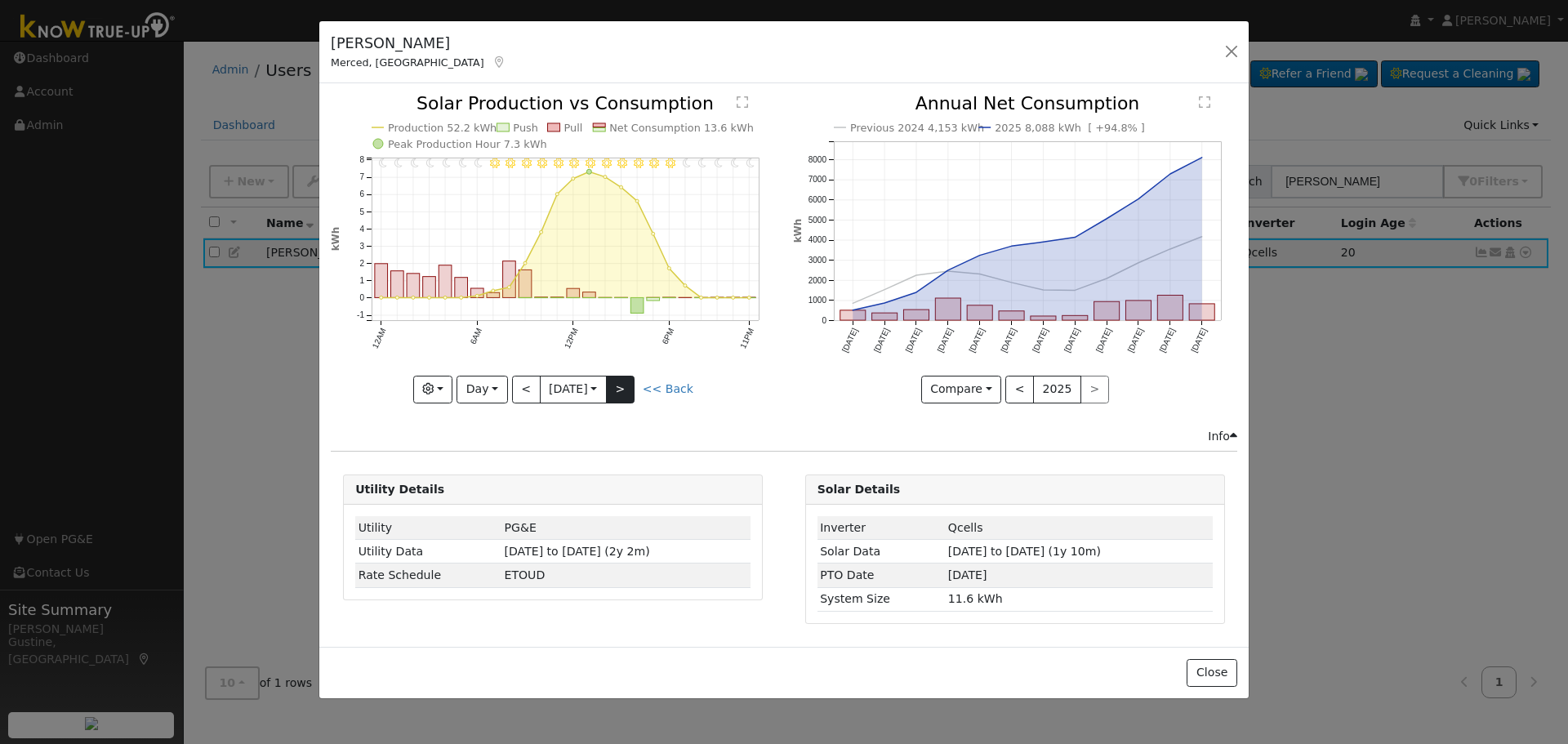
click at [631, 384] on div "11PM - Clear 10PM - Clear 9PM - Clear 8PM - Clear 7PM - Clear 6PM - Clear 5PM -…" at bounding box center [553, 249] width 444 height 308
click at [631, 384] on button ">" at bounding box center [620, 389] width 29 height 28
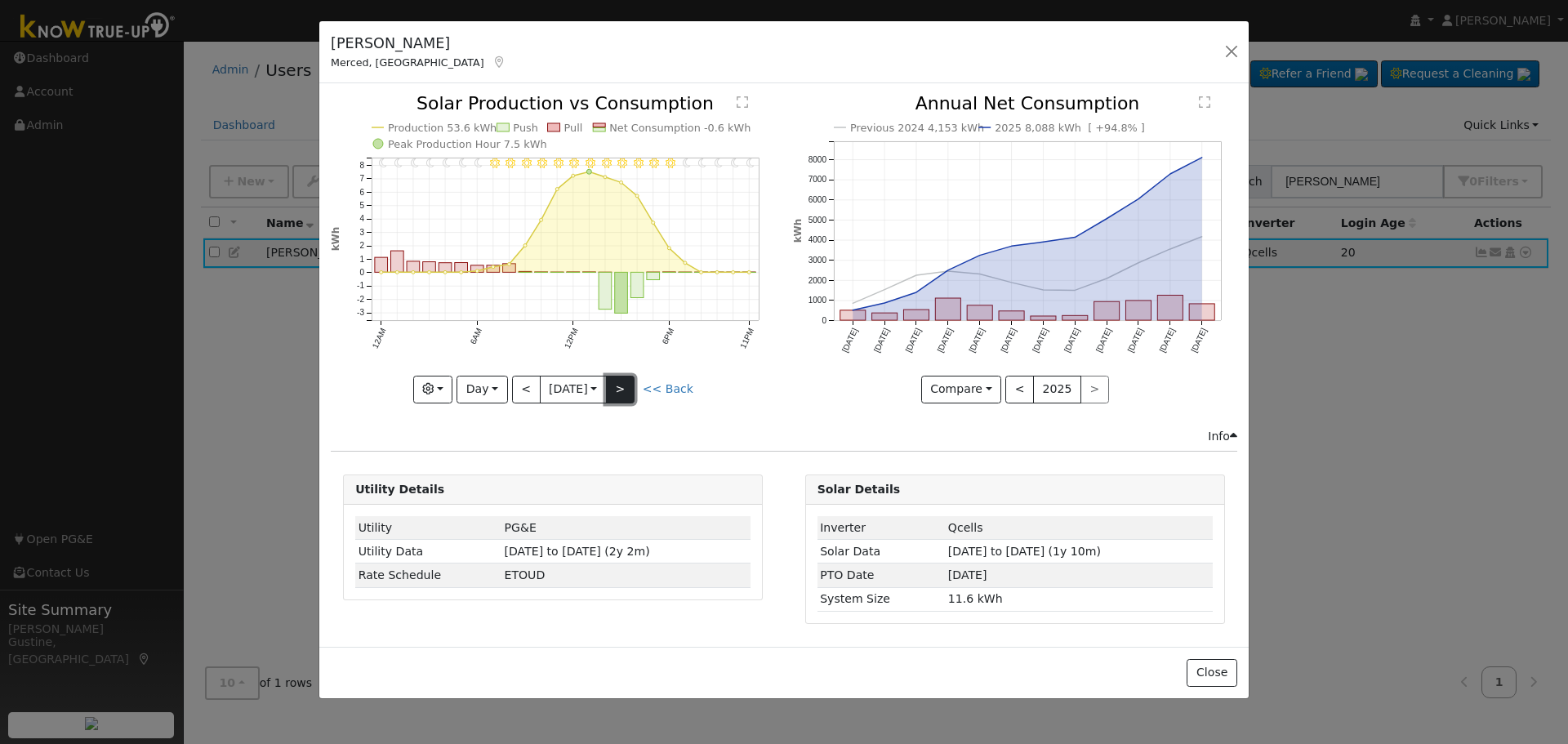
click at [618, 391] on button ">" at bounding box center [620, 389] width 29 height 28
type input "[DATE]"
click at [1240, 14] on div "[PERSON_NAME] Merced, [GEOGRAPHIC_DATA] Default Account Default Account [STREET…" at bounding box center [784, 372] width 1568 height 744
click at [1238, 57] on button "button" at bounding box center [1232, 51] width 23 height 23
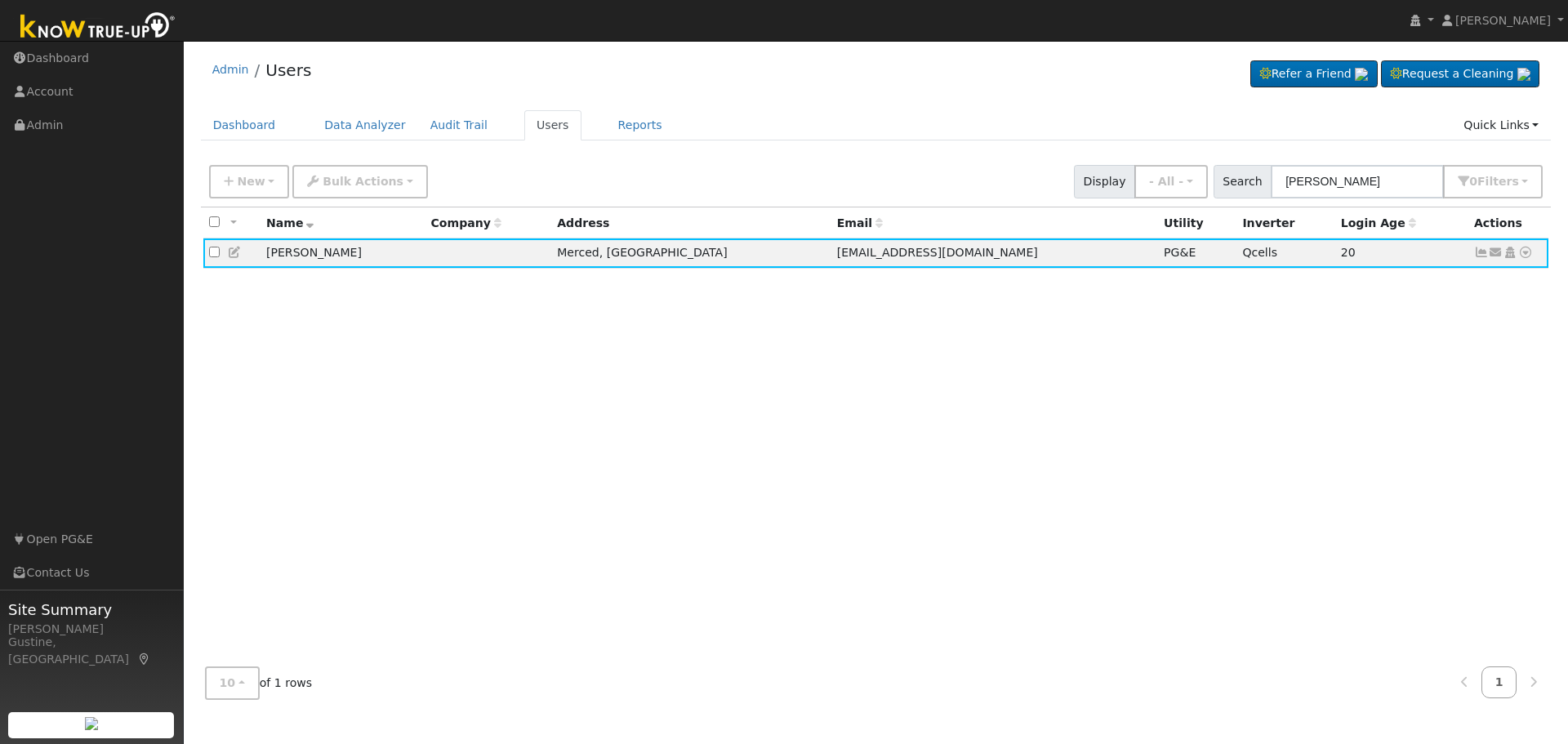
click at [1406, 204] on div "New Add User Quick Add Quick Connect Quick Convert Lead Bulk Actions Send Email…" at bounding box center [877, 434] width 1351 height 555
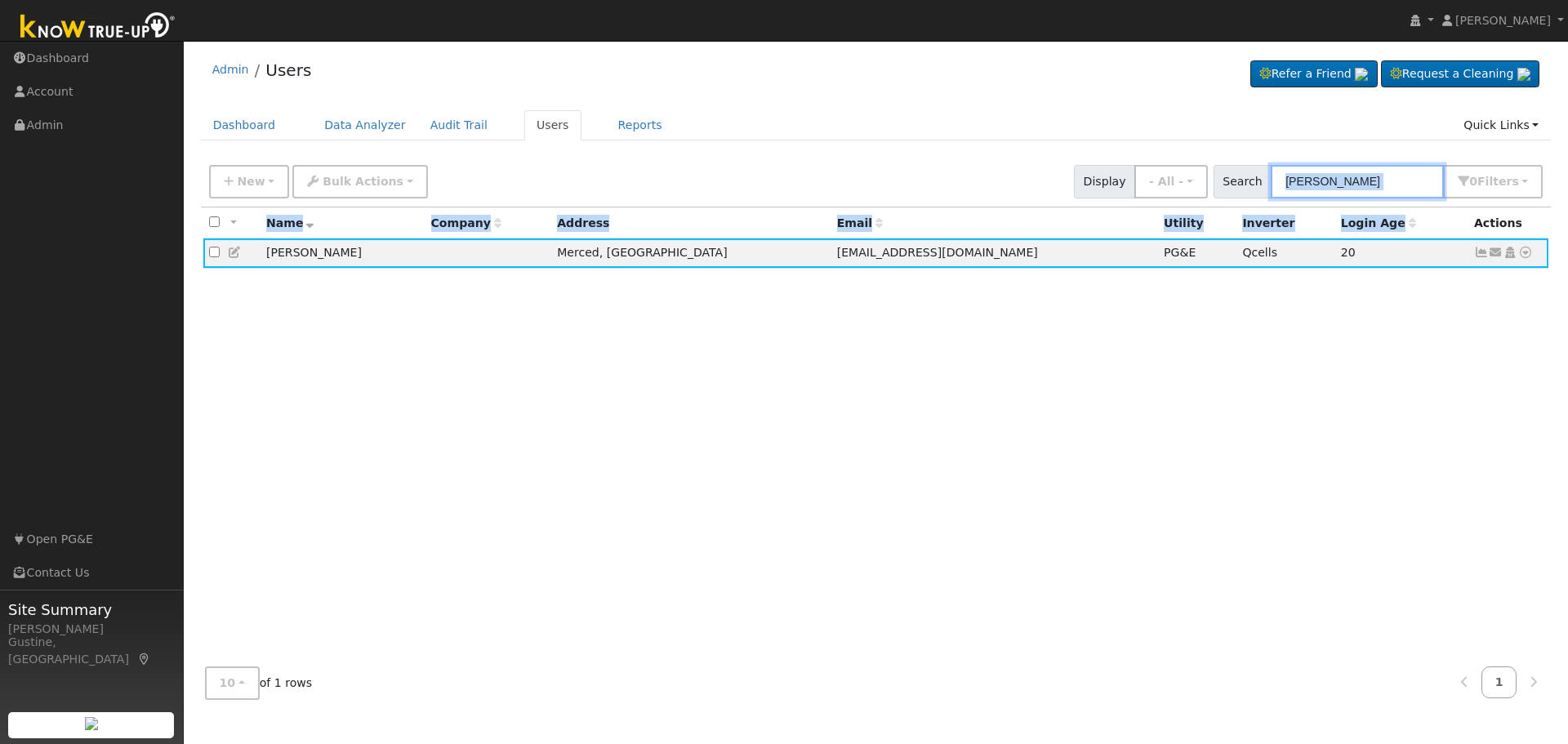
click at [1402, 198] on input "[PERSON_NAME]" at bounding box center [1357, 181] width 173 height 34
click at [1400, 196] on input "[PERSON_NAME]" at bounding box center [1357, 181] width 173 height 34
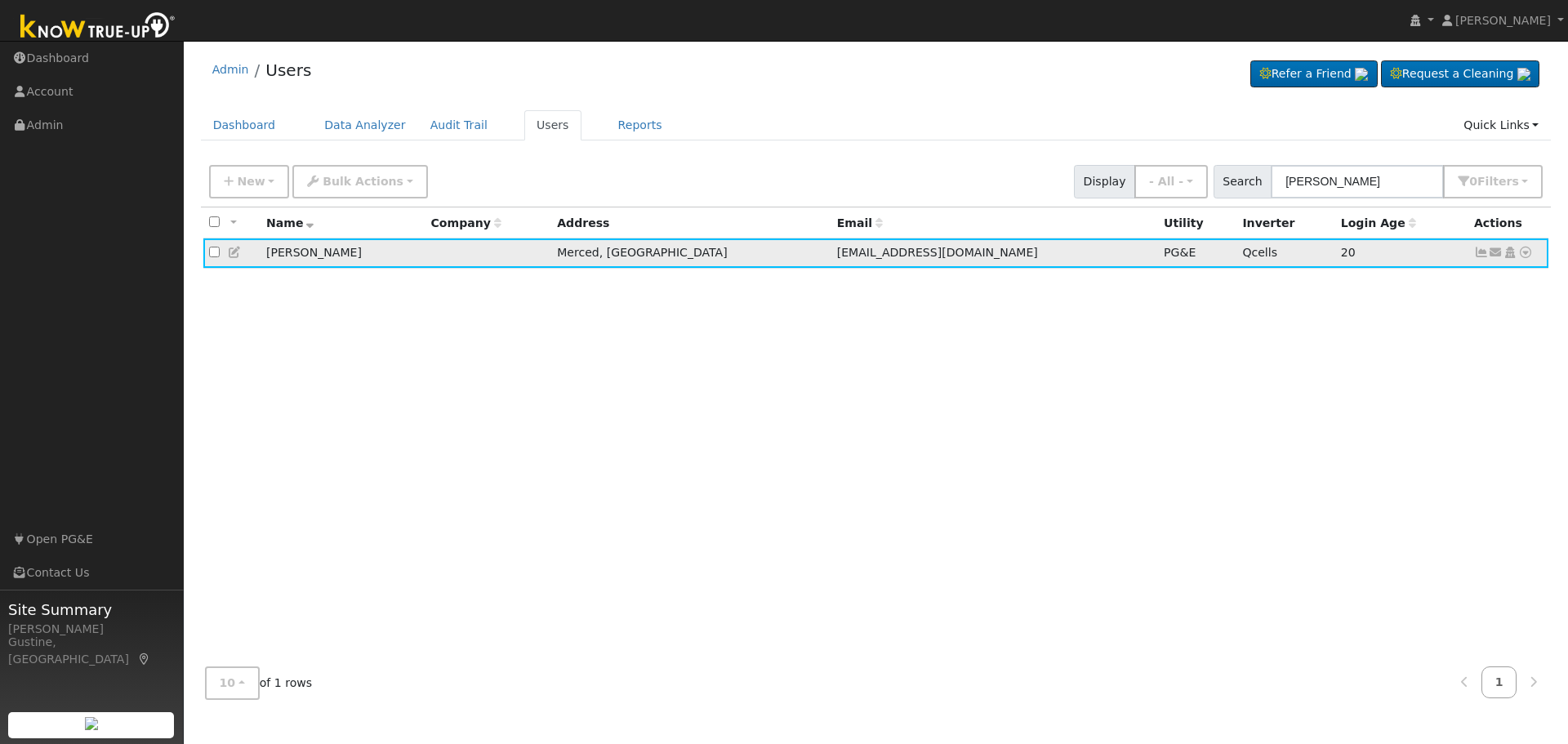
click at [1480, 244] on td "Send Email... Copy a Link Reset Password Open Access Data Analyzer Reports Scen…" at bounding box center [1509, 253] width 81 height 30
click at [1478, 253] on icon at bounding box center [1481, 253] width 15 height 12
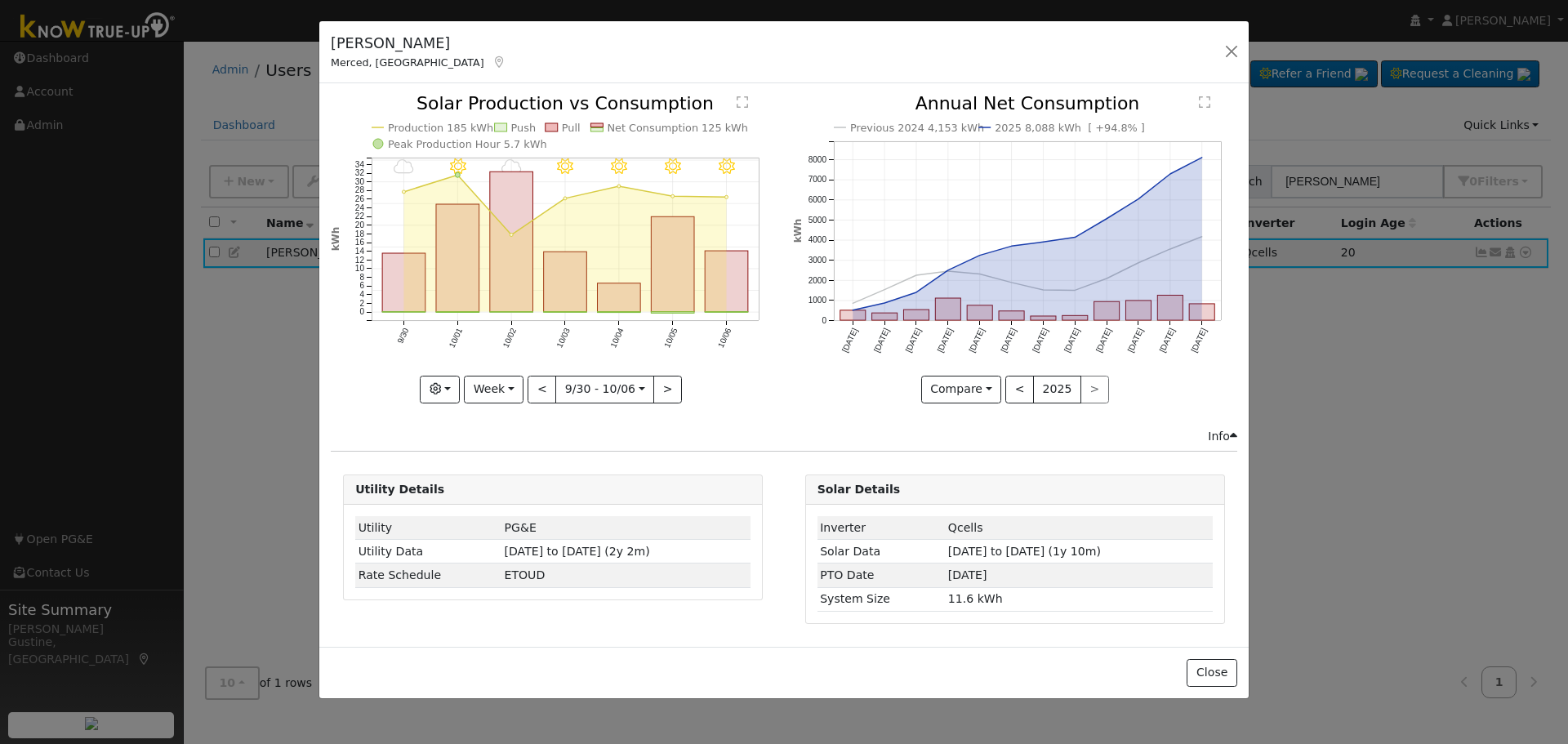
click at [744, 292] on rect "onclick=""" at bounding box center [727, 282] width 44 height 61
type input "[DATE]"
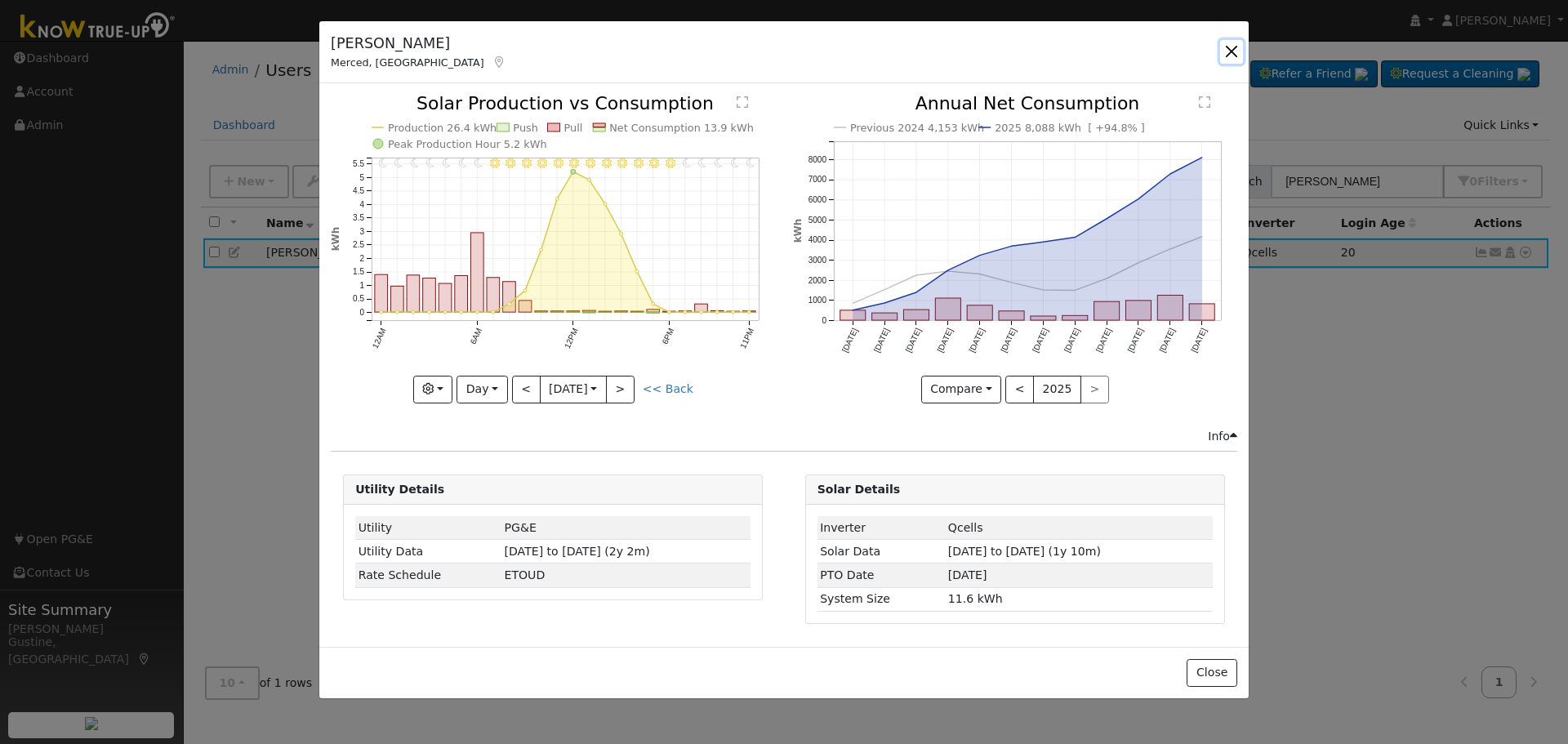
click at [1234, 49] on button "button" at bounding box center [1232, 51] width 23 height 23
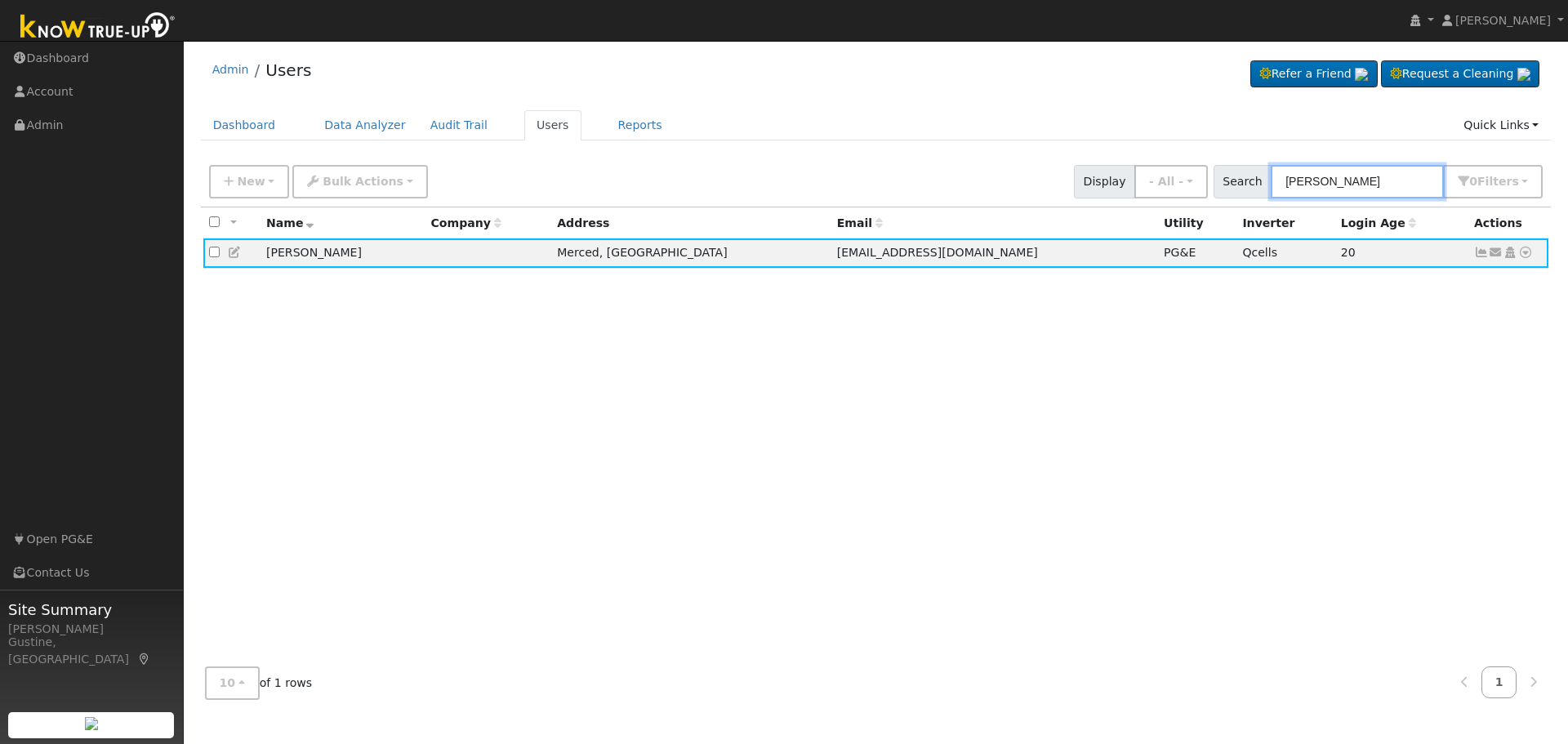
drag, startPoint x: 1362, startPoint y: 177, endPoint x: 868, endPoint y: 130, distance: 496.2
click at [913, 132] on div "Admin Users Refer a Friend Request a Cleaning" at bounding box center [875, 380] width 1368 height 663
type input "[PERSON_NAME]"
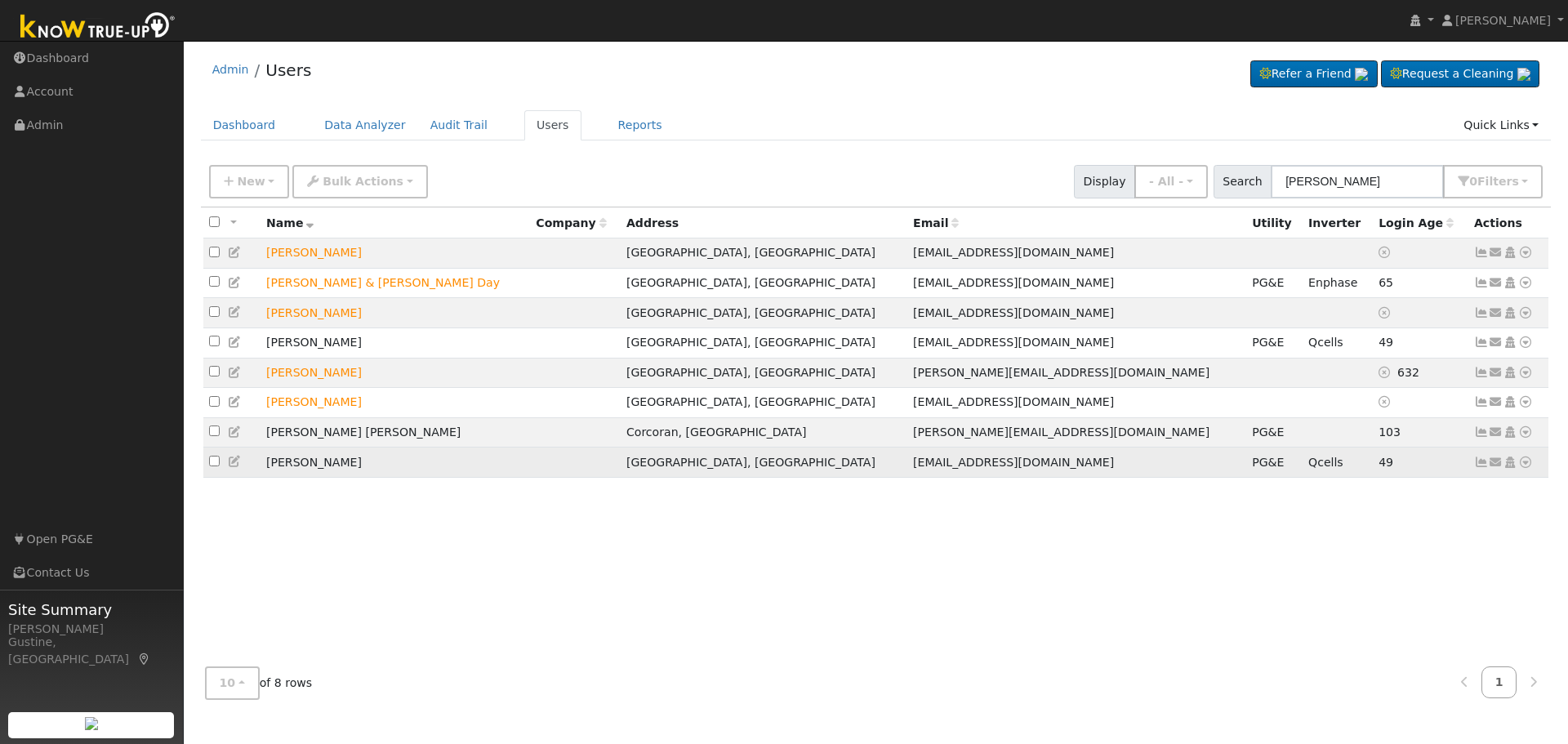
click at [1474, 468] on icon at bounding box center [1481, 462] width 15 height 12
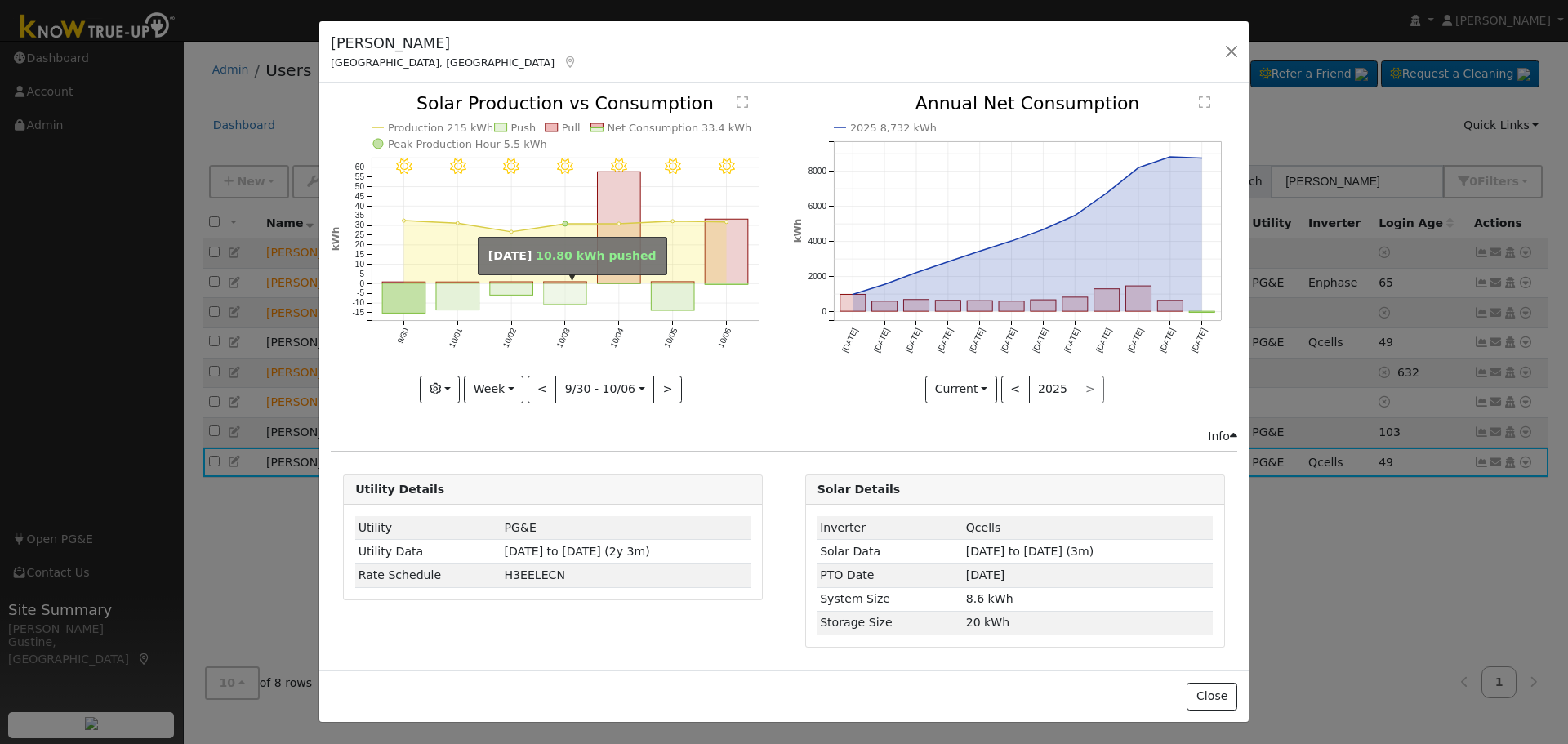
click at [551, 305] on rect "onclick=""" at bounding box center [565, 294] width 44 height 21
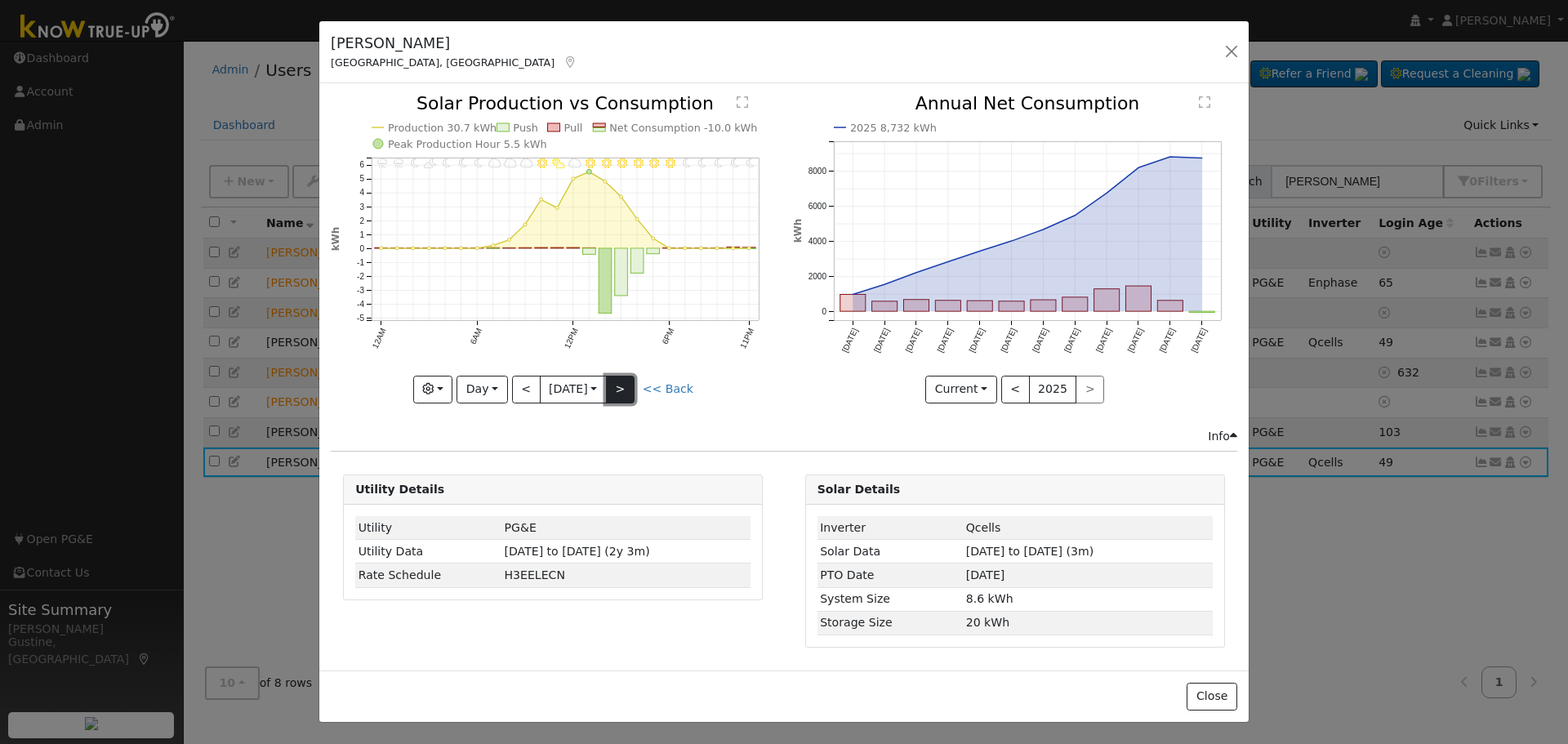
click at [619, 379] on button ">" at bounding box center [620, 389] width 29 height 28
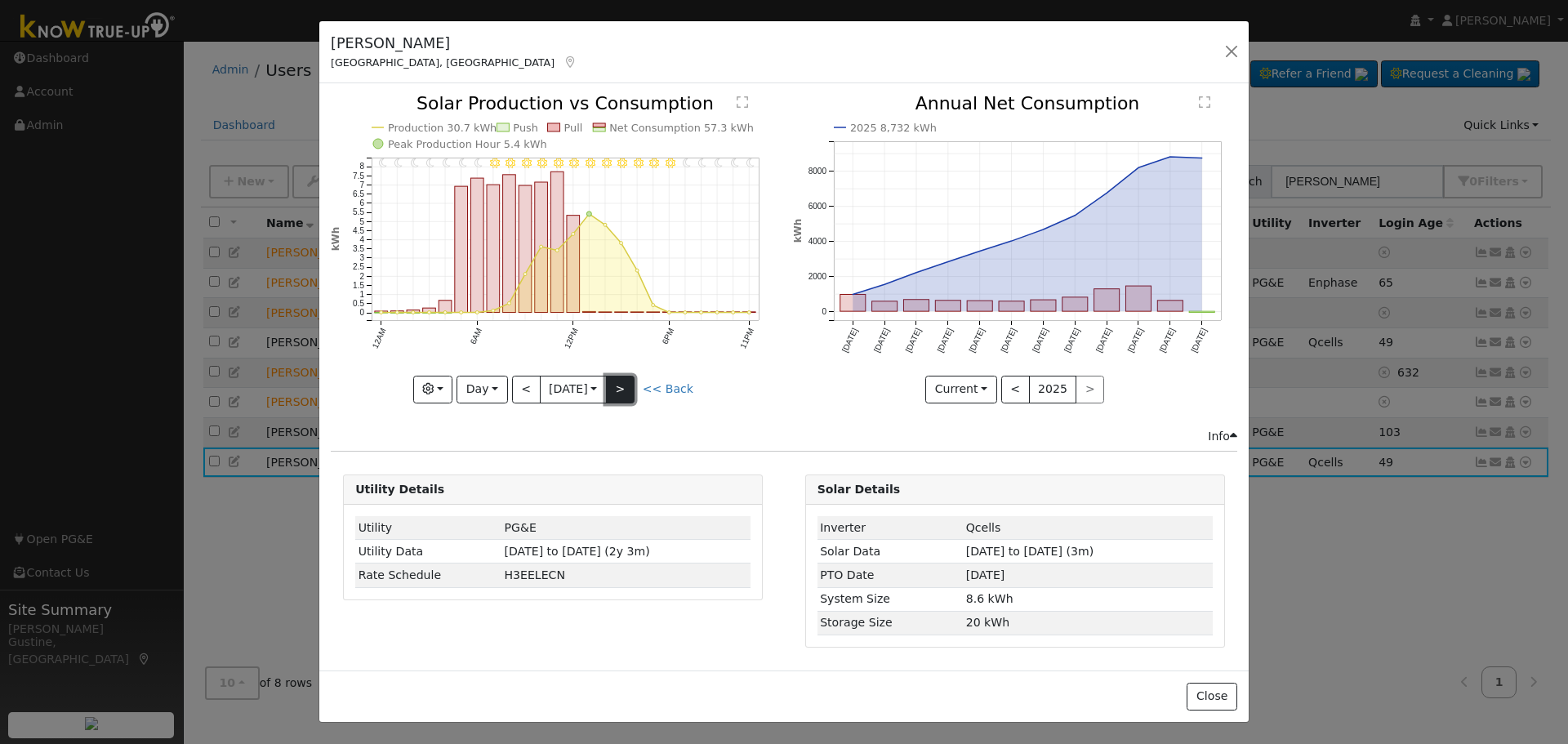
click at [629, 383] on button ">" at bounding box center [620, 389] width 29 height 28
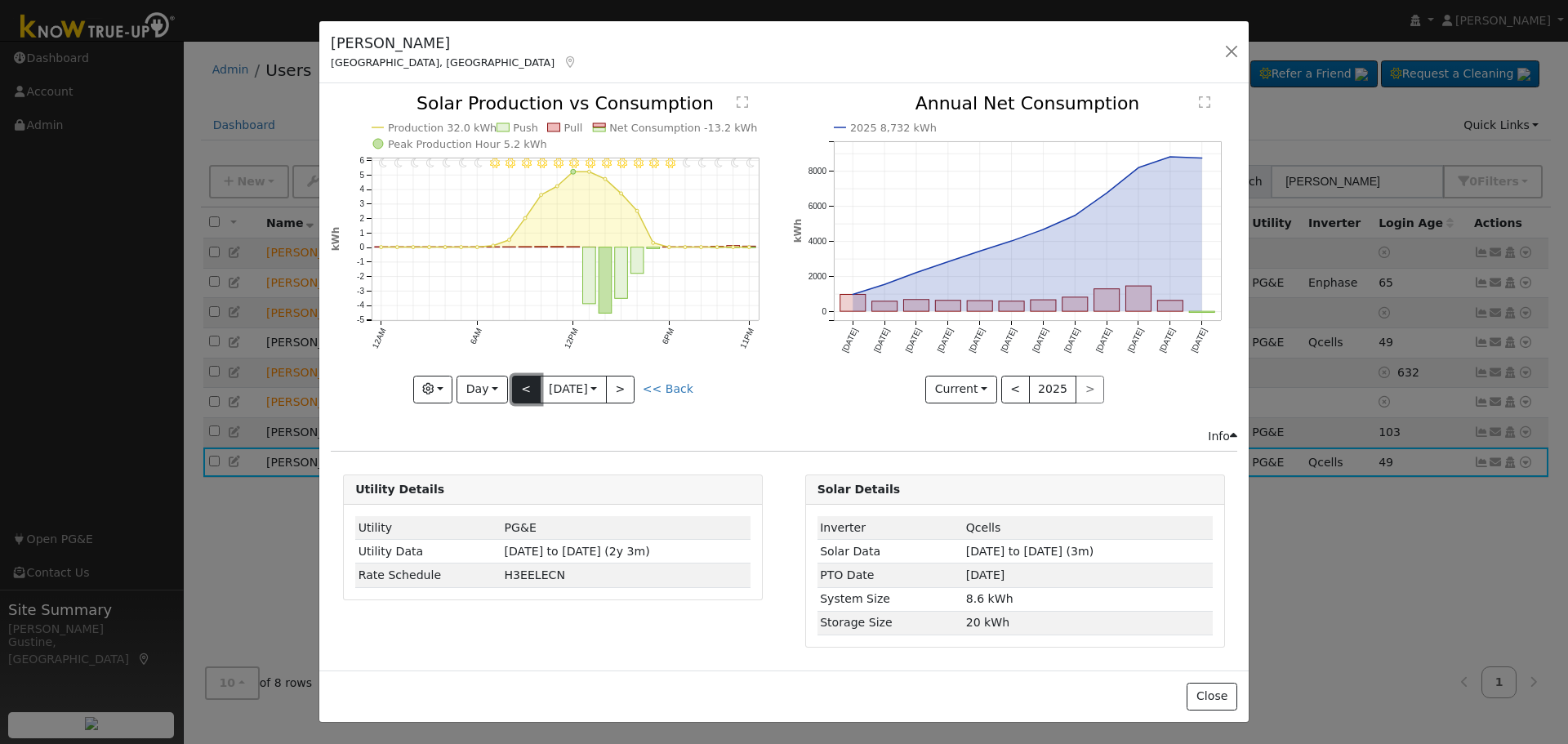
click at [517, 380] on button "<" at bounding box center [527, 389] width 29 height 28
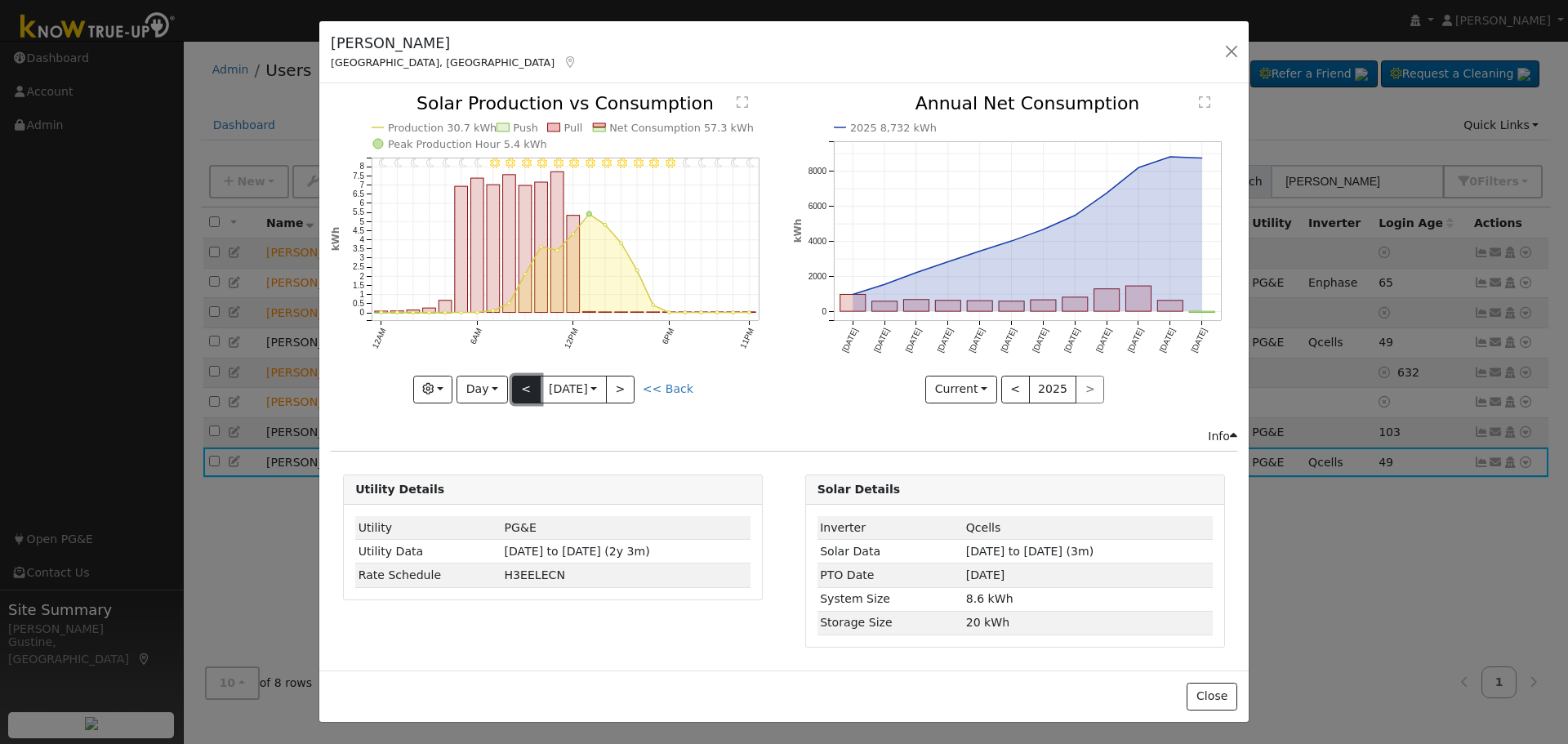
click at [517, 380] on button "<" at bounding box center [527, 389] width 29 height 28
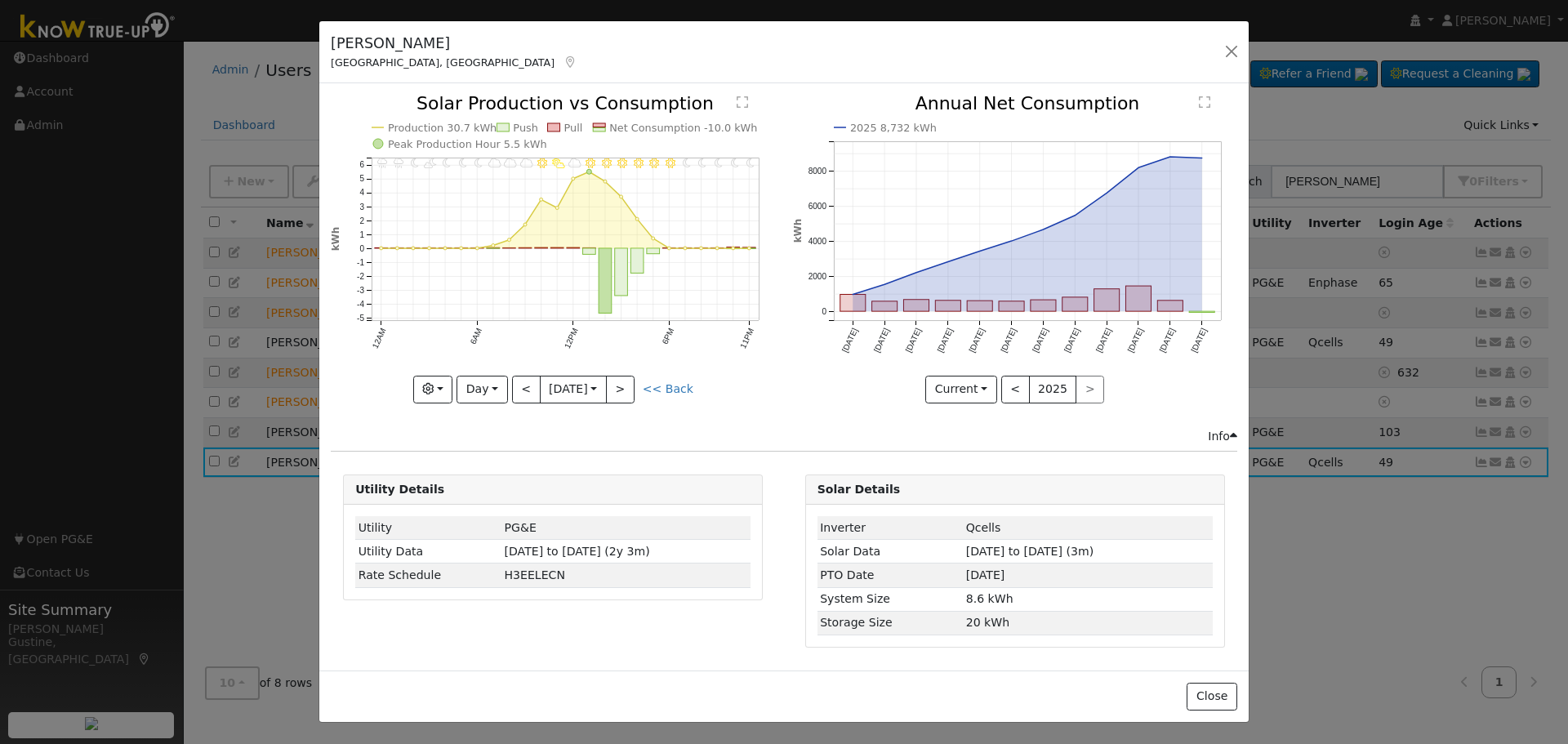
click at [510, 381] on icon "11PM - Clear 10PM - Clear 9PM - Clear 8PM - Clear 7PM - Clear 6PM - Clear 5PM -…" at bounding box center [553, 248] width 444 height 306
click at [533, 395] on button "<" at bounding box center [527, 389] width 29 height 28
click at [528, 385] on button "<" at bounding box center [527, 389] width 29 height 28
type input "[DATE]"
